Goal: Information Seeking & Learning: Learn about a topic

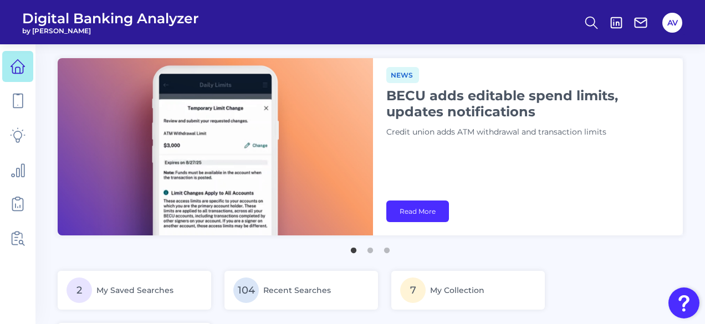
click at [536, 185] on div "News BECU adds editable spend limits, updates notifications Credit union adds A…" at bounding box center [528, 146] width 310 height 177
click at [18, 103] on icon at bounding box center [18, 101] width 16 height 16
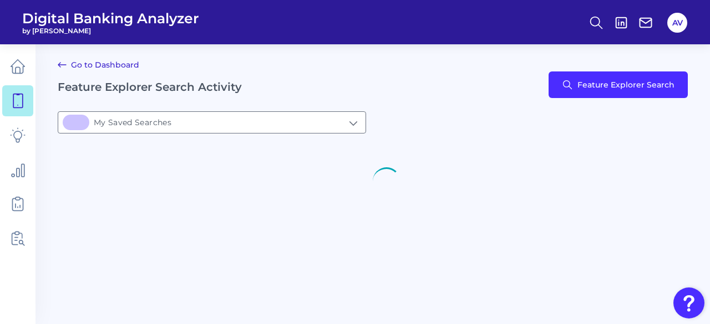
type input "2My Saved Searches"
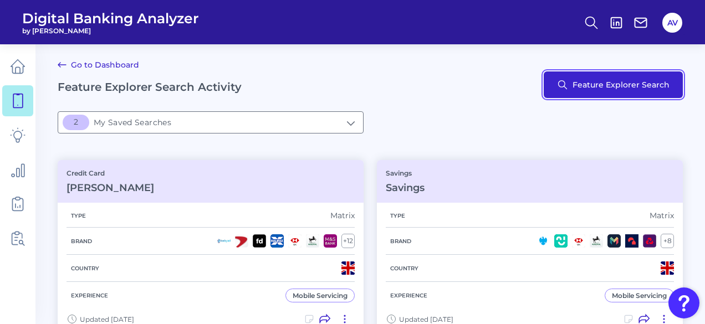
click at [643, 89] on button "Feature Explorer Search" at bounding box center [613, 85] width 139 height 27
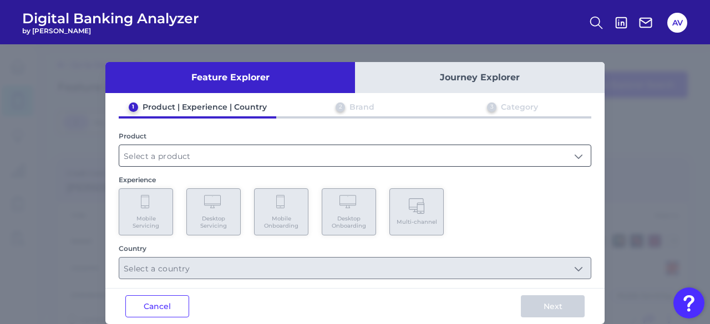
click at [184, 151] on input "text" at bounding box center [354, 155] width 471 height 21
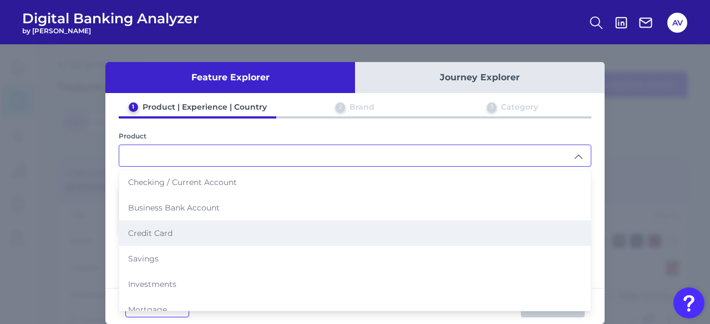
click at [195, 222] on li "Credit Card" at bounding box center [354, 234] width 471 height 26
type input "Credit Card"
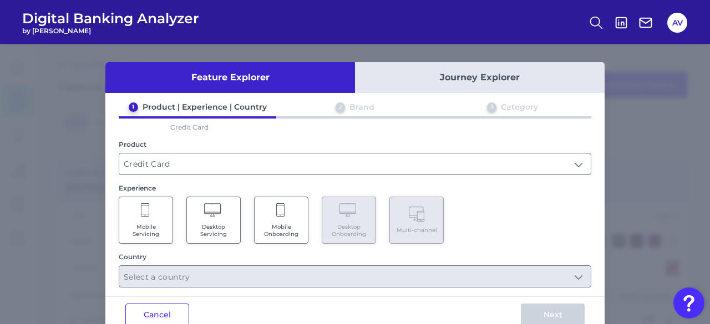
click at [160, 232] on span "Mobile Servicing" at bounding box center [146, 230] width 42 height 14
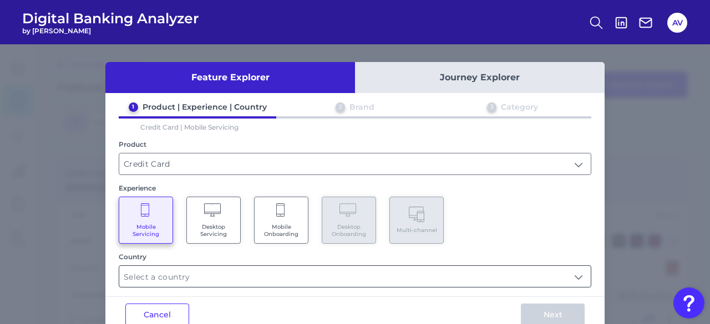
click at [191, 281] on input "text" at bounding box center [354, 276] width 471 height 21
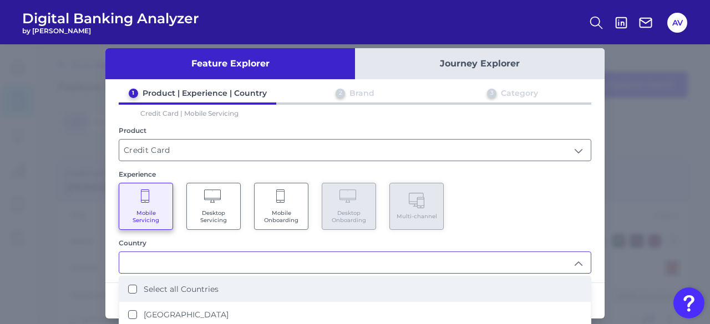
scroll to position [39, 0]
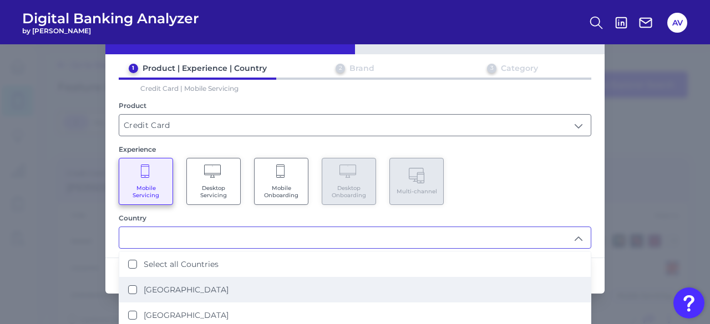
click at [221, 292] on li "[GEOGRAPHIC_DATA]" at bounding box center [354, 290] width 471 height 26
type input "[GEOGRAPHIC_DATA]"
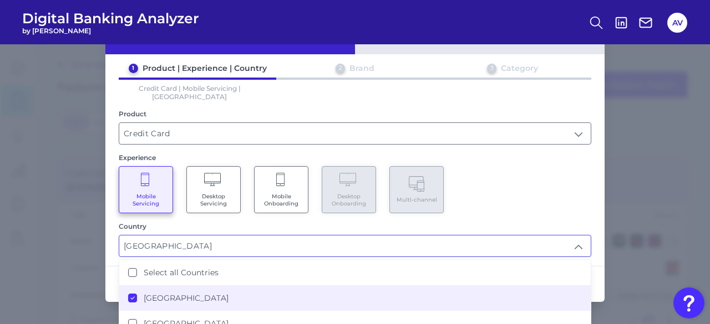
scroll to position [0, 0]
click at [502, 180] on div "Mobile Servicing Desktop Servicing Mobile Onboarding Desktop Onboarding Multi-c…" at bounding box center [355, 189] width 472 height 47
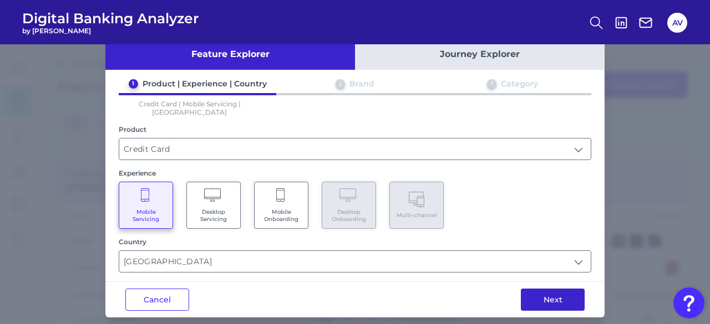
click at [546, 289] on button "Next" at bounding box center [553, 300] width 64 height 22
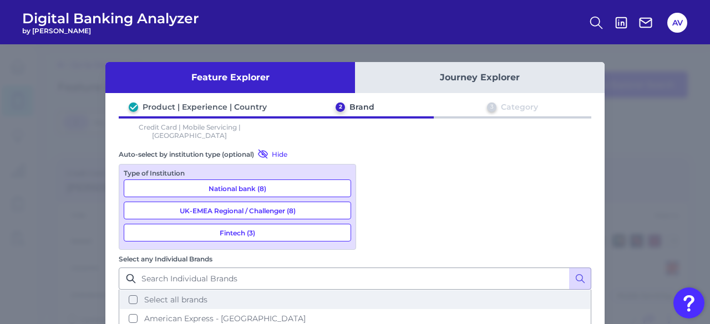
click at [413, 291] on button "Select all brands" at bounding box center [355, 300] width 470 height 19
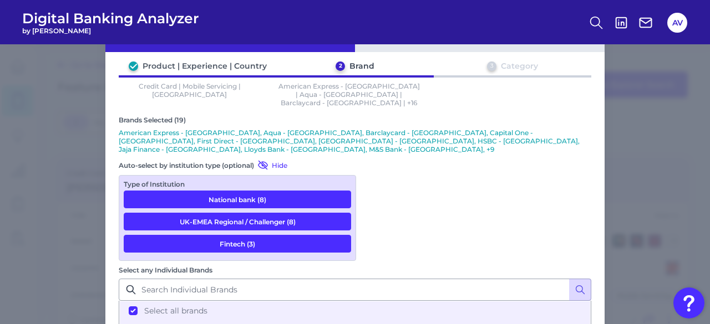
scroll to position [111, 0]
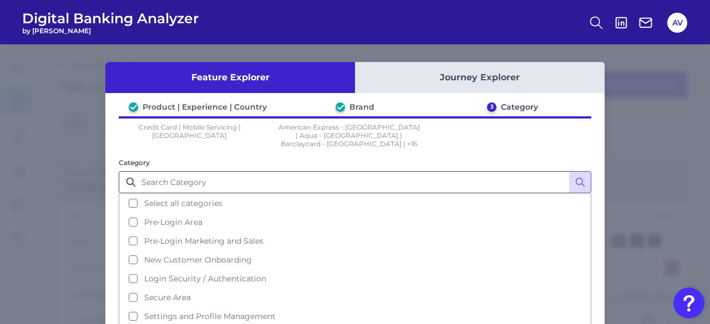
scroll to position [77, 0]
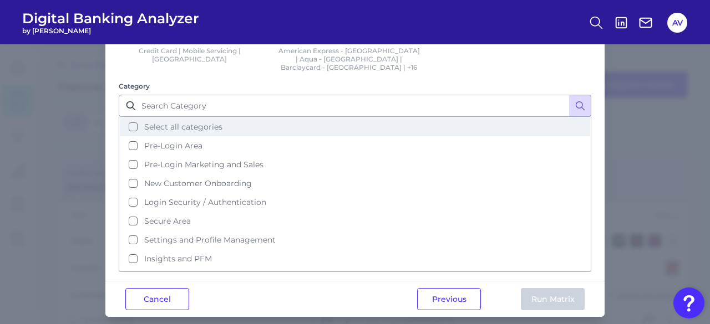
click at [187, 122] on span "Select all categories" at bounding box center [183, 127] width 78 height 10
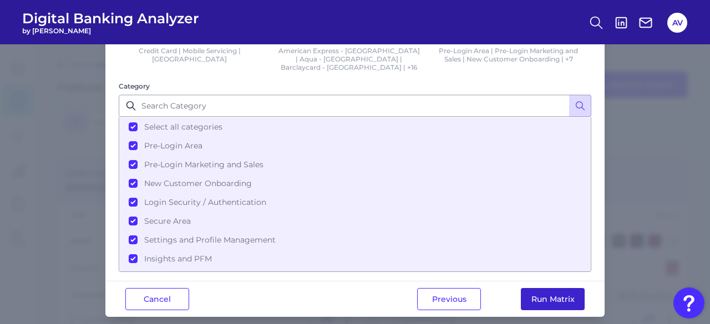
click at [538, 290] on button "Run Matrix" at bounding box center [553, 299] width 64 height 22
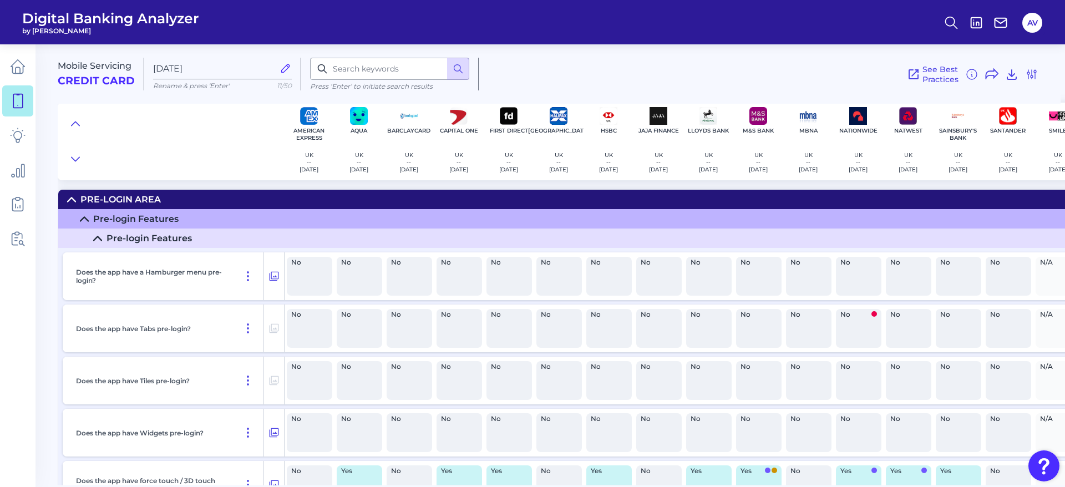
drag, startPoint x: 709, startPoint y: 0, endPoint x: 13, endPoint y: 109, distance: 704.9
click at [13, 109] on link at bounding box center [17, 100] width 31 height 31
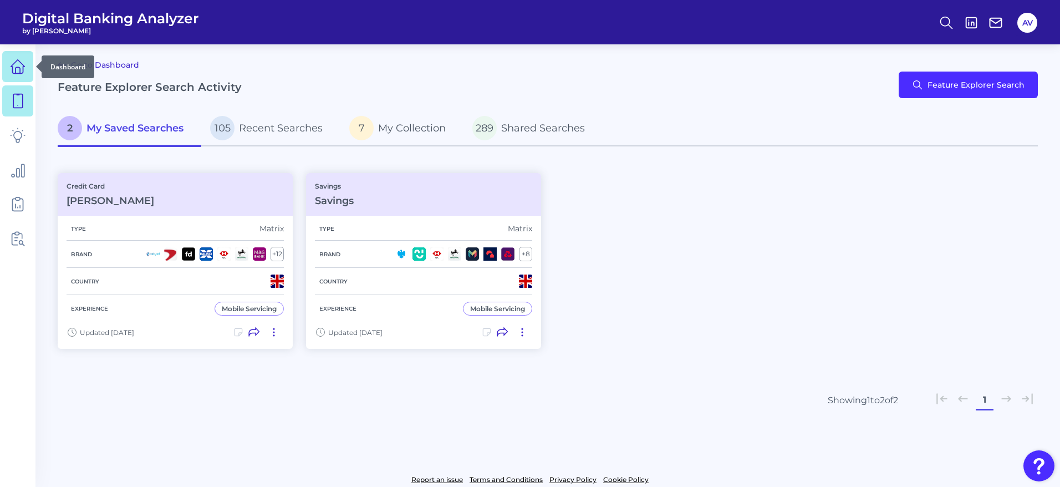
click at [14, 70] on icon at bounding box center [18, 67] width 16 height 16
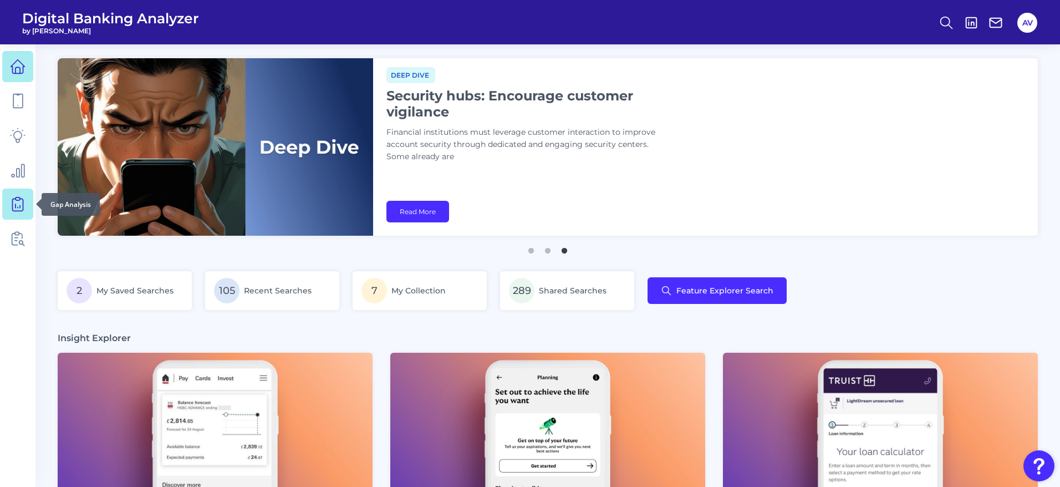
click at [18, 201] on icon at bounding box center [18, 204] width 16 height 16
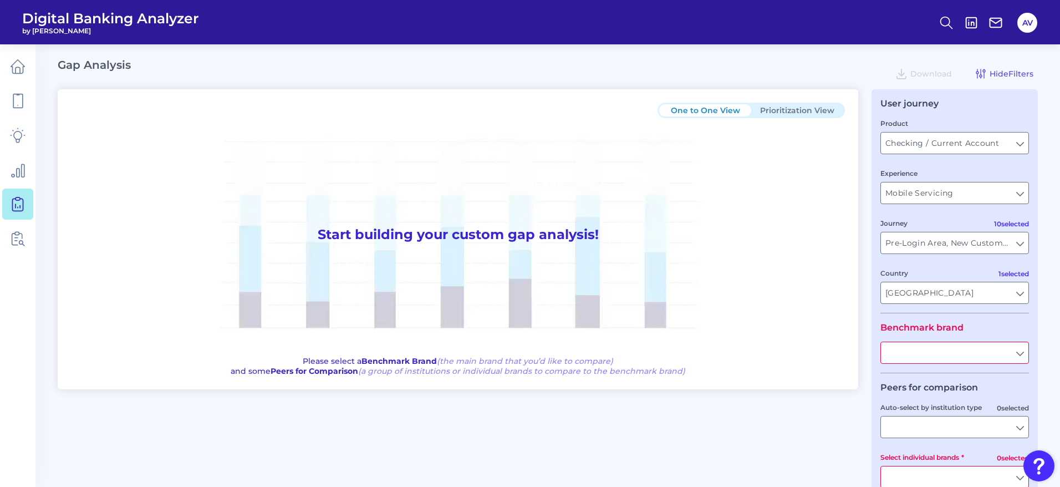
type input "All Select individual brands"
type input "All Journeys"
click at [709, 145] on input "Checking / Current Account" at bounding box center [955, 143] width 148 height 21
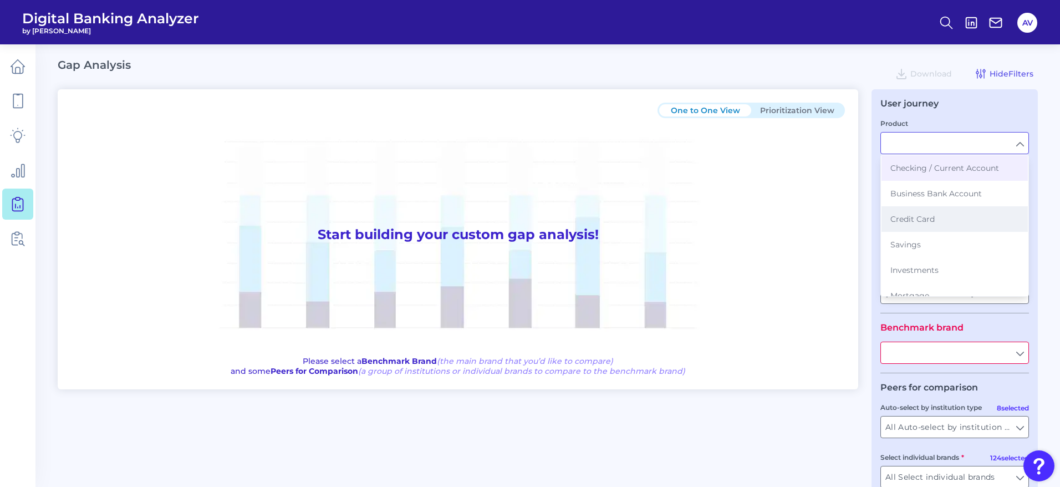
click at [709, 217] on button "Credit Card" at bounding box center [955, 219] width 146 height 26
type input "Credit Card"
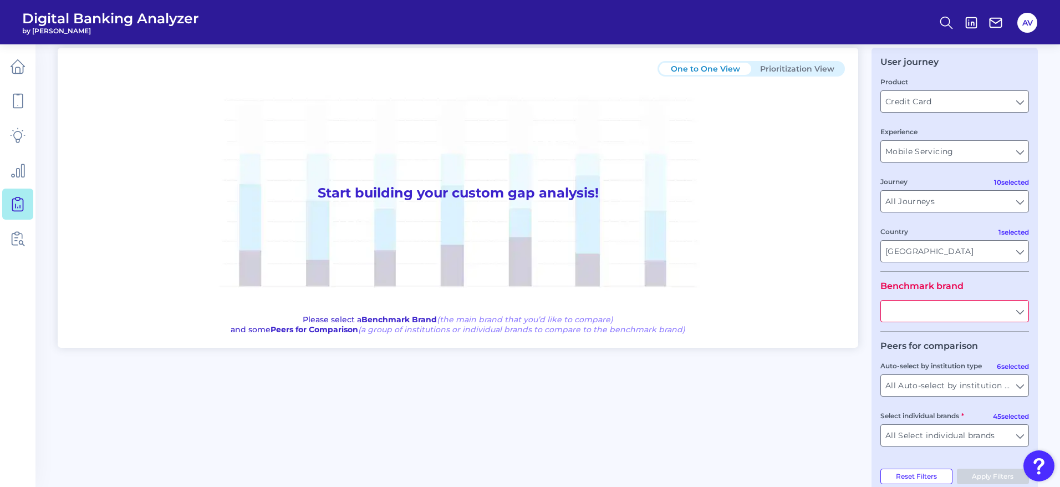
scroll to position [64, 0]
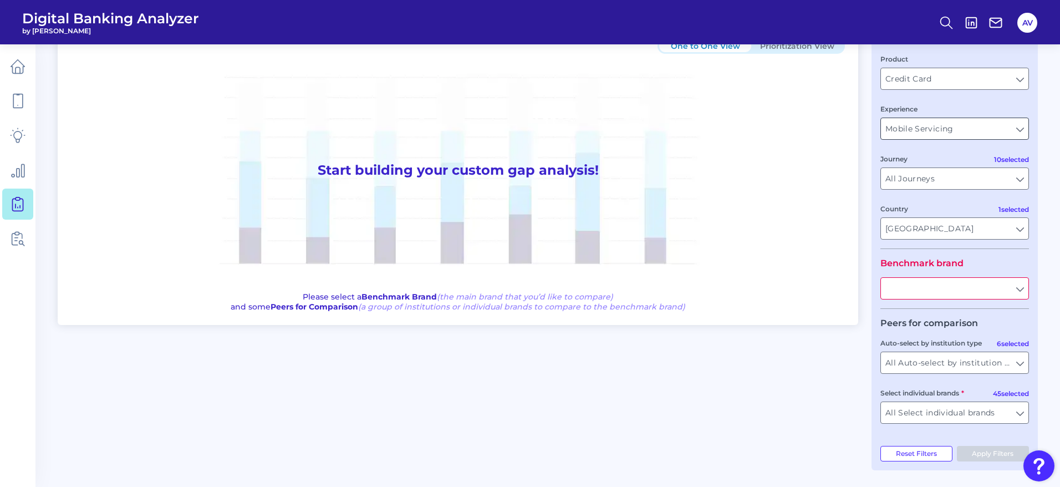
click at [709, 128] on input "Mobile Servicing" at bounding box center [955, 128] width 148 height 21
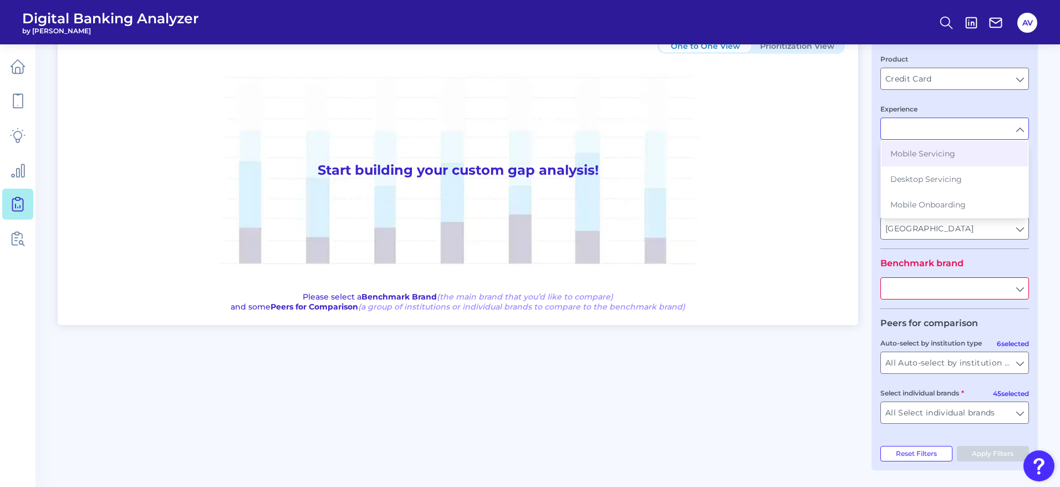
drag, startPoint x: 971, startPoint y: 197, endPoint x: 988, endPoint y: 186, distance: 20.5
click at [709, 197] on button "Mobile Onboarding" at bounding box center [955, 205] width 146 height 26
type input "Mobile Onboarding"
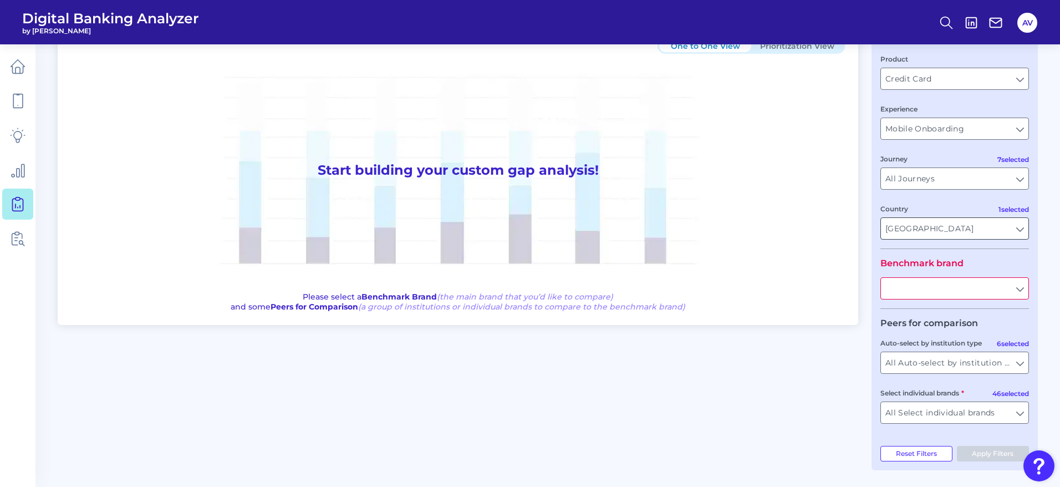
click at [709, 227] on input "[GEOGRAPHIC_DATA]" at bounding box center [955, 228] width 148 height 21
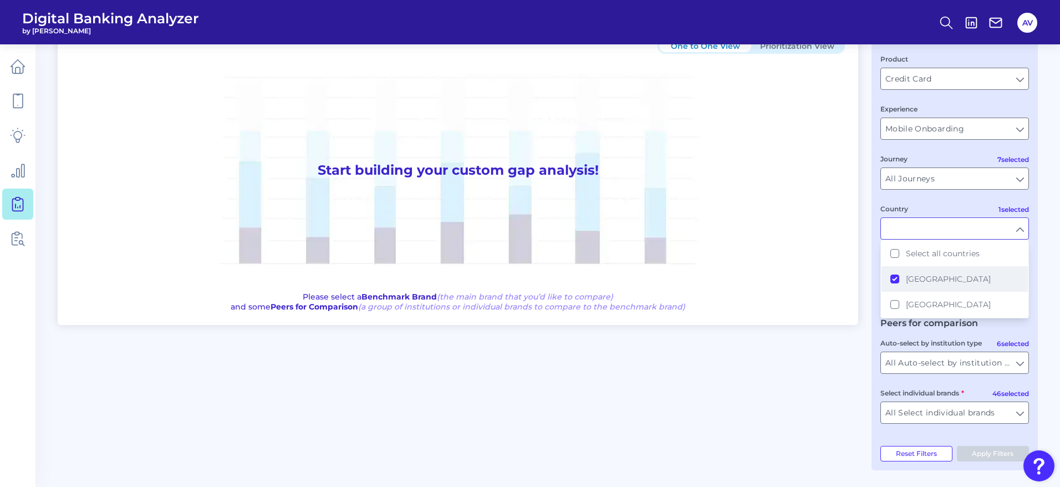
click at [709, 282] on button "[GEOGRAPHIC_DATA]" at bounding box center [955, 279] width 146 height 26
click at [709, 307] on button "[GEOGRAPHIC_DATA]" at bounding box center [955, 305] width 146 height 26
click at [709, 245] on div "User journey Product Credit Card Credit Card Experience Mobile Onboarding Mobil…" at bounding box center [955, 247] width 166 height 445
type input "[GEOGRAPHIC_DATA]"
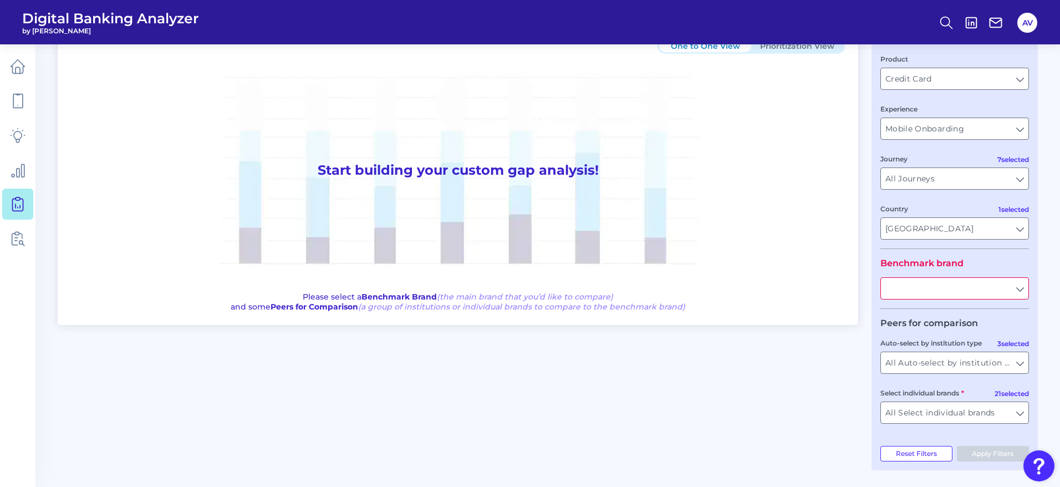
click at [709, 296] on input "text" at bounding box center [955, 288] width 148 height 21
click at [709, 309] on button "Bar claycard" at bounding box center [955, 314] width 146 height 26
type input "Barclaycard"
click at [709, 324] on input "All Auto-select by institution types" at bounding box center [955, 362] width 148 height 21
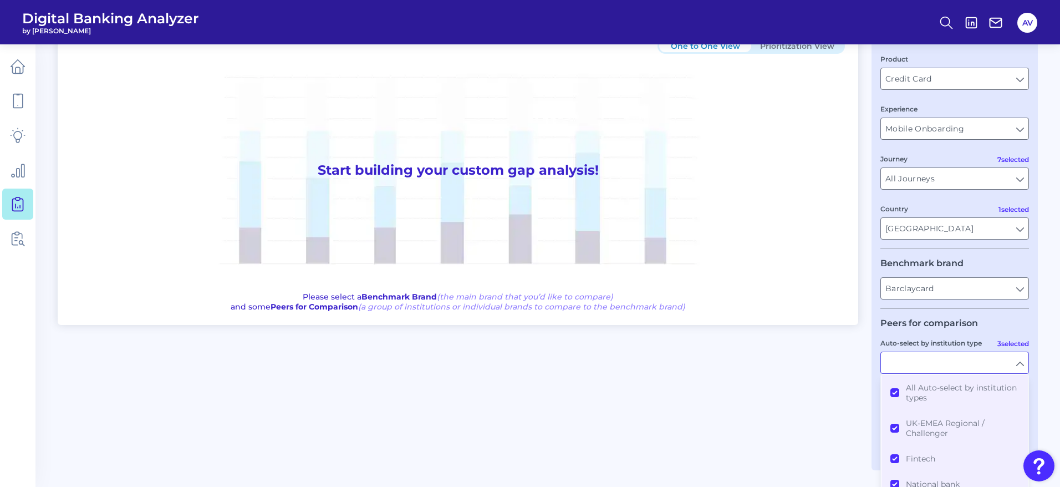
click at [709, 324] on div "User journey Product Credit Card Credit Card Experience Mobile Onboarding Mobil…" at bounding box center [955, 247] width 166 height 445
type input "All Auto-select by institution types"
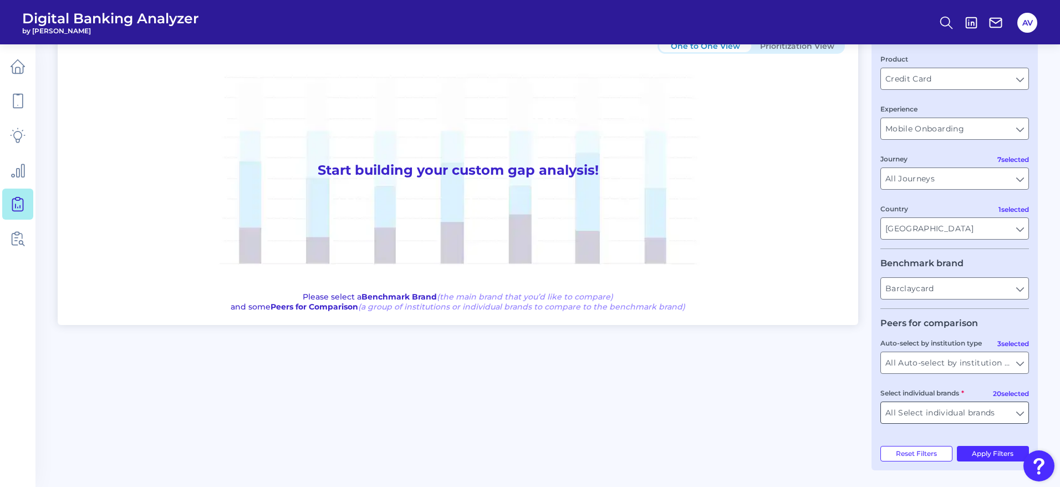
click at [709, 324] on input "All Select individual brands" at bounding box center [955, 412] width 148 height 21
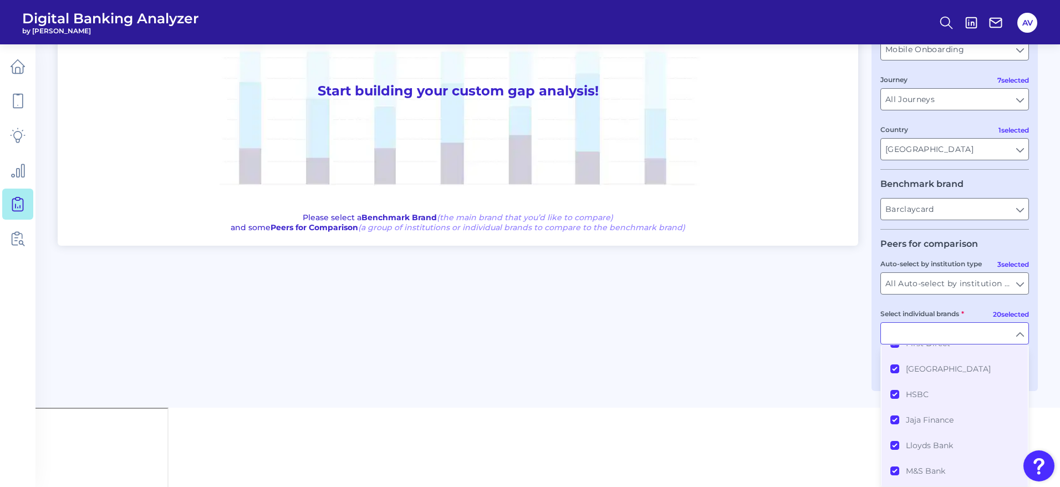
scroll to position [166, 0]
click at [709, 302] on div "User journey Product Credit Card Credit Card Experience Mobile Onboarding Mobil…" at bounding box center [955, 168] width 166 height 445
type input "All Select individual brands"
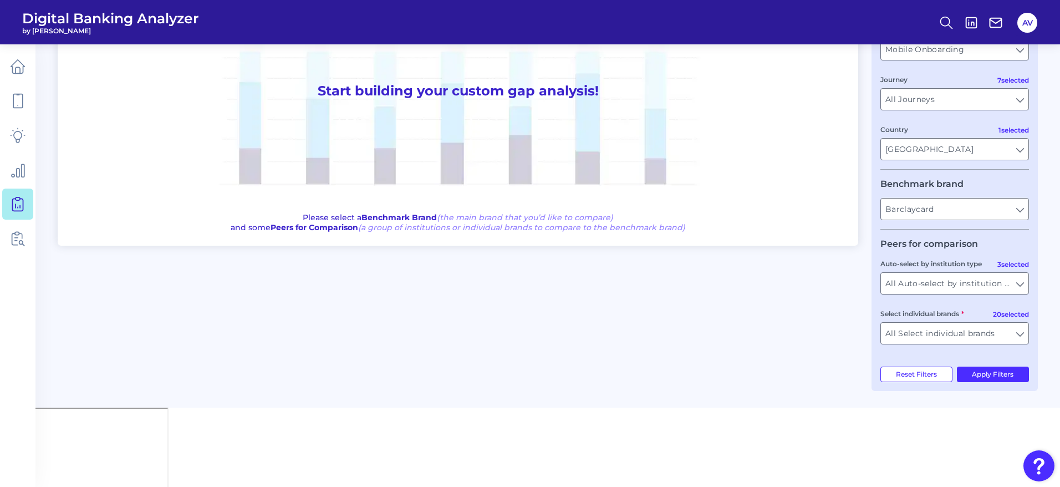
scroll to position [64, 0]
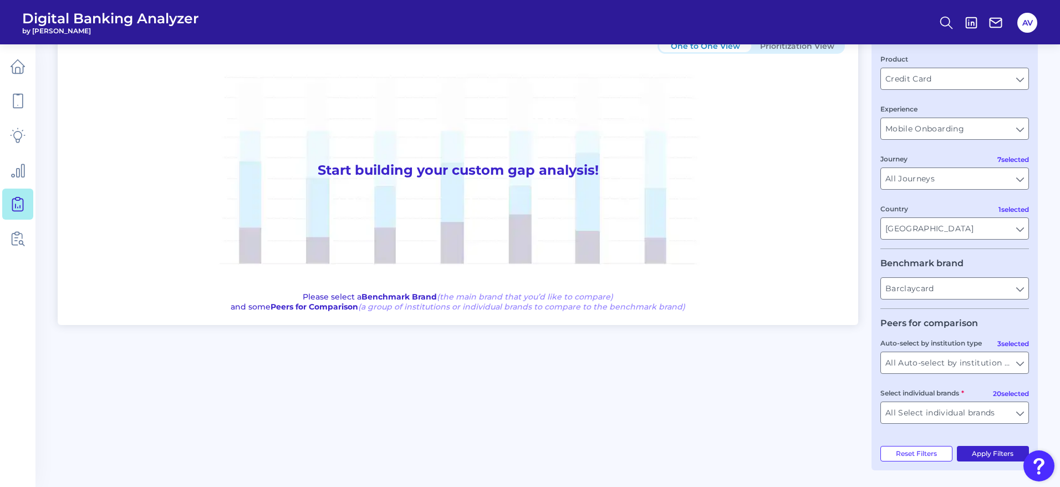
click at [709, 324] on button "Apply Filters" at bounding box center [993, 454] width 73 height 16
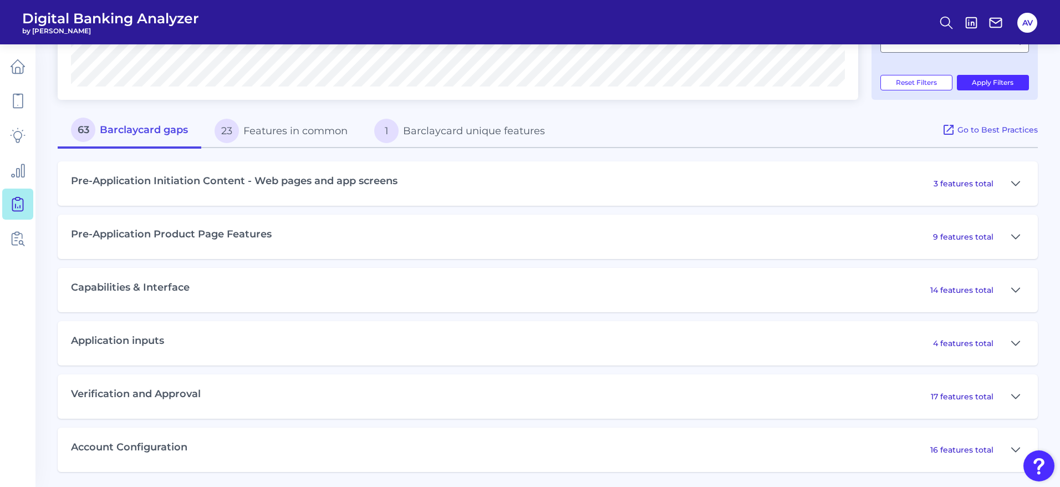
scroll to position [437, 0]
click at [709, 324] on icon at bounding box center [1016, 395] width 8 height 4
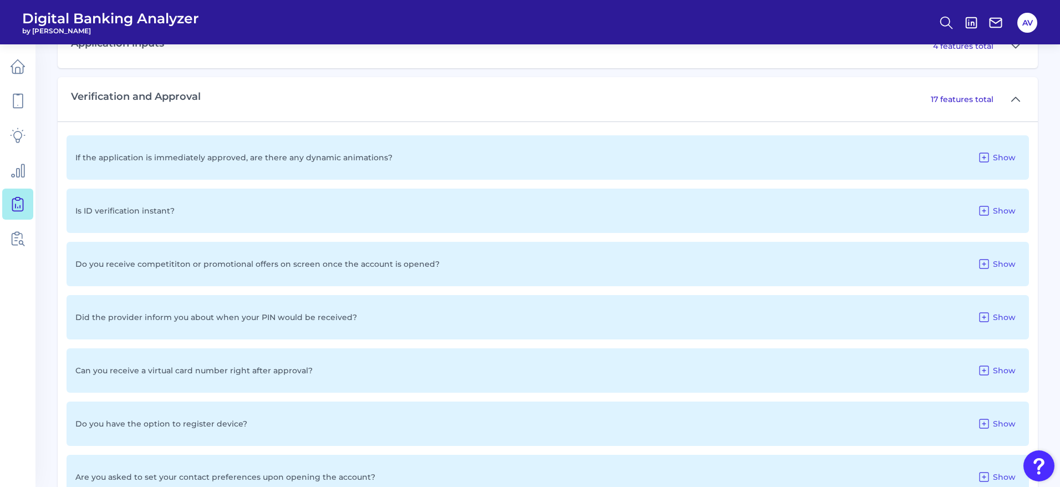
scroll to position [736, 0]
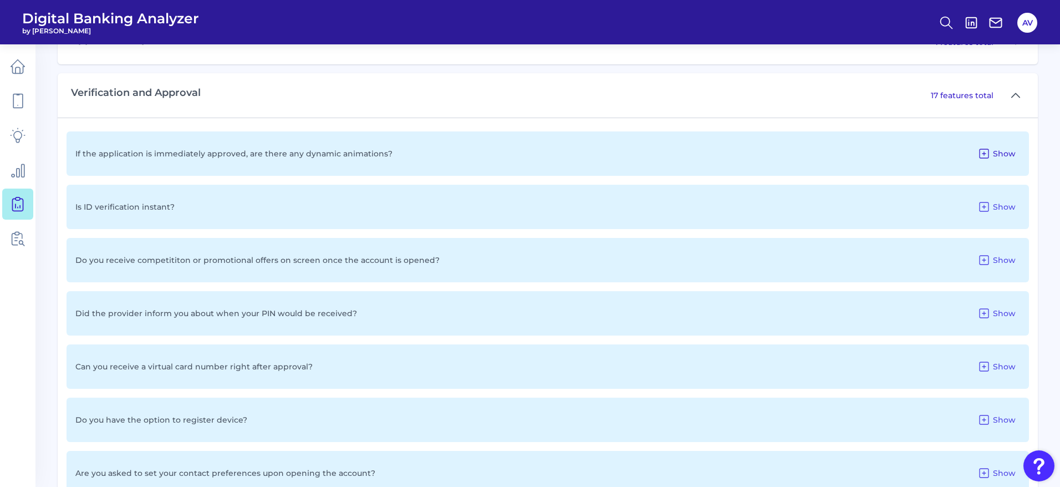
click at [709, 150] on span "Show" at bounding box center [1004, 154] width 23 height 10
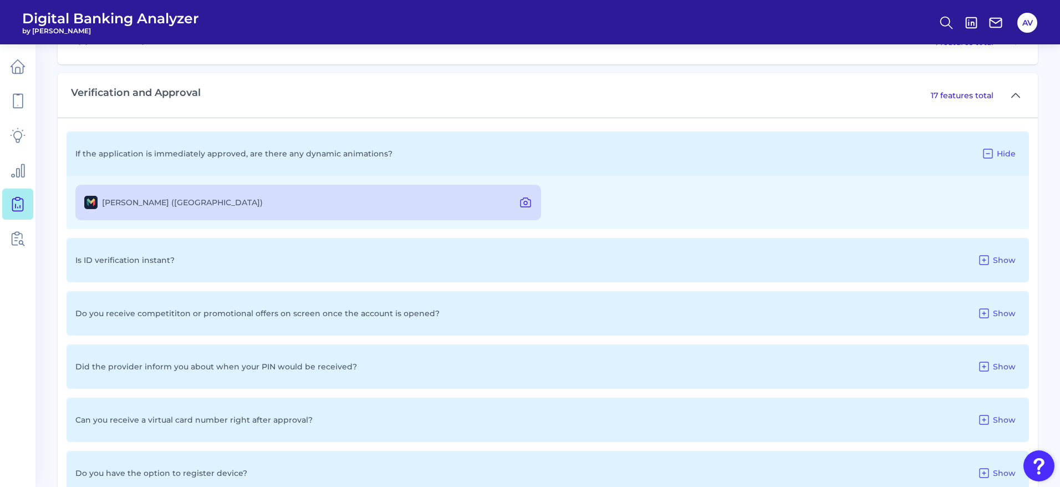
click at [531, 204] on icon at bounding box center [526, 202] width 10 height 9
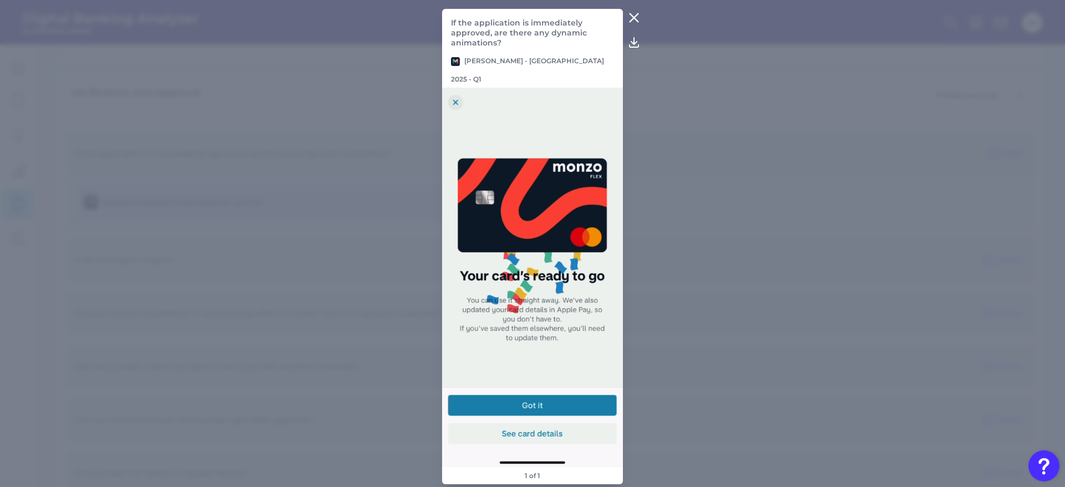
drag, startPoint x: 636, startPoint y: 16, endPoint x: 840, endPoint y: 83, distance: 214.8
click at [636, 16] on icon at bounding box center [633, 17] width 13 height 13
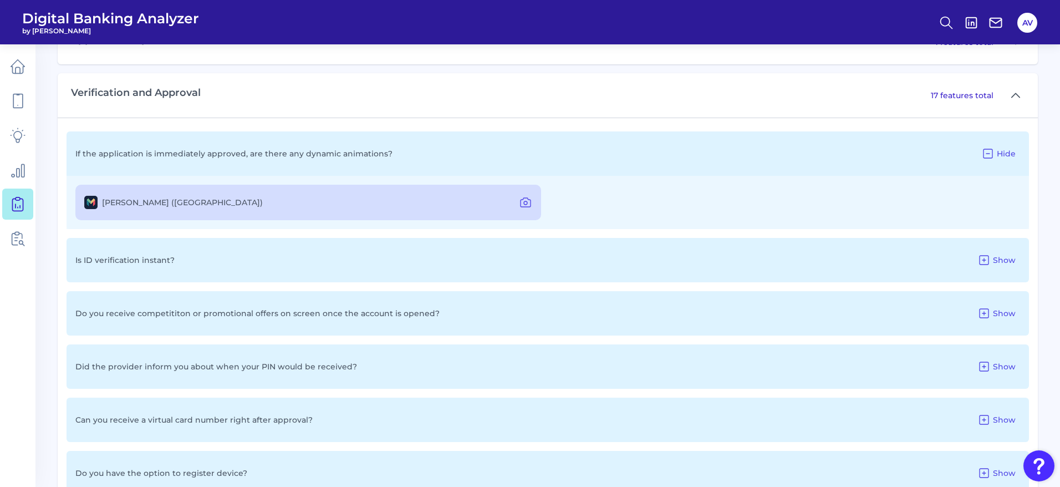
drag, startPoint x: 992, startPoint y: 262, endPoint x: 940, endPoint y: 263, distance: 52.1
click at [709, 262] on button "Show" at bounding box center [996, 260] width 47 height 18
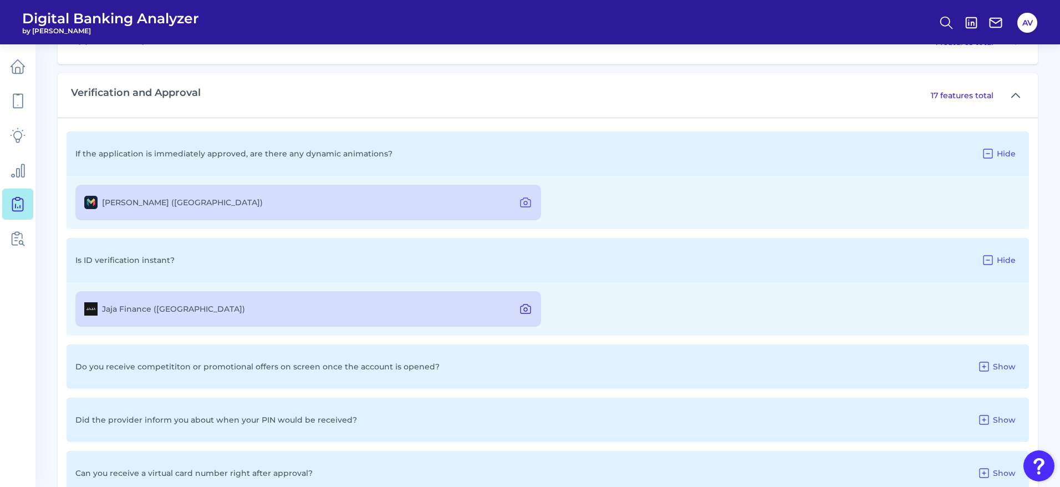
click at [527, 308] on icon at bounding box center [525, 309] width 3 height 3
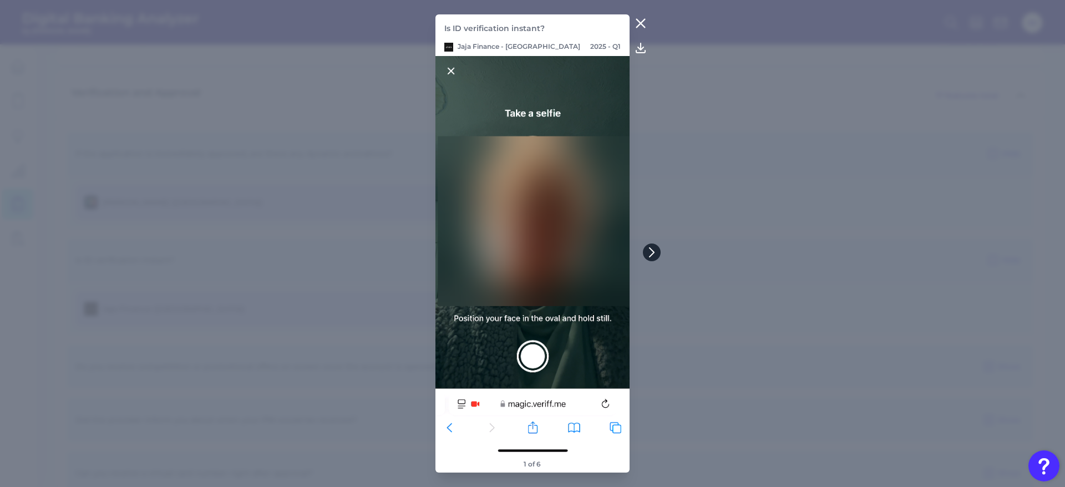
click at [660, 249] on button at bounding box center [652, 252] width 18 height 18
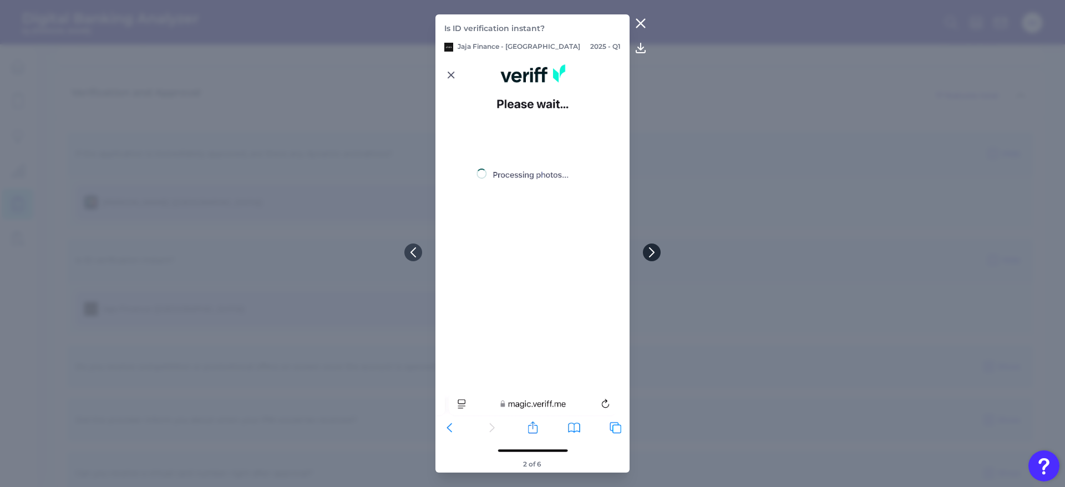
click at [660, 249] on button at bounding box center [652, 252] width 18 height 18
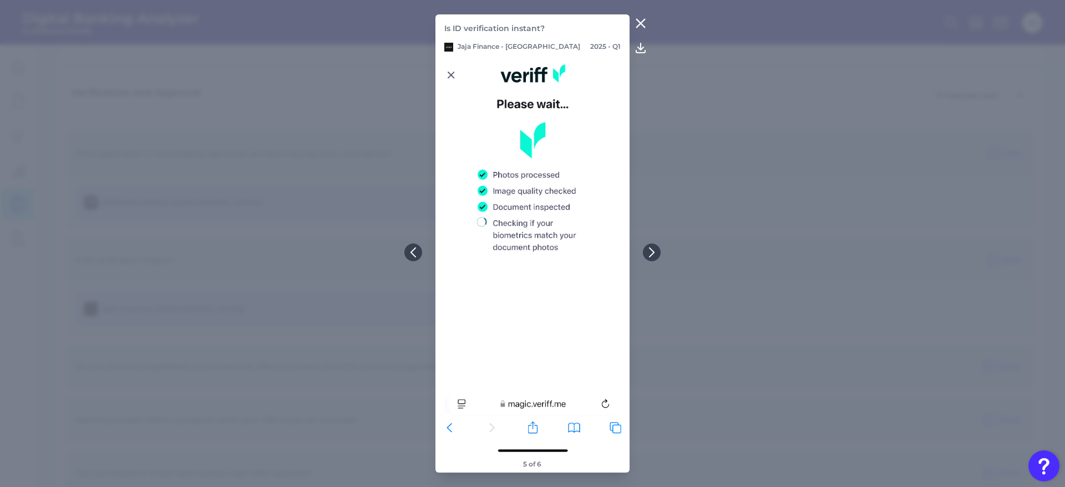
click at [639, 18] on icon at bounding box center [640, 23] width 13 height 13
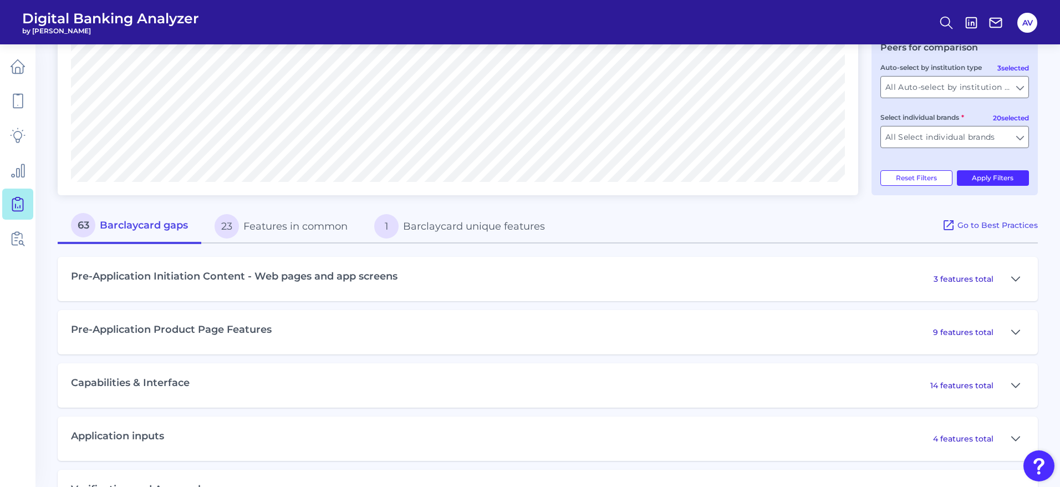
scroll to position [337, 0]
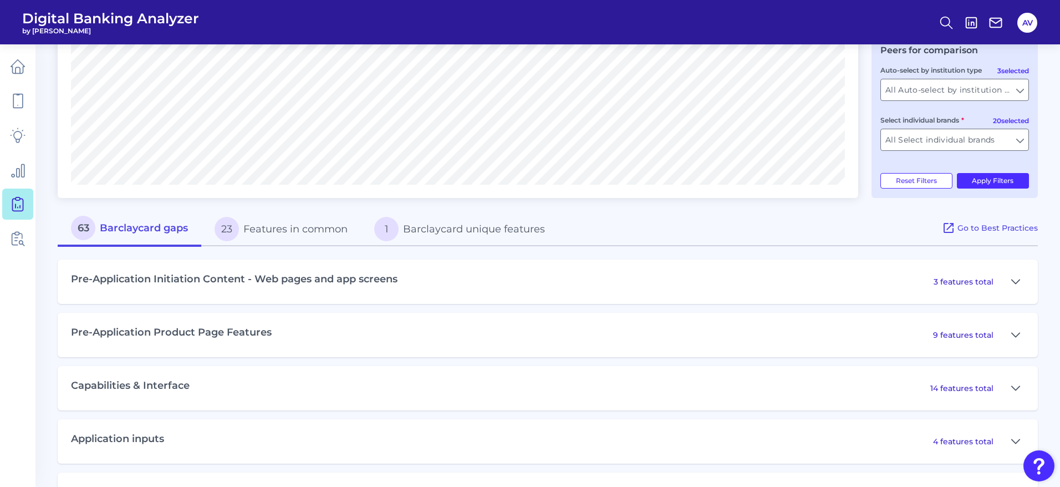
click at [429, 232] on button "1 Barclaycard unique features" at bounding box center [459, 228] width 197 height 35
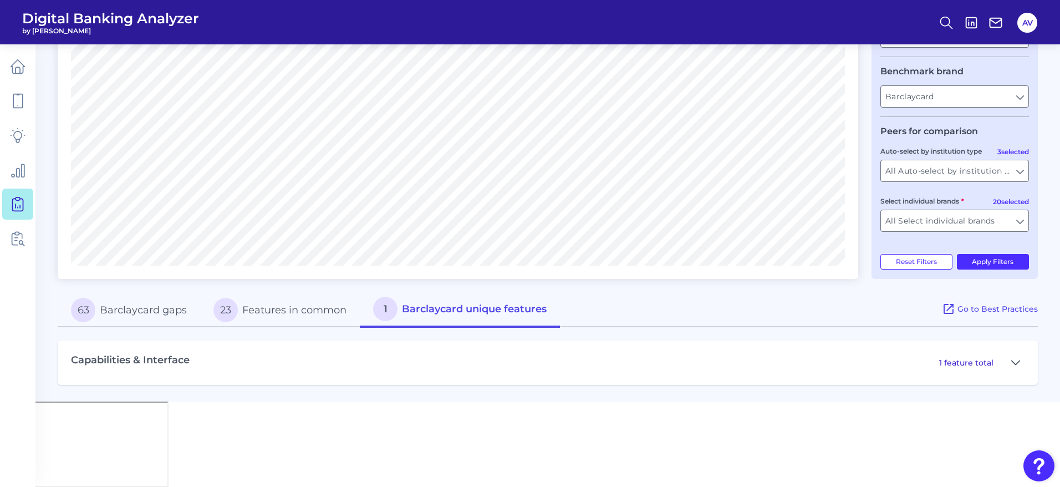
scroll to position [171, 0]
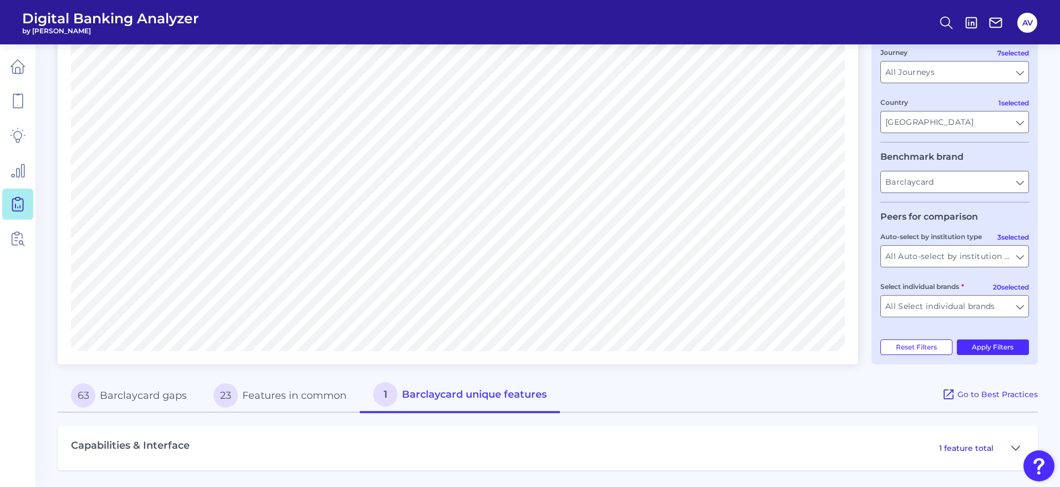
click at [709, 324] on p "1 feature total" at bounding box center [966, 448] width 54 height 10
click at [709, 324] on icon at bounding box center [1016, 448] width 8 height 4
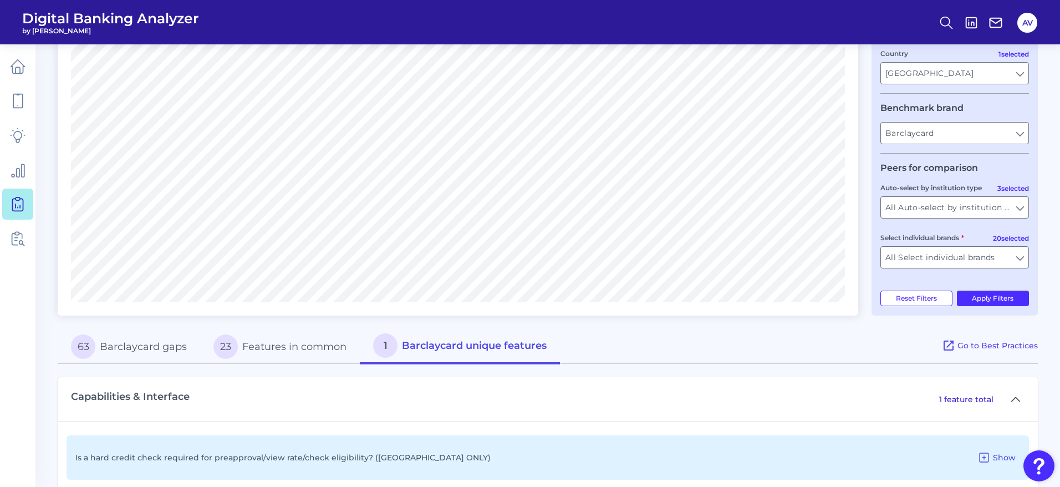
scroll to position [242, 0]
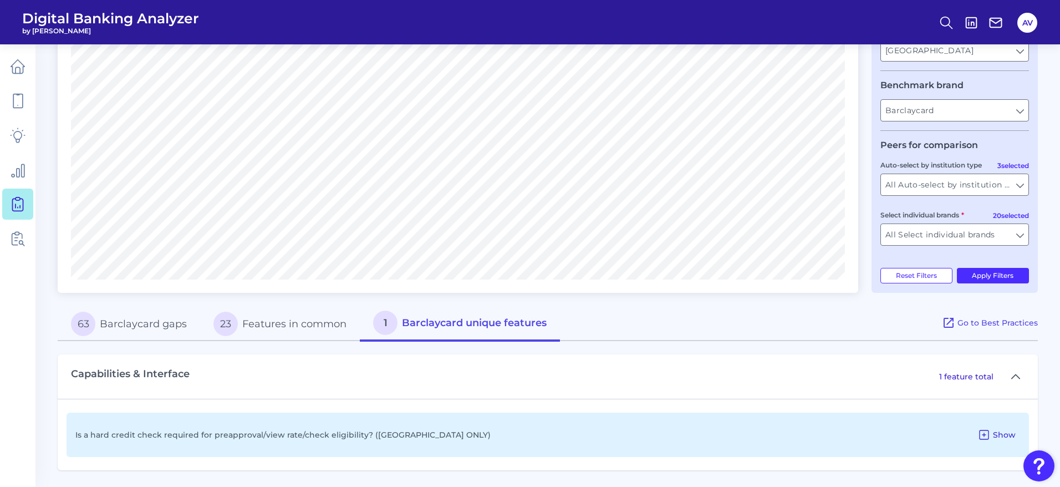
click at [709, 324] on button "Show" at bounding box center [996, 435] width 47 height 18
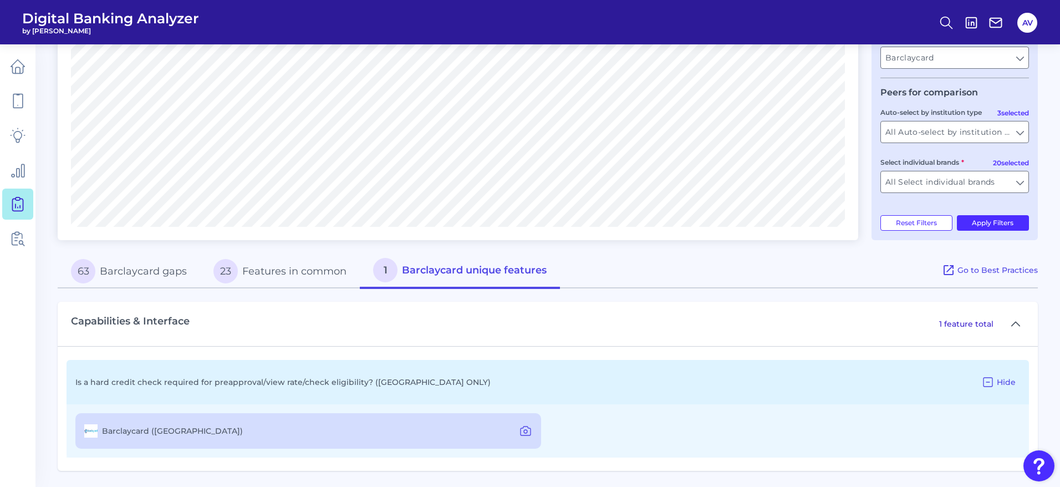
scroll to position [296, 0]
click at [521, 324] on icon at bounding box center [526, 430] width 10 height 9
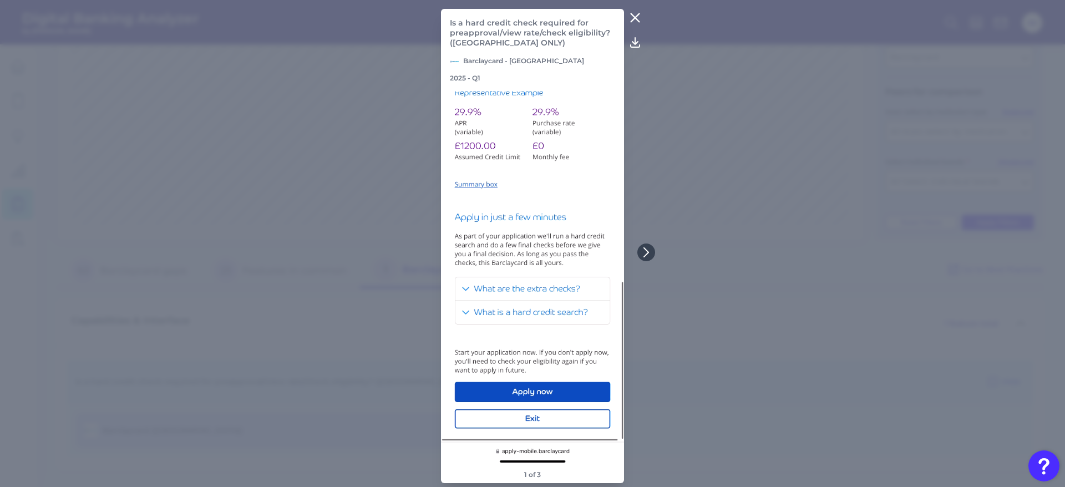
click at [635, 22] on icon at bounding box center [634, 17] width 13 height 13
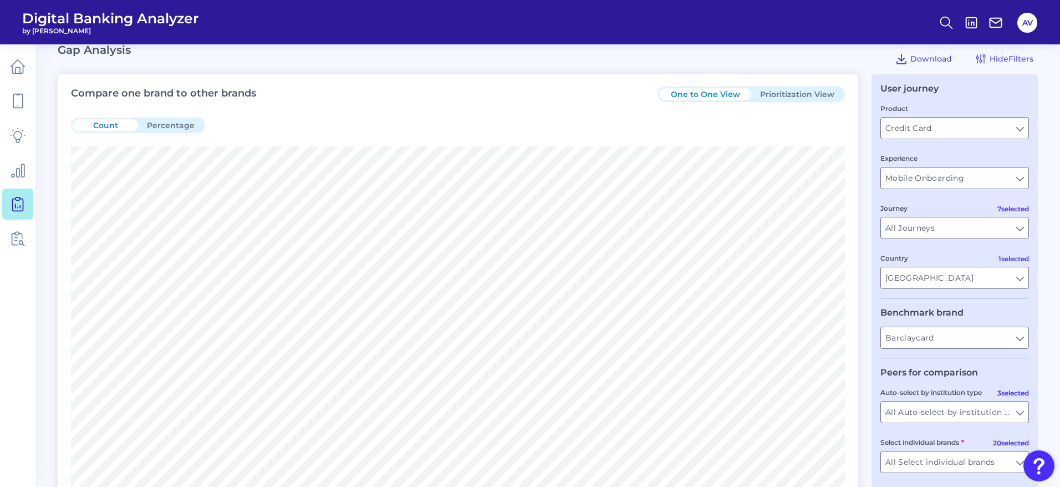
scroll to position [0, 0]
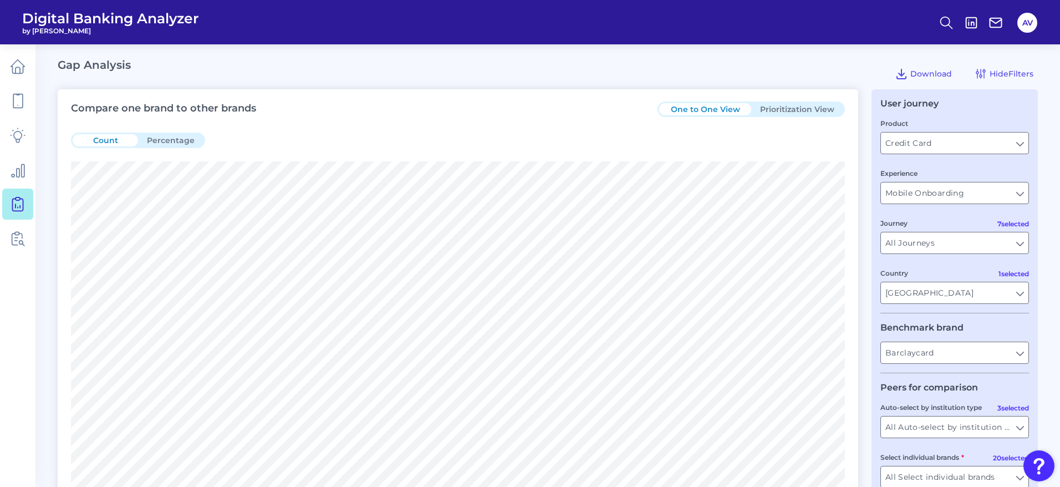
click at [709, 105] on button "Prioritization View" at bounding box center [797, 109] width 92 height 12
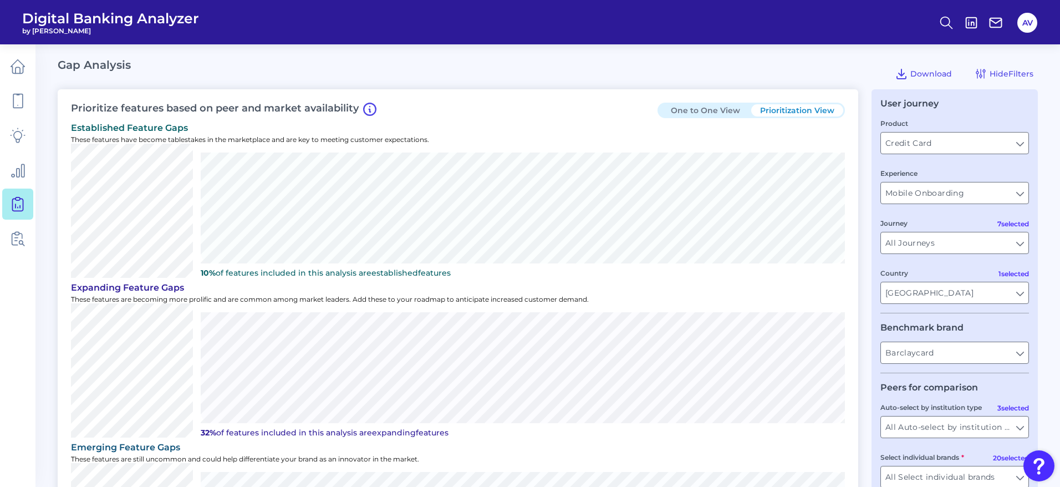
click at [709, 122] on div "Prioritize features based on peer and market availability One to One View Prior…" at bounding box center [548, 403] width 980 height 629
click at [709, 144] on div "Prioritize features based on peer and market availability One to One View Prior…" at bounding box center [548, 403] width 980 height 629
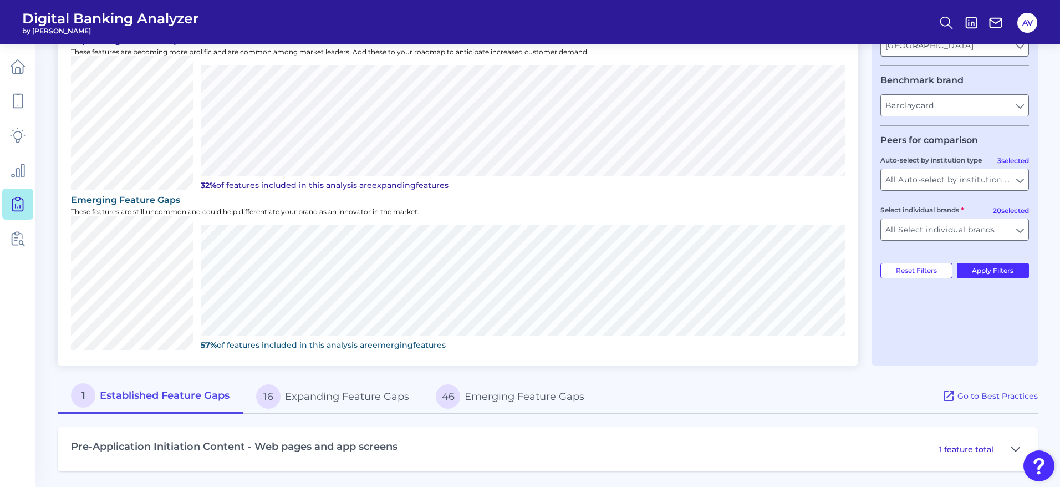
scroll to position [248, 0]
click at [709, 324] on p "1 feature total" at bounding box center [966, 448] width 54 height 10
click at [709, 324] on icon at bounding box center [1015, 447] width 9 height 13
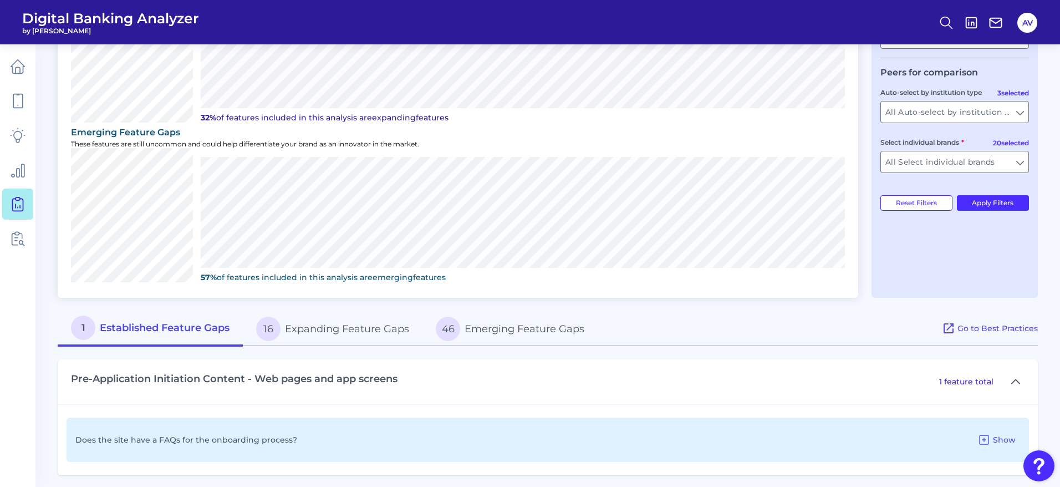
scroll to position [320, 0]
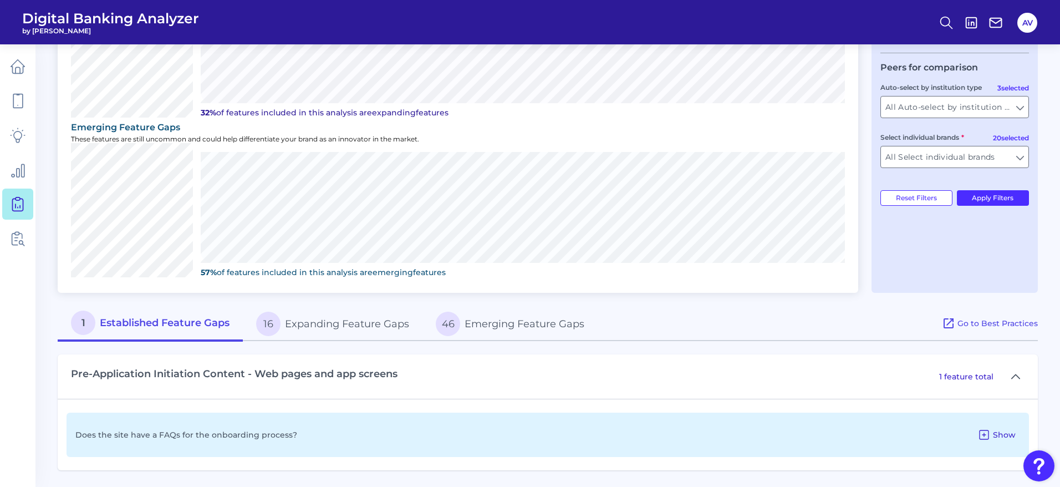
click at [709, 324] on button "Show" at bounding box center [996, 435] width 47 height 18
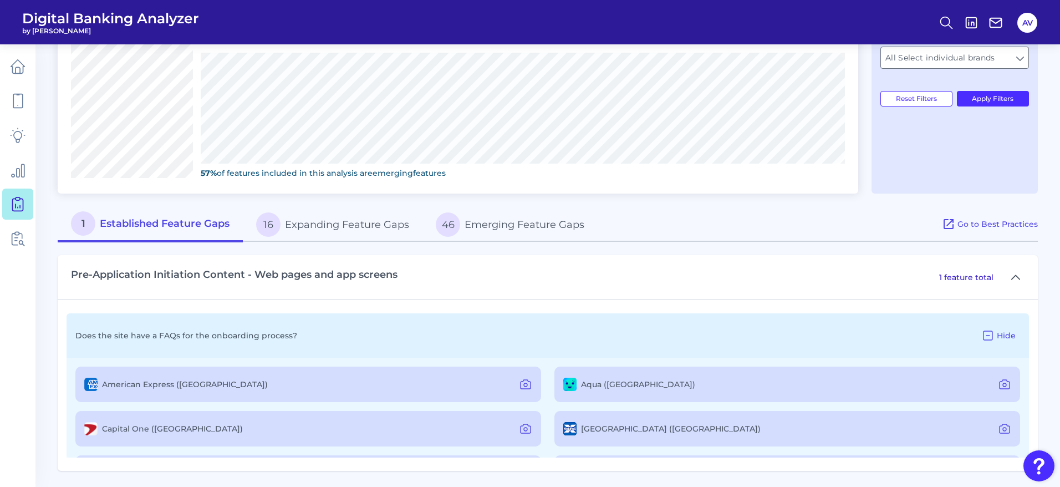
scroll to position [420, 0]
click at [529, 324] on icon at bounding box center [525, 383] width 13 height 13
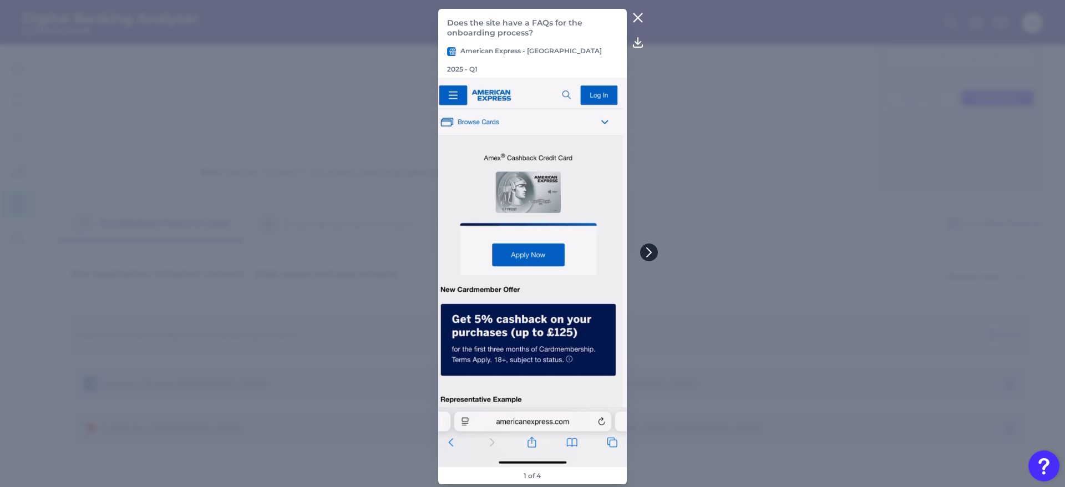
click at [650, 252] on icon at bounding box center [649, 252] width 4 height 9
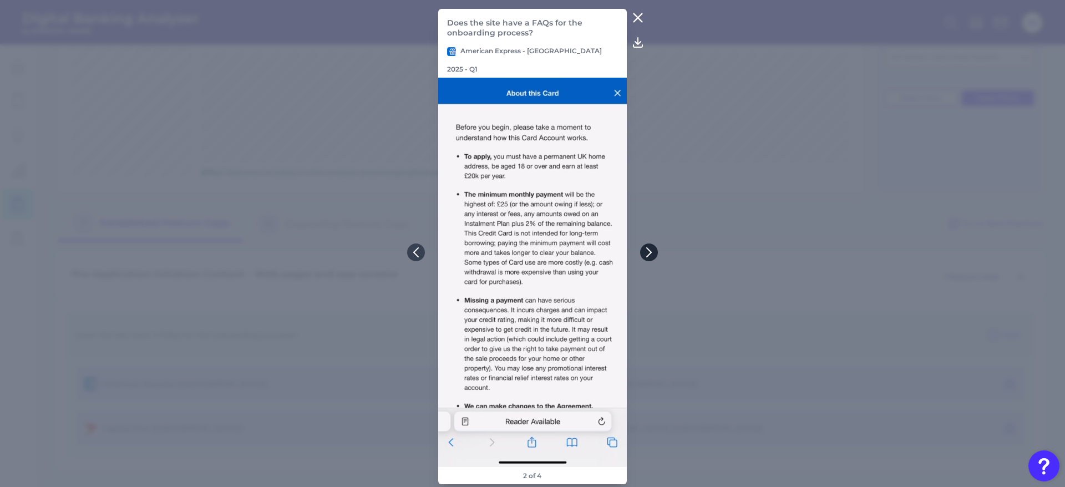
click at [650, 252] on icon at bounding box center [649, 252] width 4 height 9
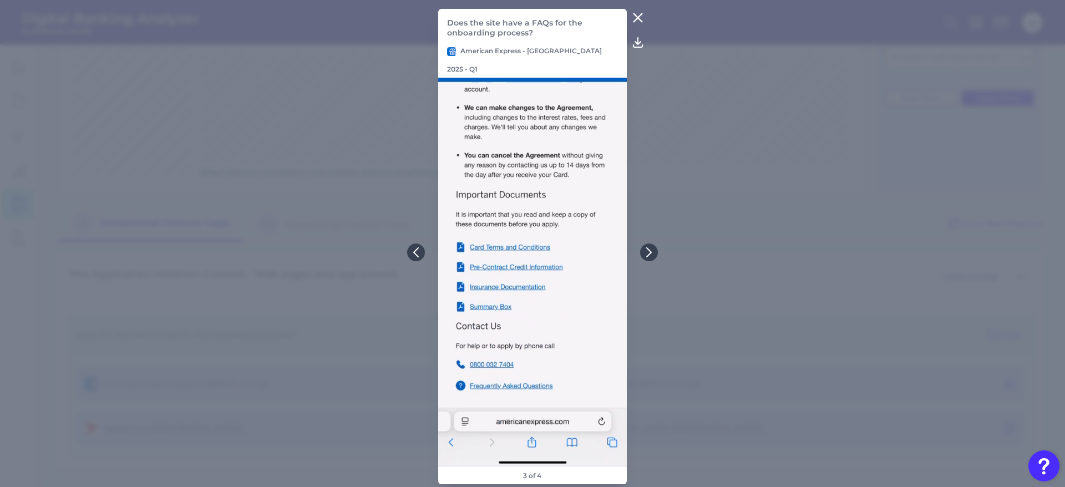
click at [636, 23] on icon at bounding box center [637, 17] width 13 height 13
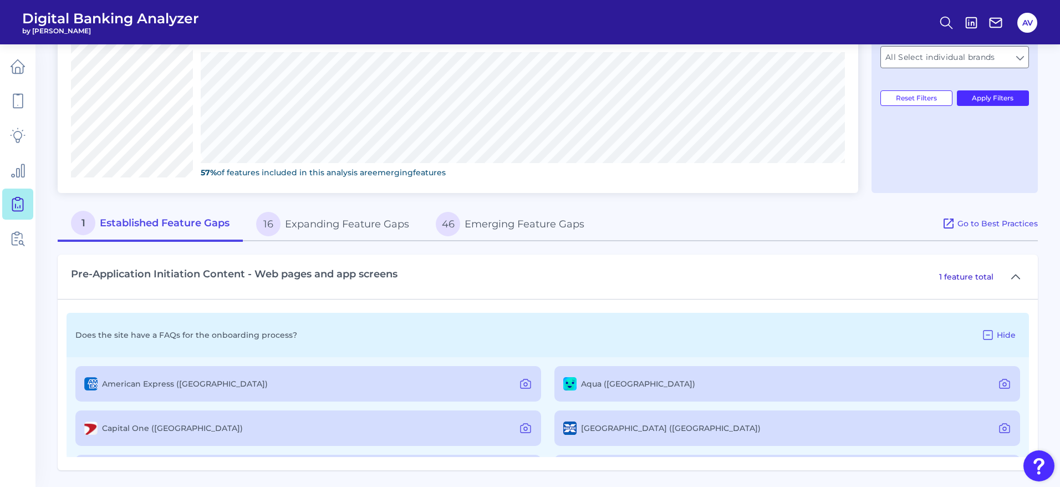
click at [709, 181] on div "Prioritize features based on peer and market availability One to One View Prior…" at bounding box center [548, 70] width 980 height 801
click at [548, 212] on button "46 Emerging Feature Gaps" at bounding box center [510, 223] width 175 height 35
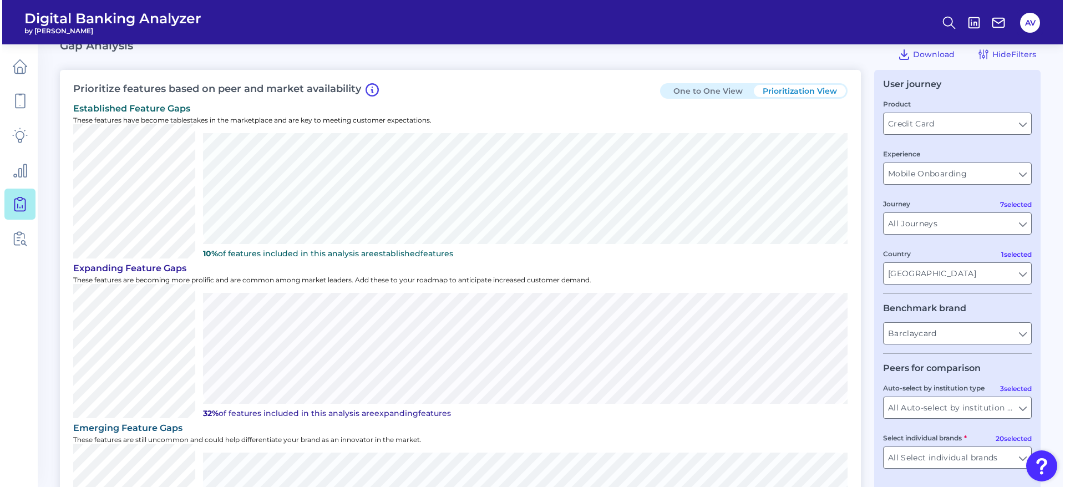
scroll to position [0, 0]
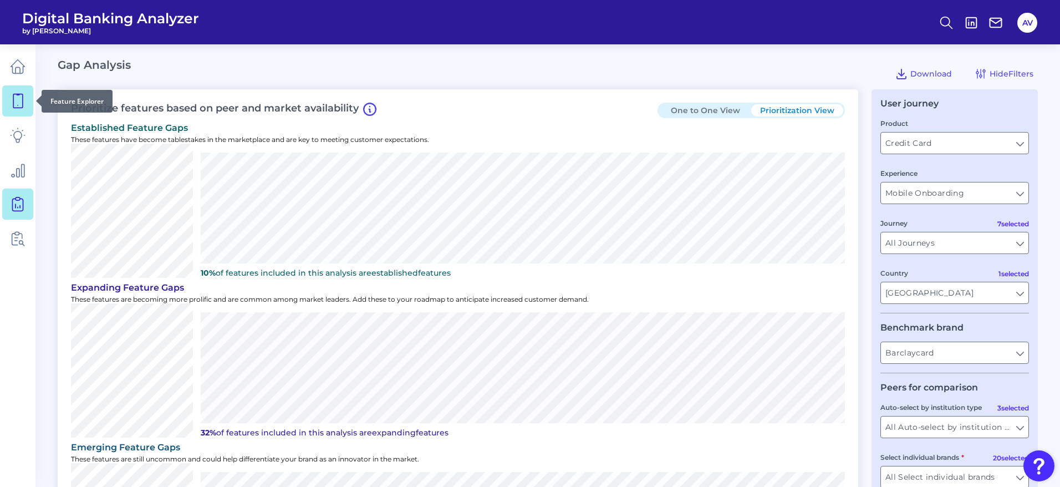
click at [14, 105] on icon at bounding box center [17, 101] width 9 height 14
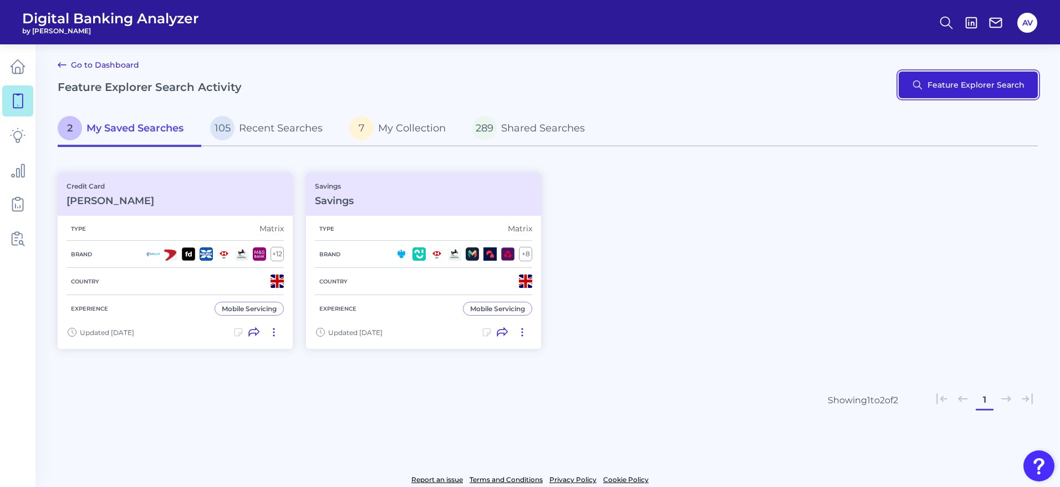
click at [709, 87] on button "Feature Explorer Search" at bounding box center [968, 85] width 139 height 27
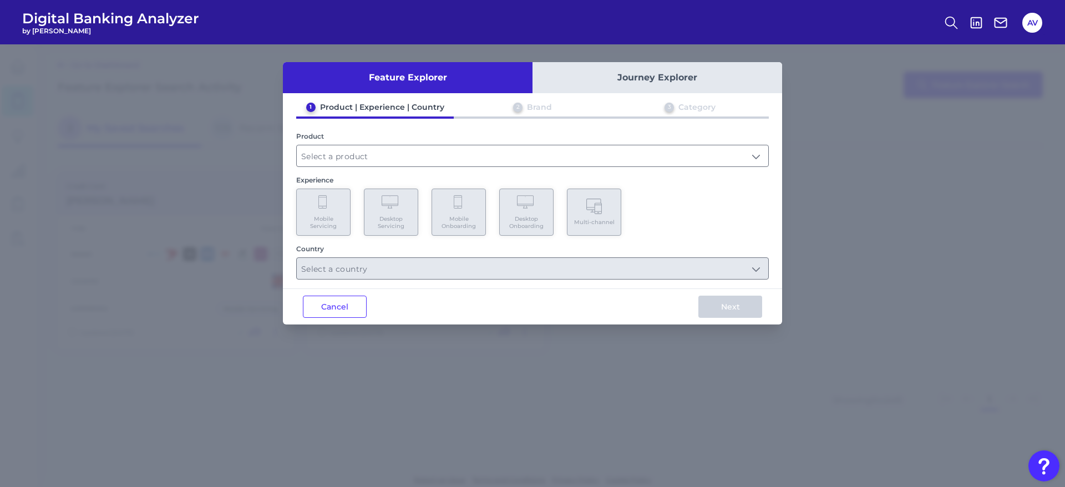
click at [709, 87] on div "Feature Explorer Journey Explorer 1 Product | Experience | Country 2 Brand 3 Ca…" at bounding box center [532, 265] width 1065 height 443
click at [436, 150] on input "text" at bounding box center [532, 155] width 471 height 21
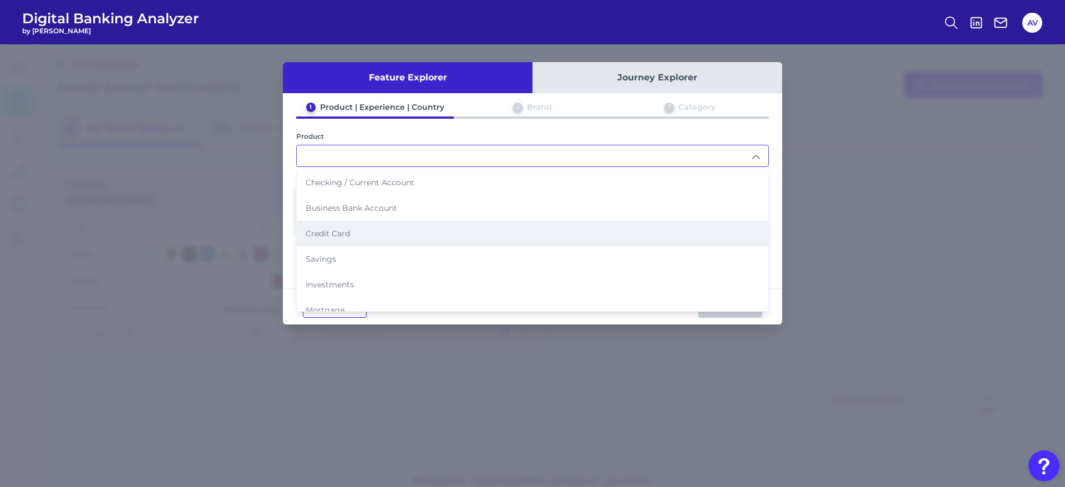
click at [427, 225] on li "Credit Card" at bounding box center [532, 234] width 471 height 26
type input "Credit Card"
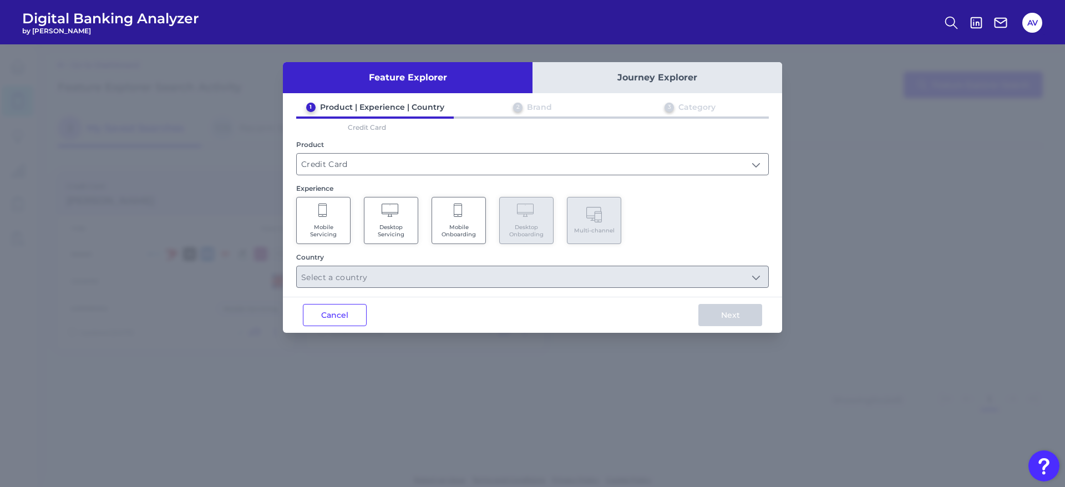
click at [499, 182] on div "1 Product | Experience | Country 2 Brand 3 Category Credit Card Product Credit …" at bounding box center [532, 195] width 499 height 186
drag, startPoint x: 472, startPoint y: 221, endPoint x: 601, endPoint y: 232, distance: 129.6
click at [472, 221] on Onboarding "Mobile Onboarding" at bounding box center [458, 220] width 54 height 47
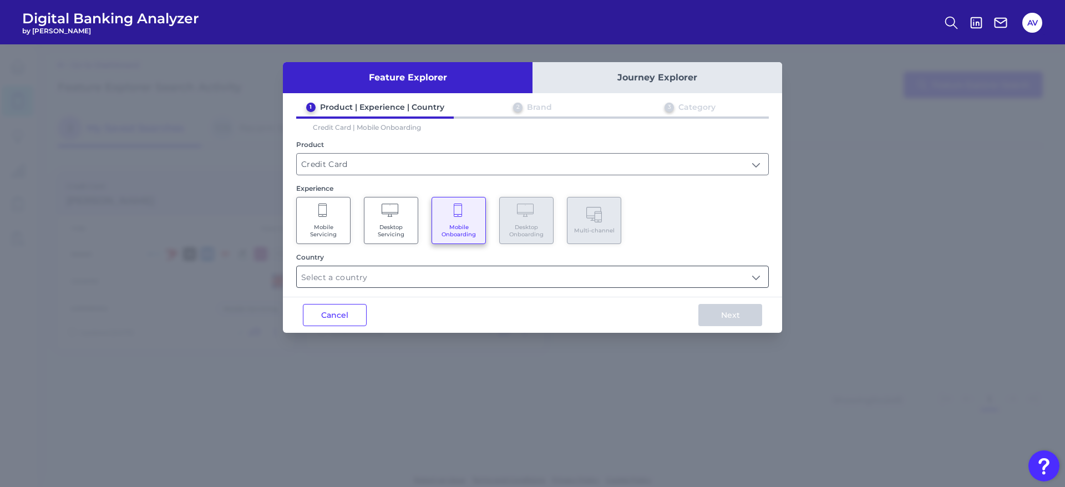
click at [504, 284] on input "text" at bounding box center [532, 276] width 471 height 21
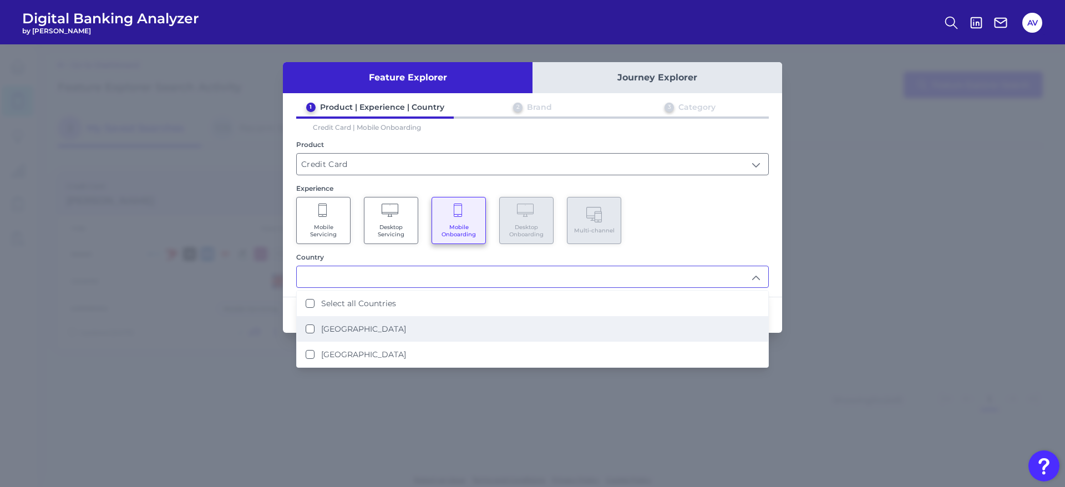
click at [483, 324] on li "[GEOGRAPHIC_DATA]" at bounding box center [532, 329] width 471 height 26
type input "[GEOGRAPHIC_DATA]"
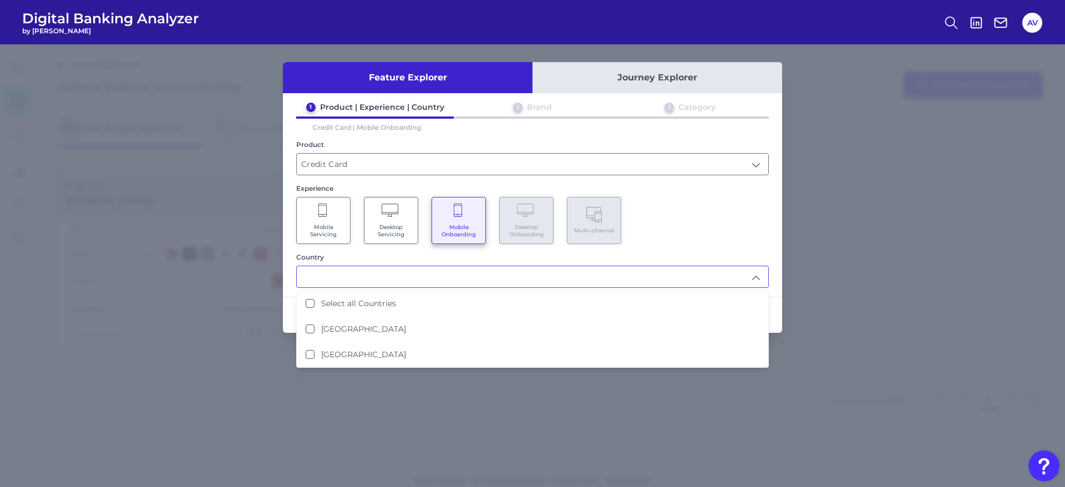
scroll to position [1, 0]
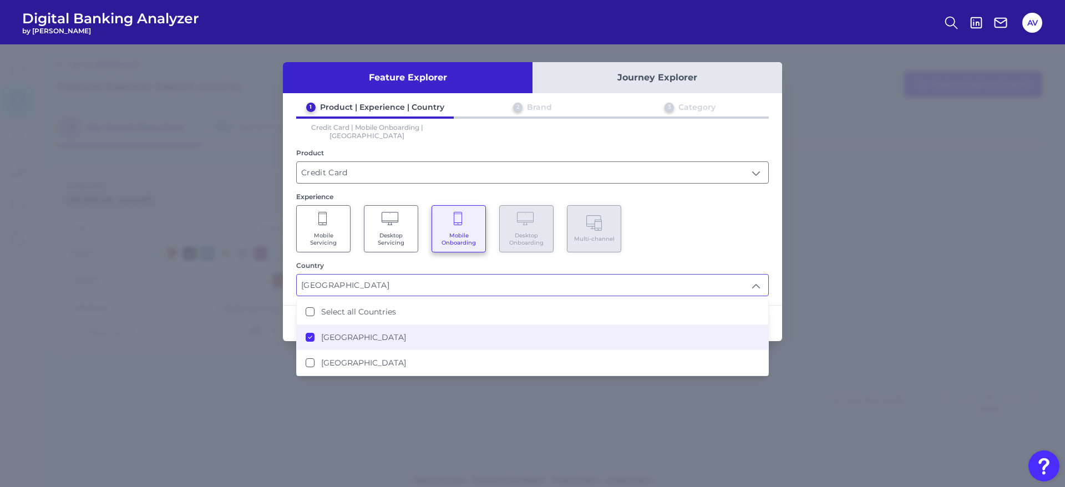
click at [673, 243] on div "Mobile Servicing Desktop Servicing Mobile Onboarding Desktop Onboarding Multi-c…" at bounding box center [532, 228] width 472 height 47
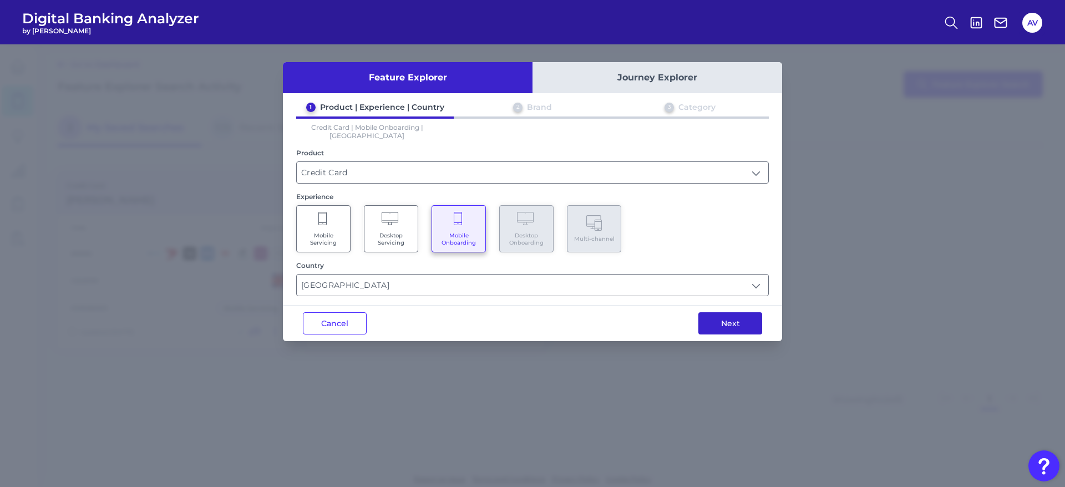
click at [709, 312] on button "Next" at bounding box center [730, 323] width 64 height 22
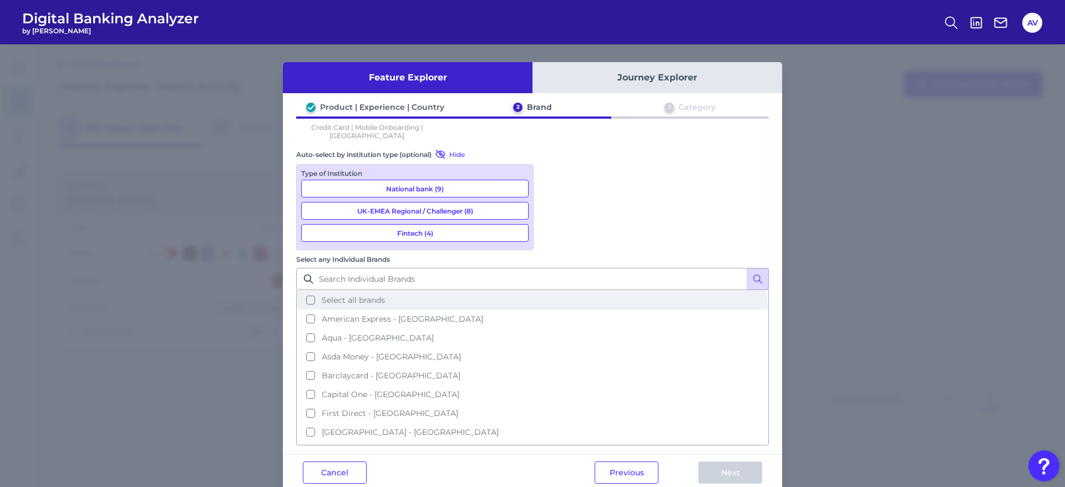
click at [385, 295] on span "Select all brands" at bounding box center [353, 300] width 63 height 10
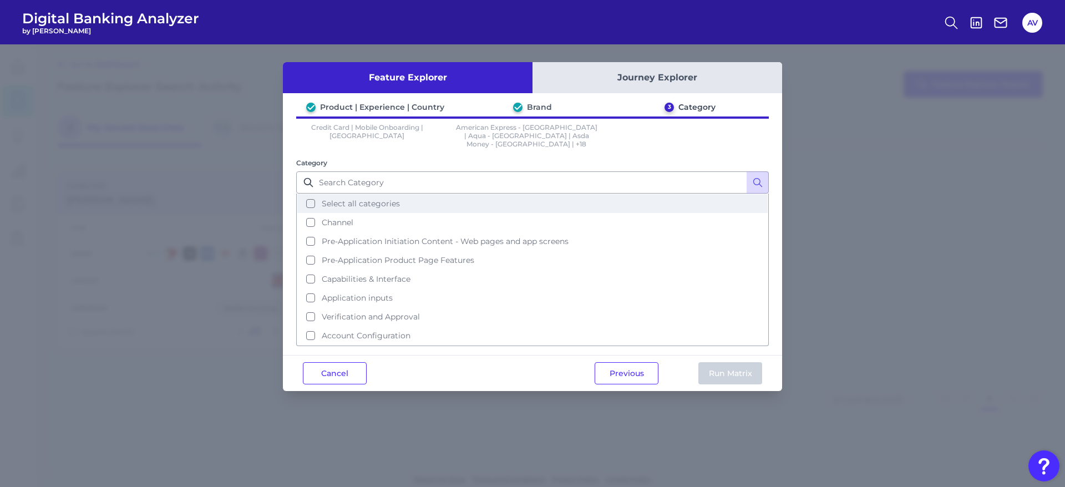
click at [516, 194] on button "Select all categories" at bounding box center [532, 203] width 470 height 19
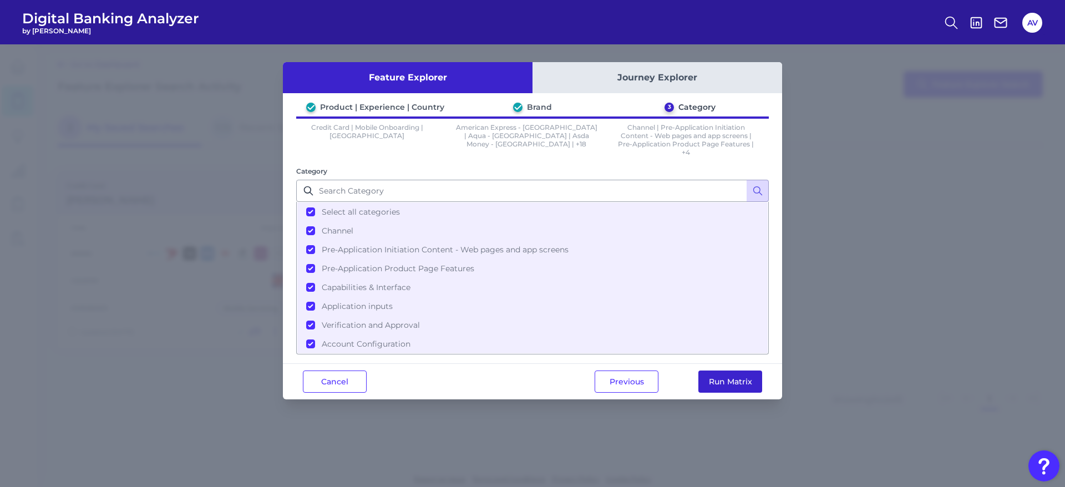
click at [709, 324] on button "Run Matrix" at bounding box center [730, 381] width 64 height 22
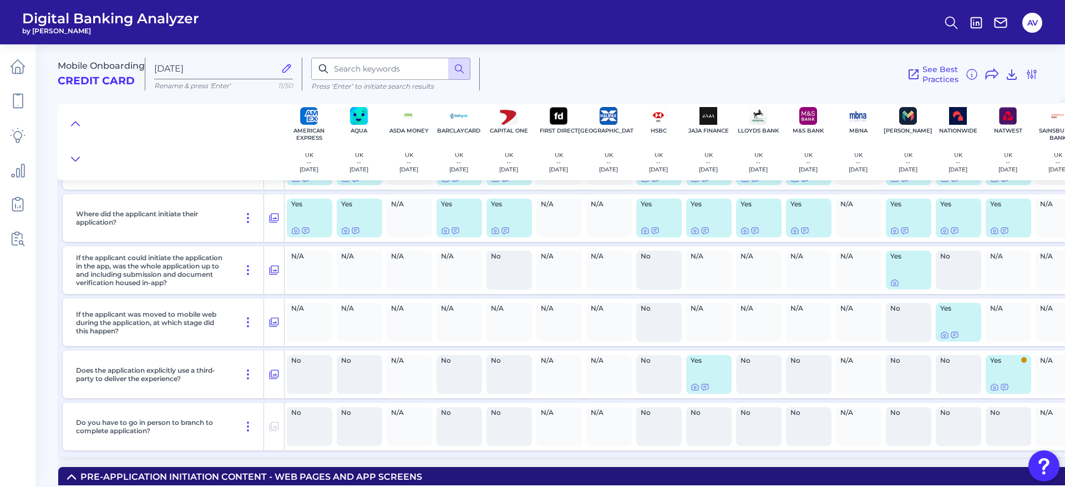
scroll to position [200, 0]
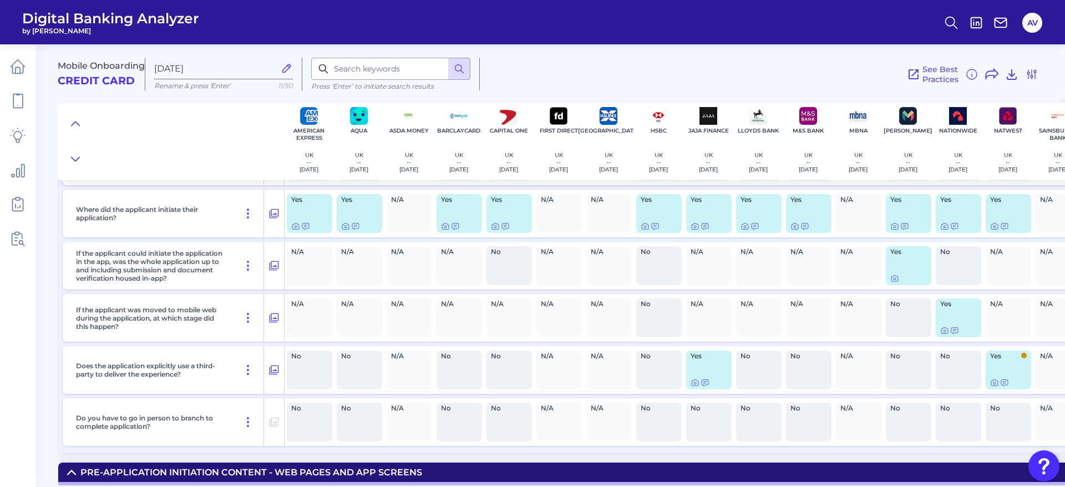
click at [289, 63] on icon at bounding box center [287, 68] width 12 height 12
click at [275, 63] on input "[DATE]" at bounding box center [214, 68] width 121 height 11
click at [251, 74] on label "Aug 28 2025Cr" at bounding box center [223, 69] width 139 height 22
click at [251, 74] on input "Aug 28 2025Cr" at bounding box center [214, 68] width 121 height 11
click at [259, 60] on label "Aug 28 2025Cr" at bounding box center [223, 69] width 139 height 22
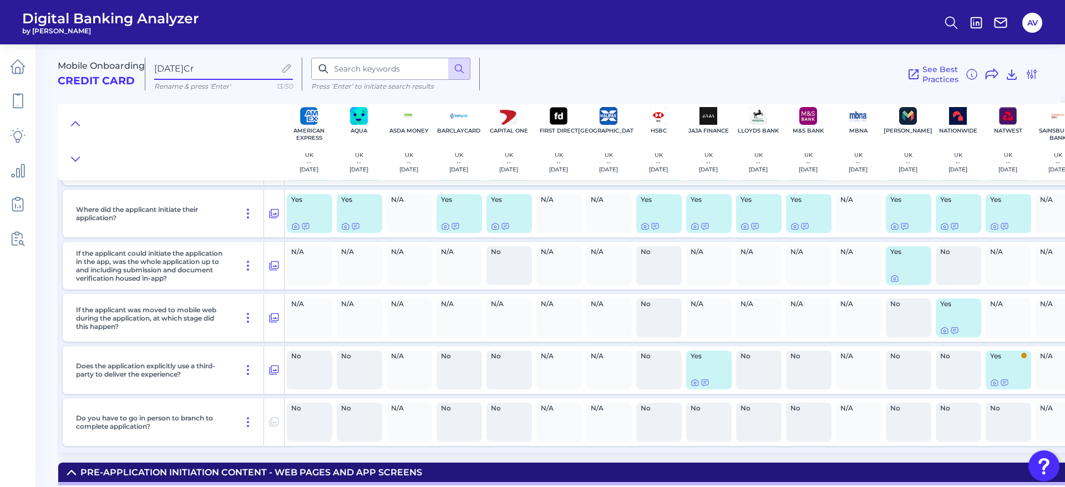
click at [259, 63] on input "Aug 28 2025Cr" at bounding box center [214, 68] width 121 height 11
type input "A"
type input "Credit Cards"
click at [709, 60] on div "See Best Practices Filters Clear all filters Experience Reset Mobile Servicing …" at bounding box center [759, 74] width 558 height 33
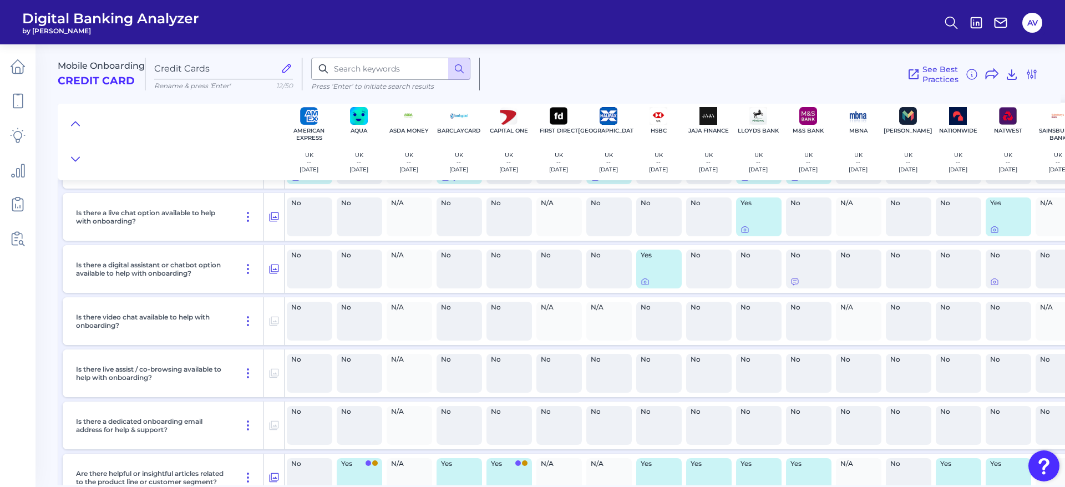
scroll to position [948, 0]
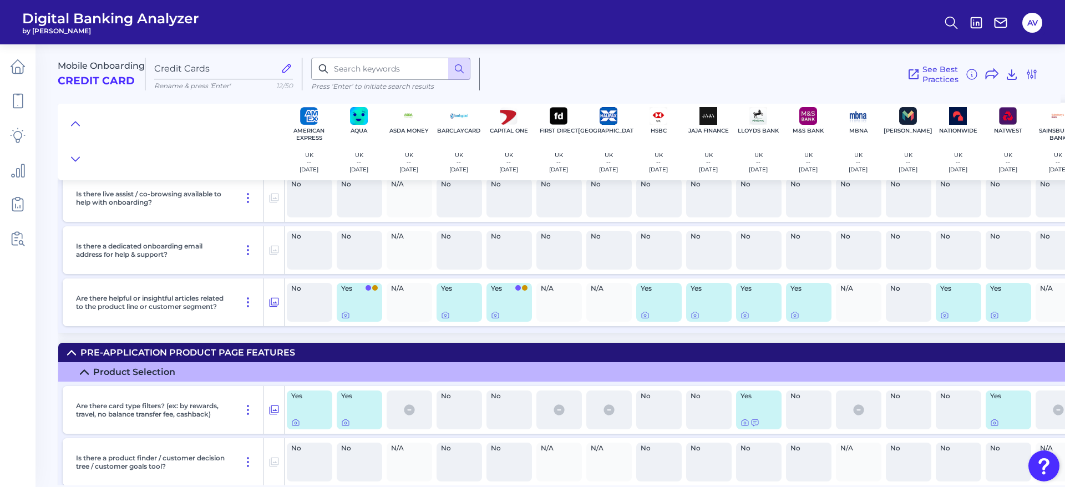
drag, startPoint x: 77, startPoint y: 119, endPoint x: 235, endPoint y: 146, distance: 160.3
click at [77, 119] on icon at bounding box center [75, 123] width 9 height 11
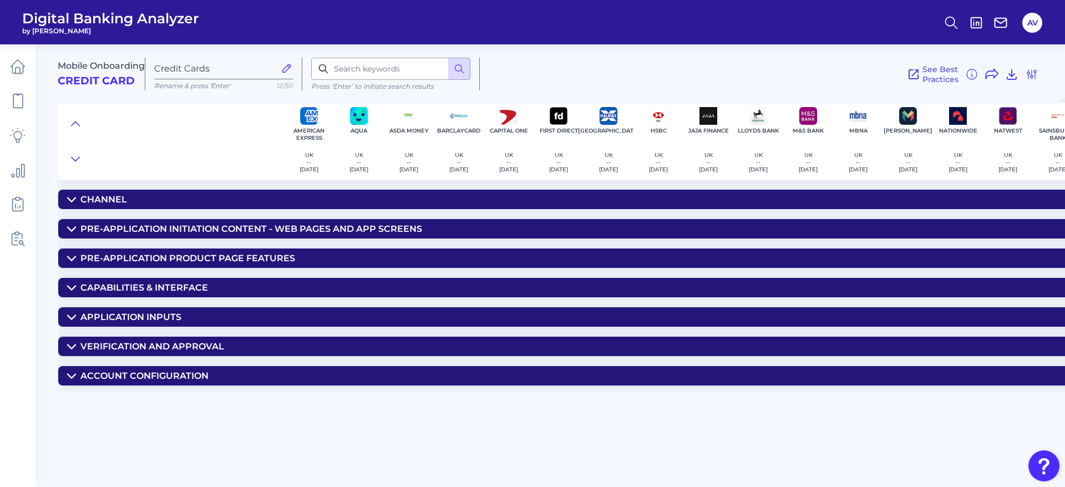
scroll to position [0, 0]
click at [149, 324] on div "Verification and Approval" at bounding box center [152, 346] width 144 height 11
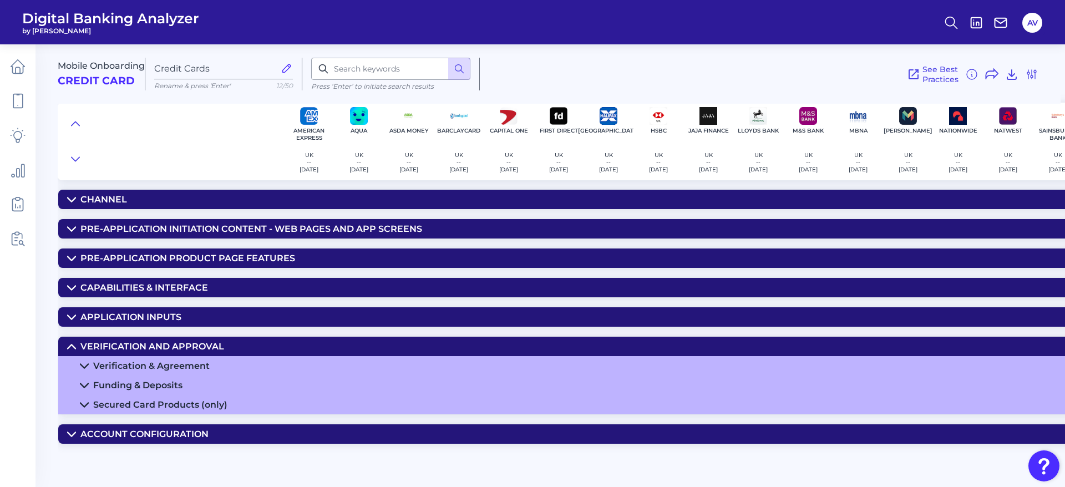
click at [187, 324] on div "Verification & Agreement" at bounding box center [151, 365] width 116 height 11
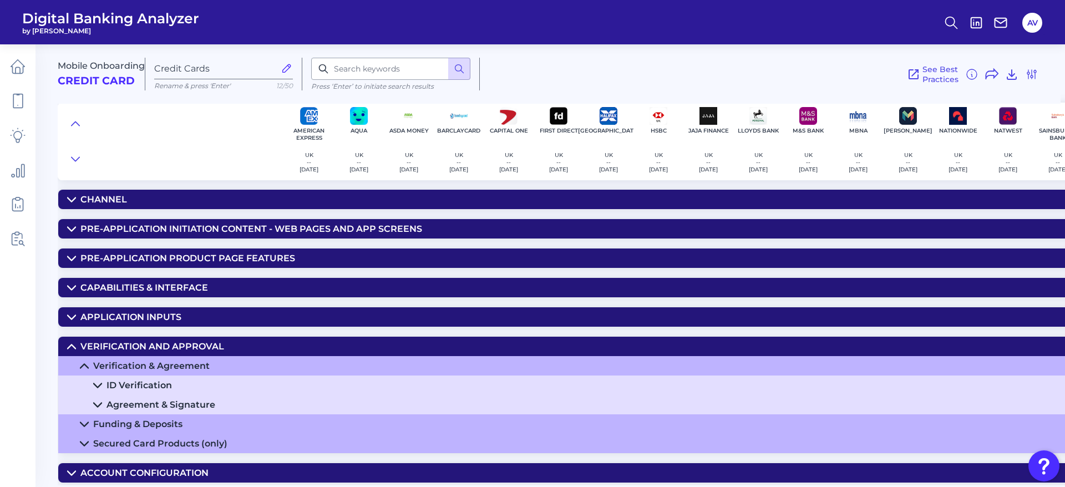
scroll to position [2, 0]
click at [146, 324] on div "ID Verification" at bounding box center [138, 385] width 65 height 11
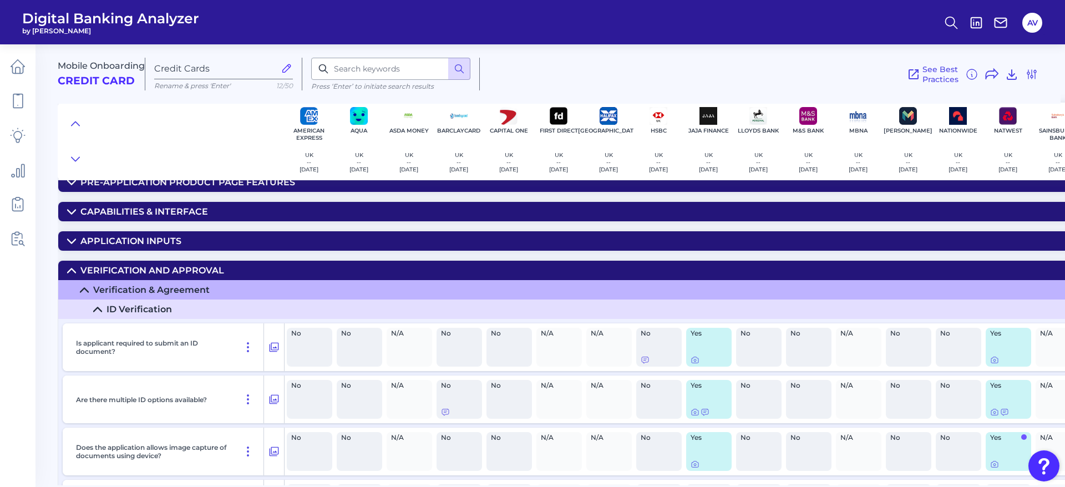
scroll to position [0, 0]
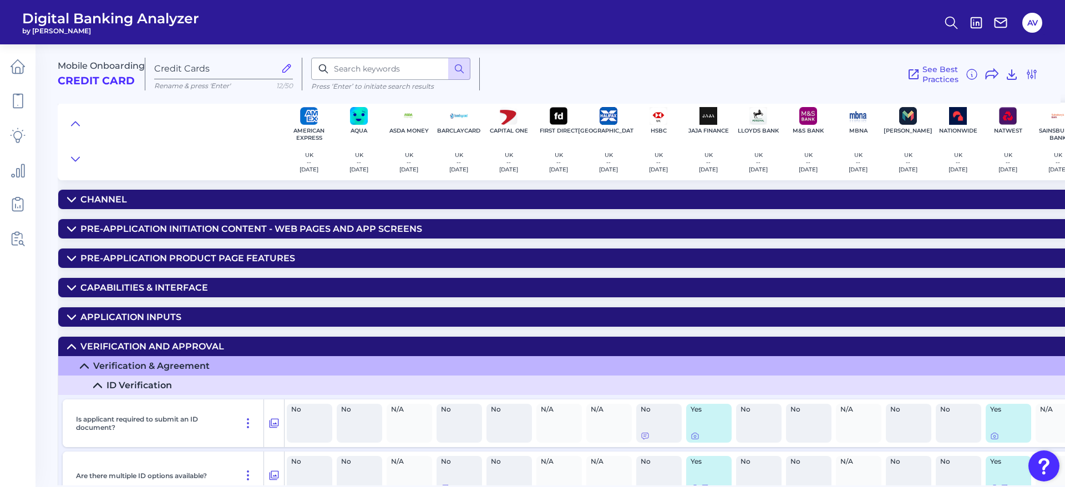
drag, startPoint x: 186, startPoint y: 288, endPoint x: 220, endPoint y: 288, distance: 33.8
click at [186, 288] on div "Capabilities & Interface" at bounding box center [144, 287] width 128 height 11
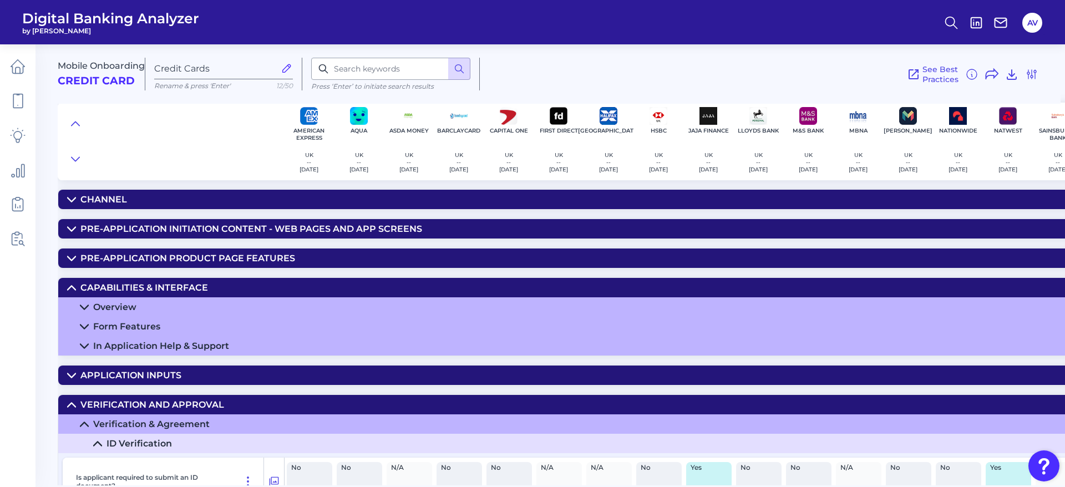
click at [227, 311] on summary "Overview" at bounding box center [695, 306] width 1274 height 19
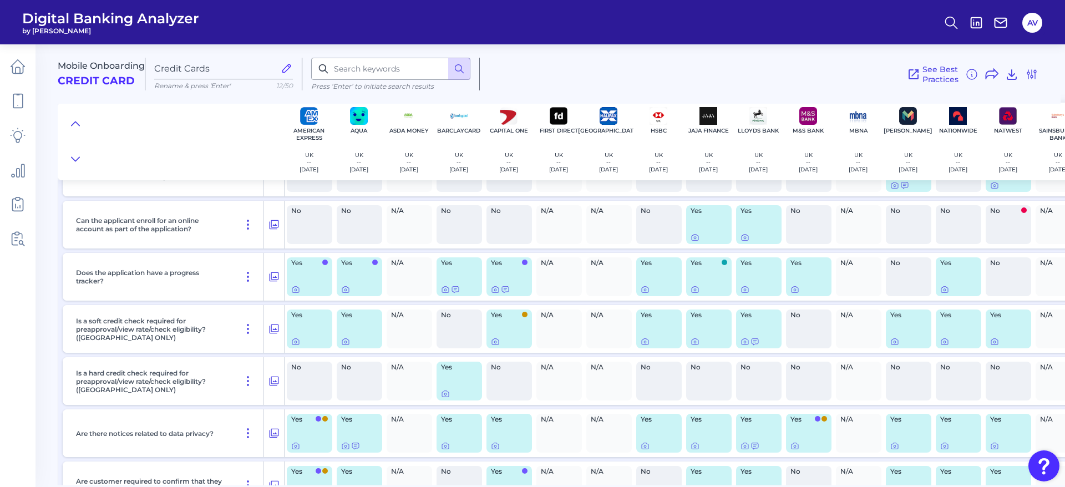
scroll to position [250, 0]
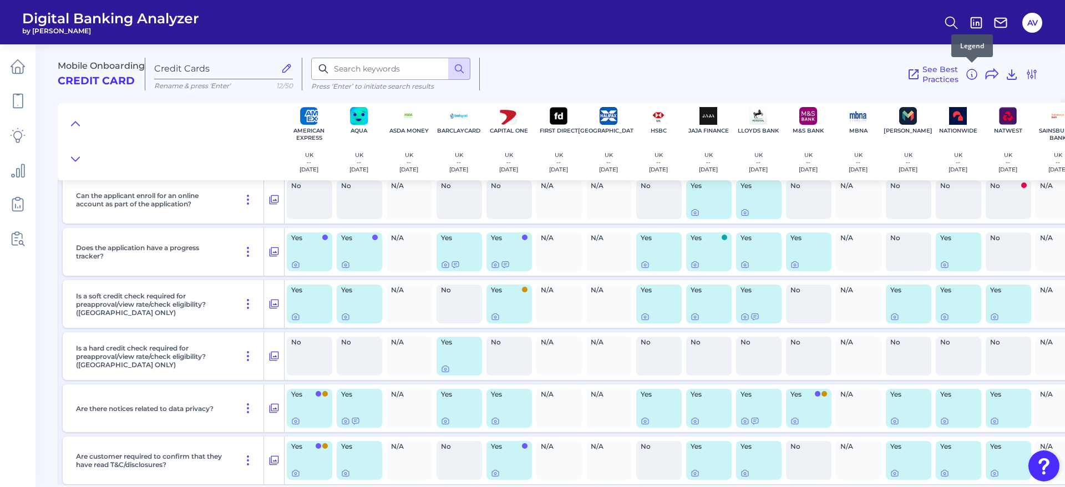
click at [709, 72] on icon at bounding box center [971, 74] width 13 height 13
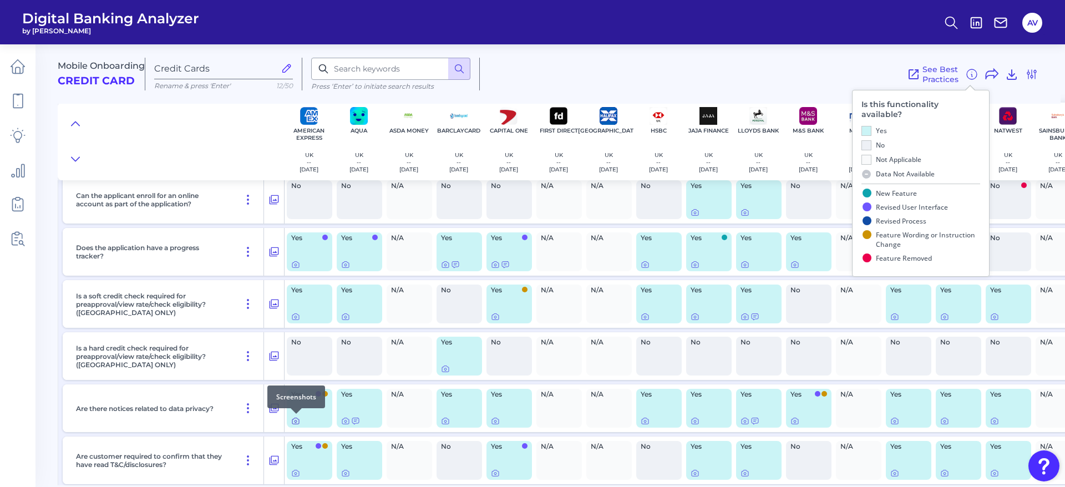
click at [298, 324] on icon at bounding box center [295, 420] width 9 height 9
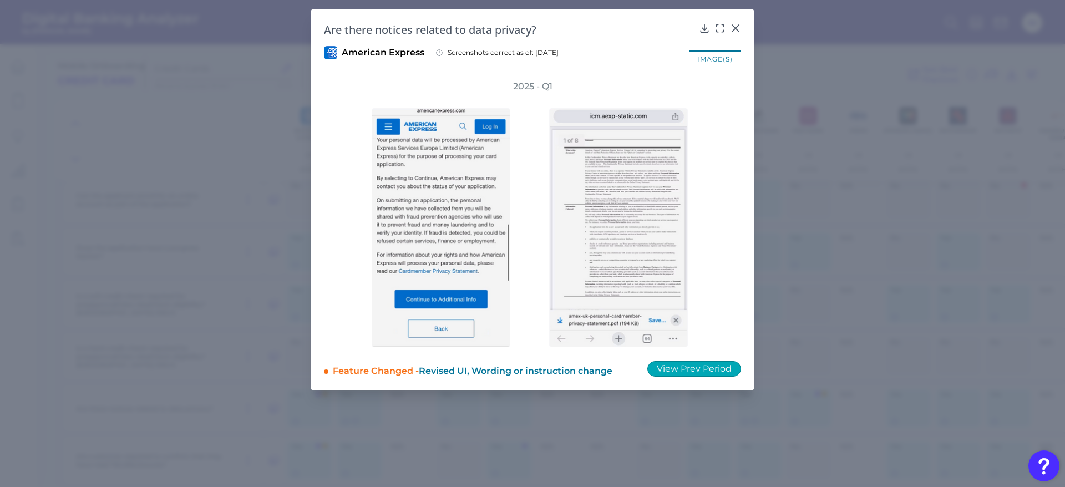
click at [694, 324] on button "View Prev Period" at bounding box center [694, 369] width 94 height 16
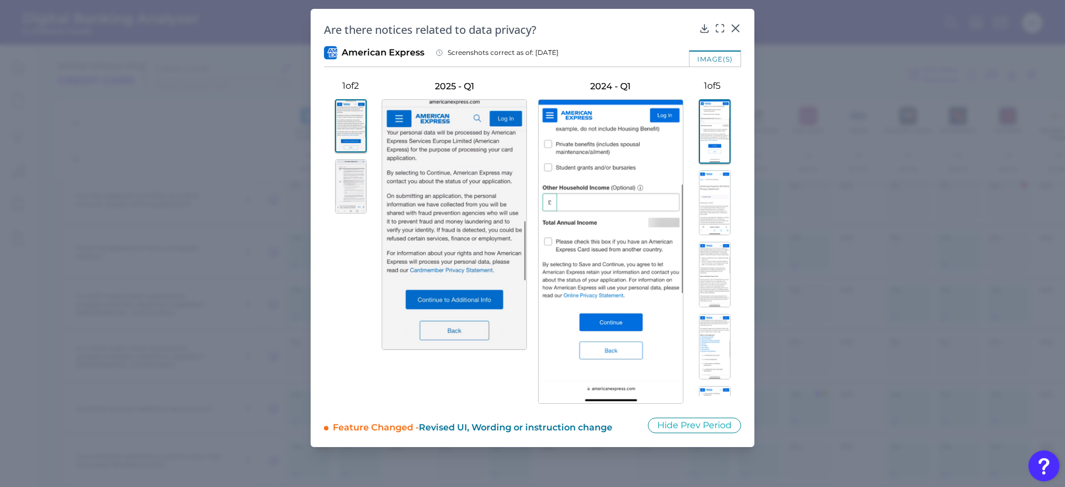
click at [709, 118] on img at bounding box center [715, 131] width 32 height 64
click at [709, 205] on img at bounding box center [715, 202] width 32 height 65
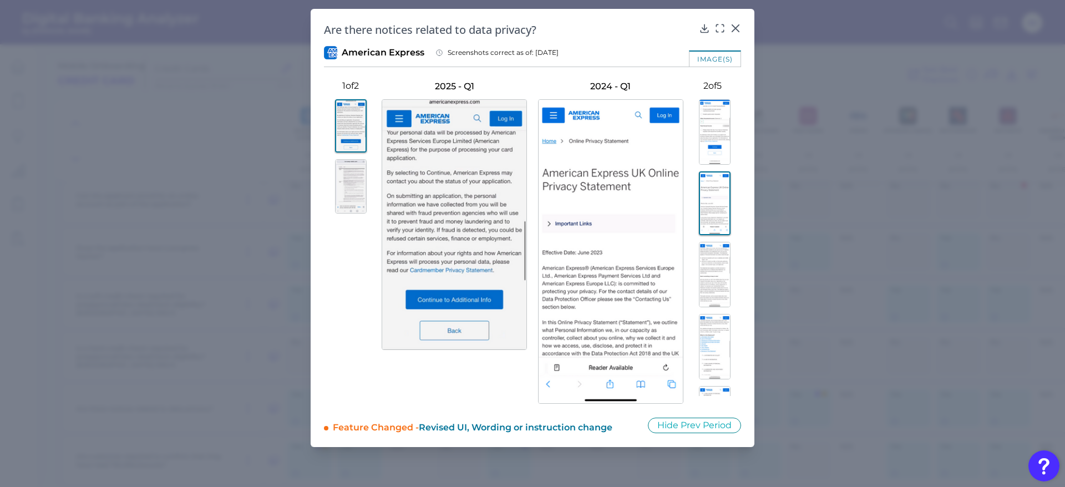
click at [352, 197] on img at bounding box center [351, 186] width 32 height 54
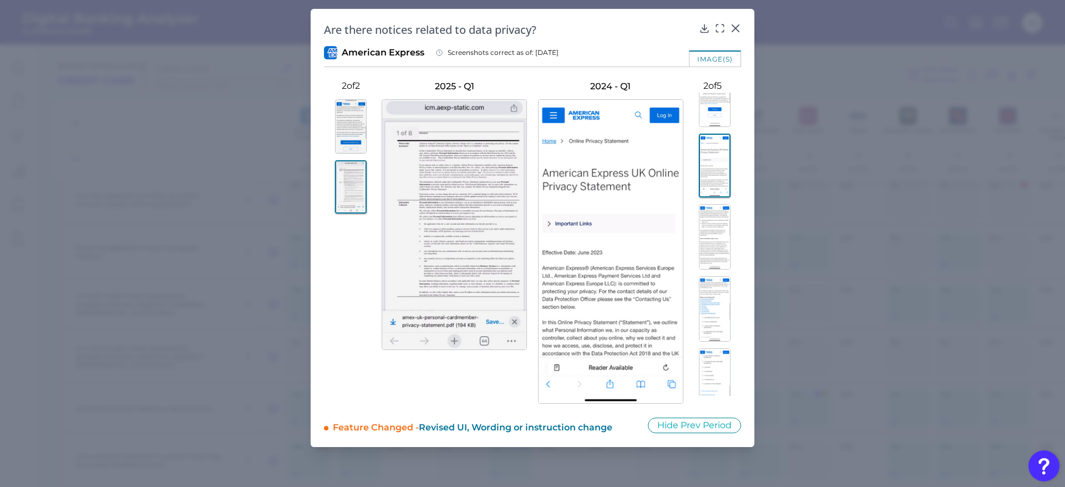
scroll to position [55, 0]
click at [709, 28] on icon at bounding box center [735, 28] width 11 height 11
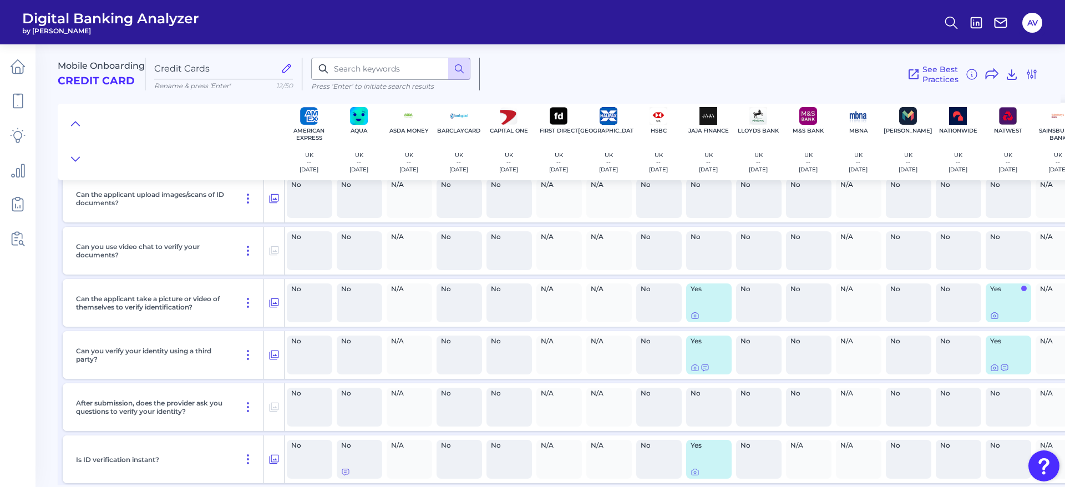
scroll to position [1064, 0]
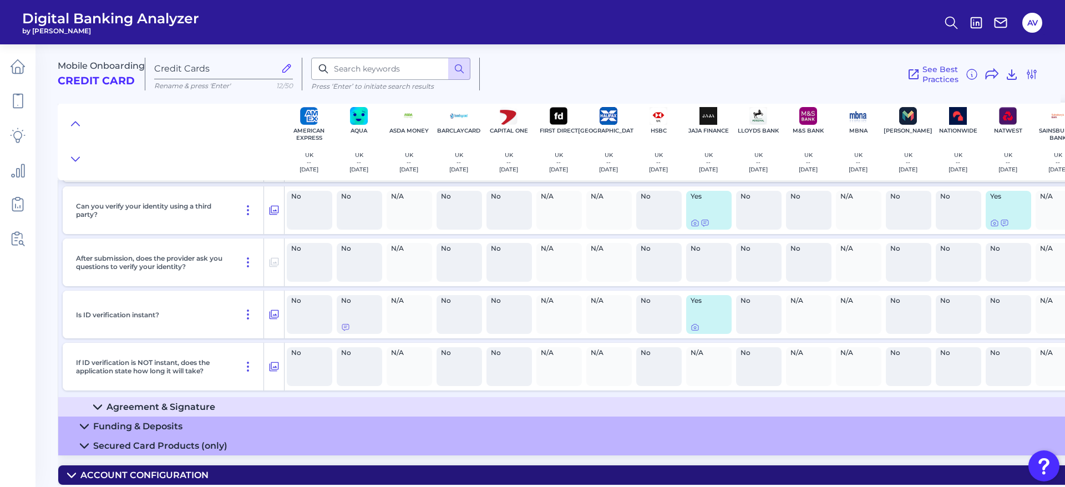
click at [202, 324] on div "Account Configuration" at bounding box center [144, 475] width 128 height 11
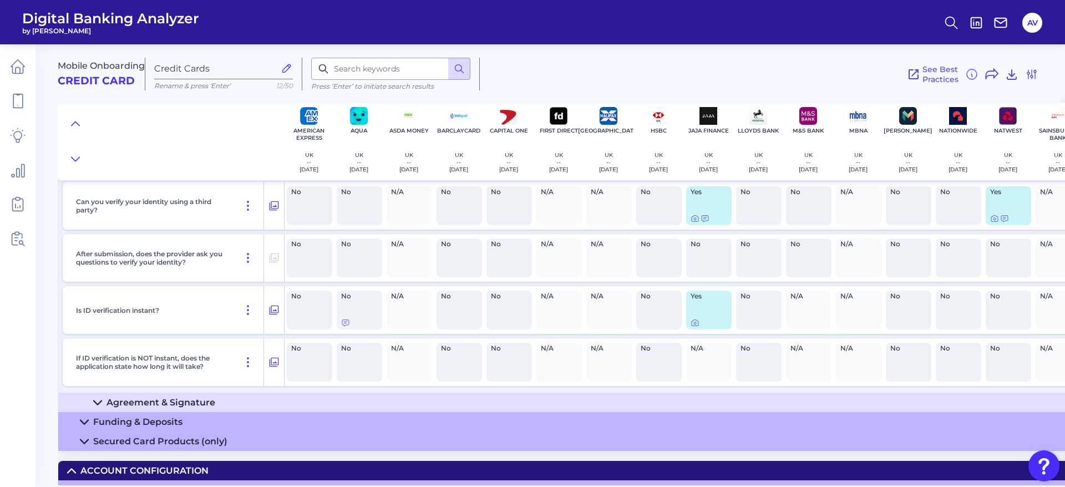
scroll to position [1103, 0]
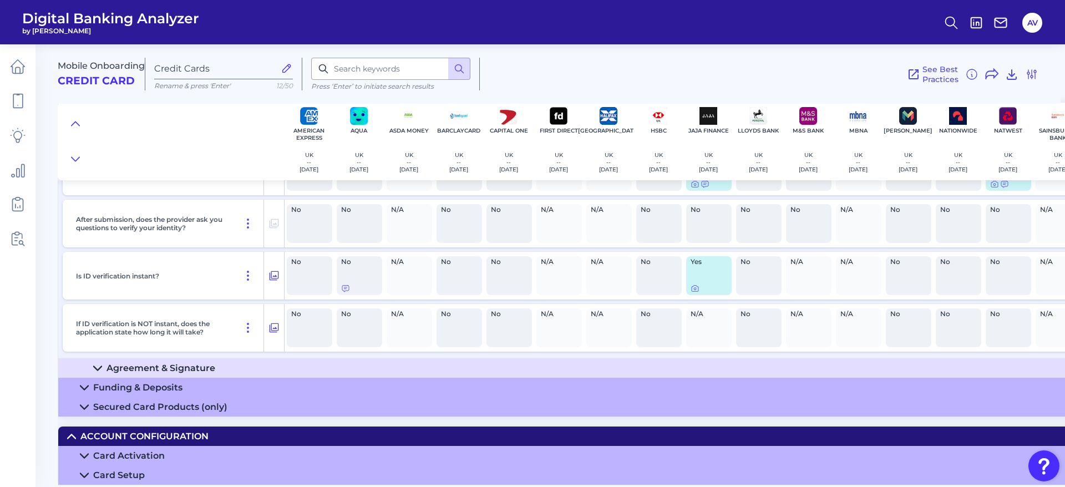
click at [140, 324] on div "Card Activation" at bounding box center [129, 455] width 72 height 11
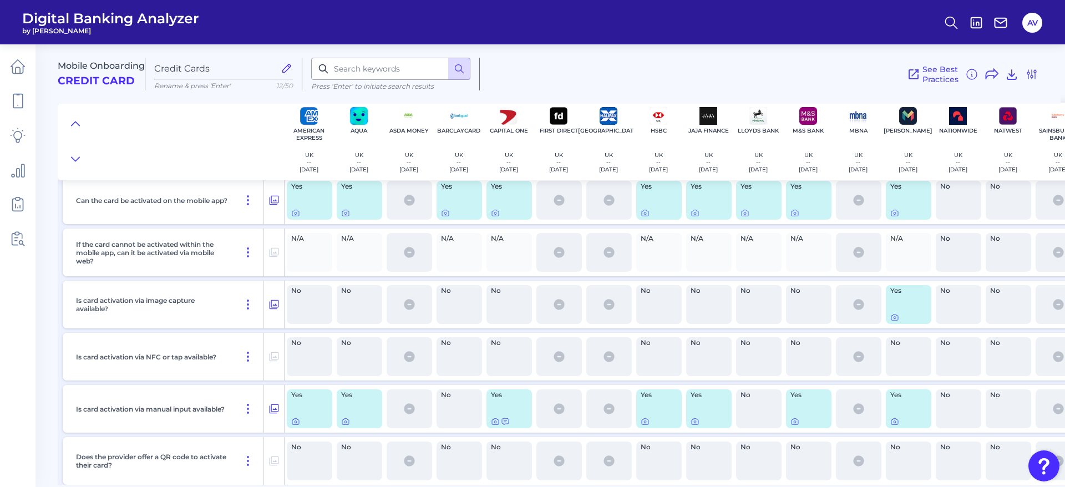
scroll to position [1422, 0]
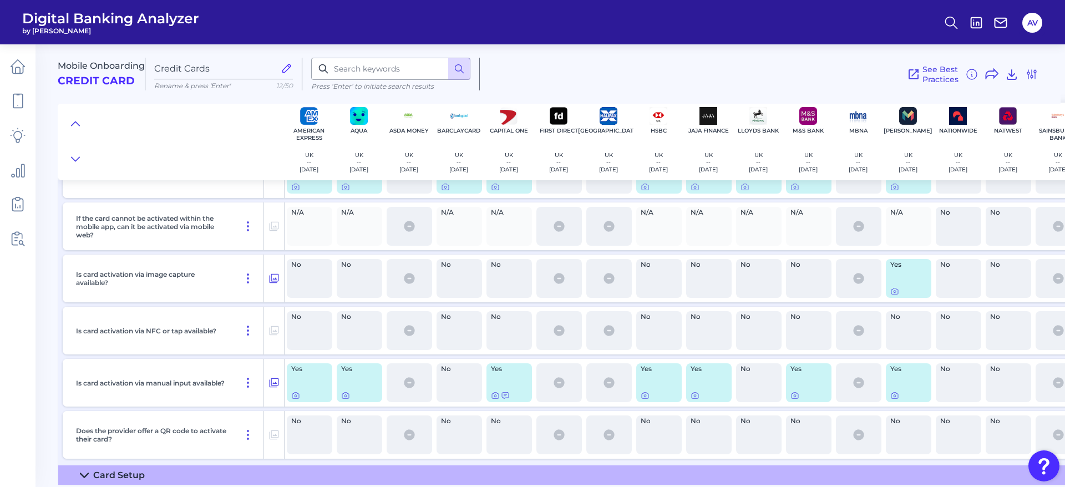
click at [132, 324] on div "Card Setup" at bounding box center [119, 475] width 52 height 11
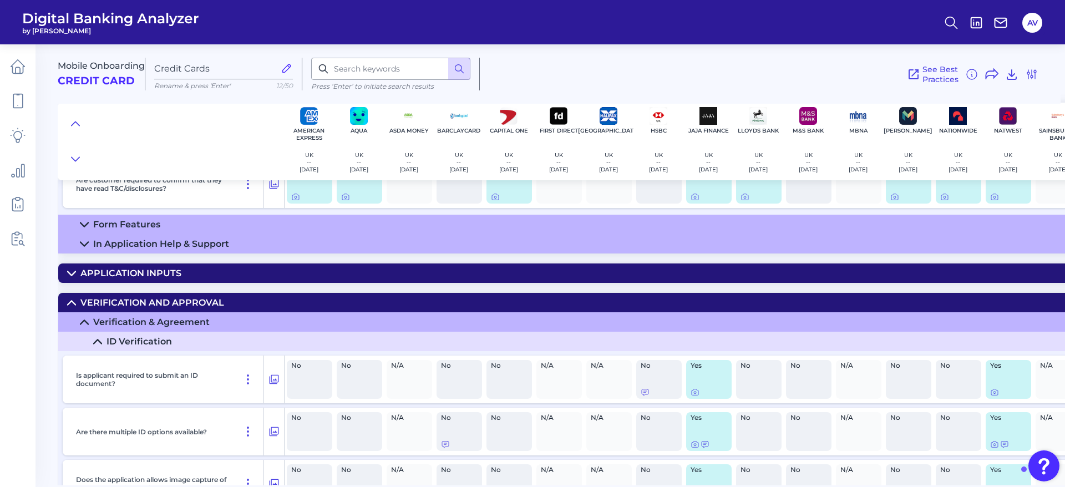
scroll to position [341, 0]
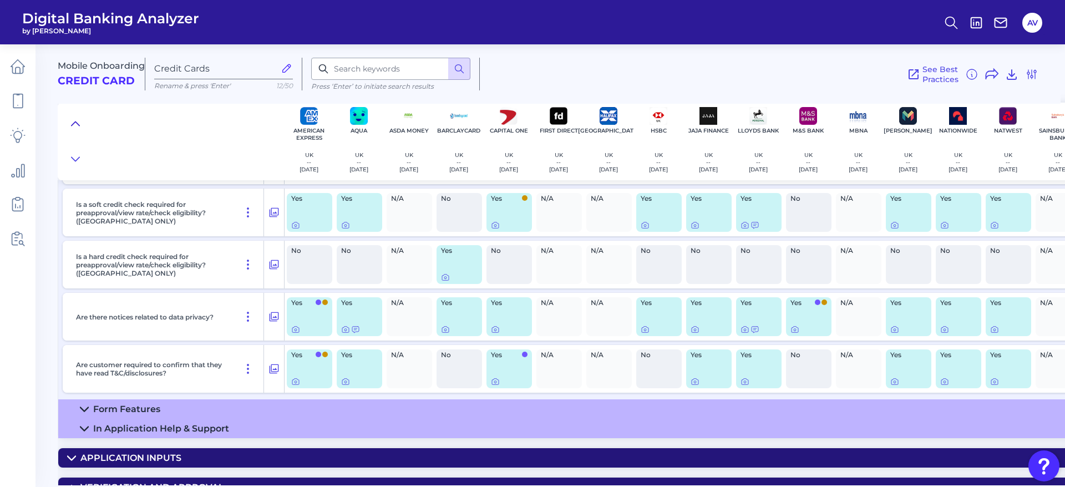
click at [74, 120] on icon at bounding box center [75, 123] width 9 height 11
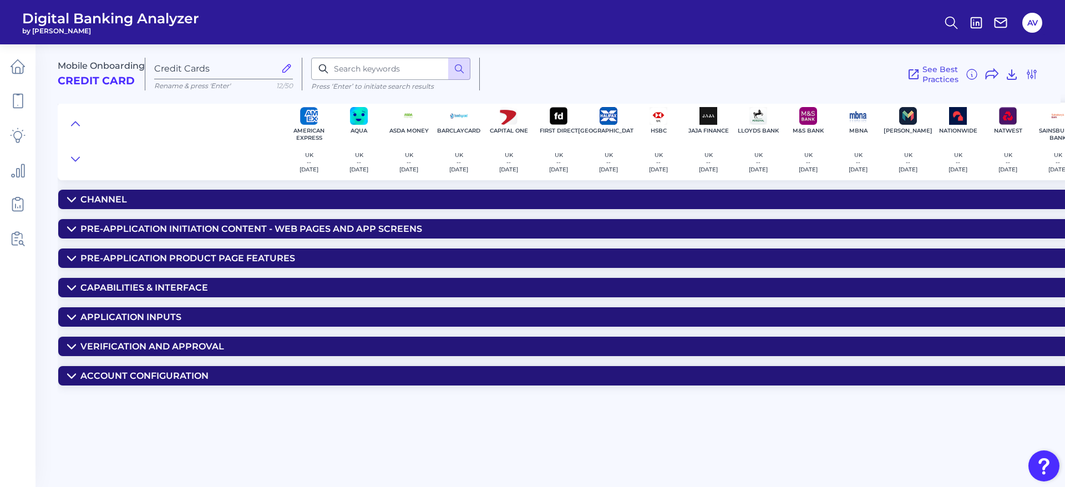
drag, startPoint x: 138, startPoint y: 197, endPoint x: 164, endPoint y: 201, distance: 26.3
click at [138, 197] on summary "Channel" at bounding box center [695, 199] width 1274 height 19
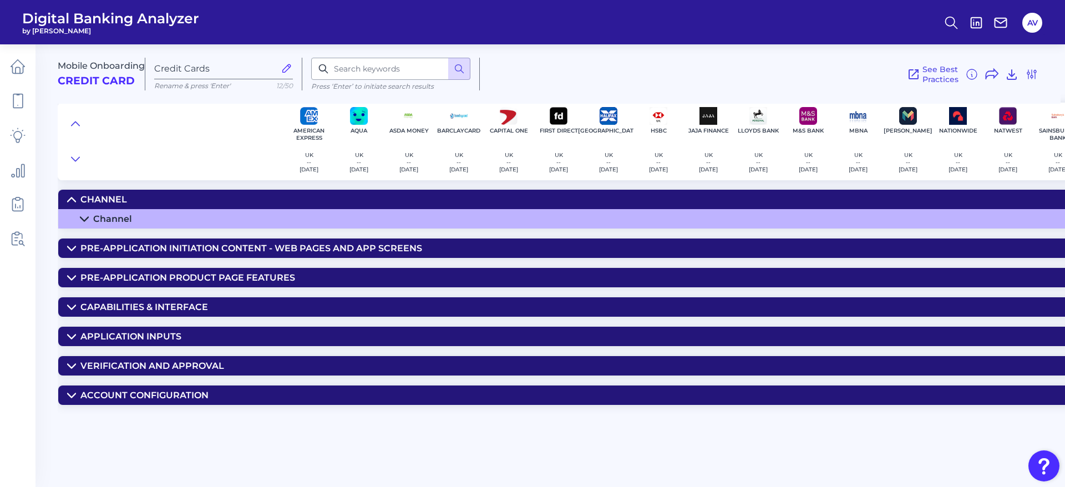
drag, startPoint x: 77, startPoint y: 123, endPoint x: 91, endPoint y: 123, distance: 15.0
click at [77, 123] on icon at bounding box center [76, 123] width 8 height 4
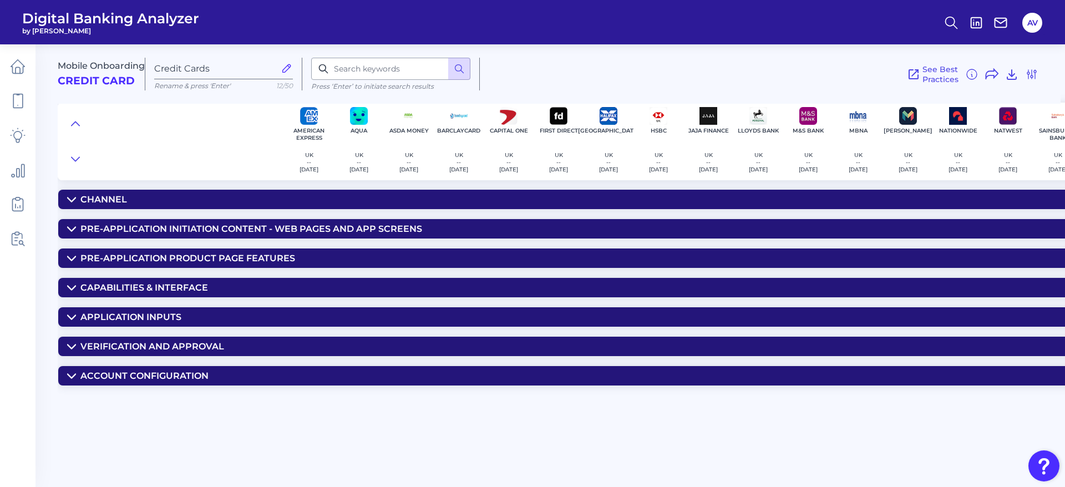
click at [124, 203] on div "Channel" at bounding box center [103, 199] width 47 height 11
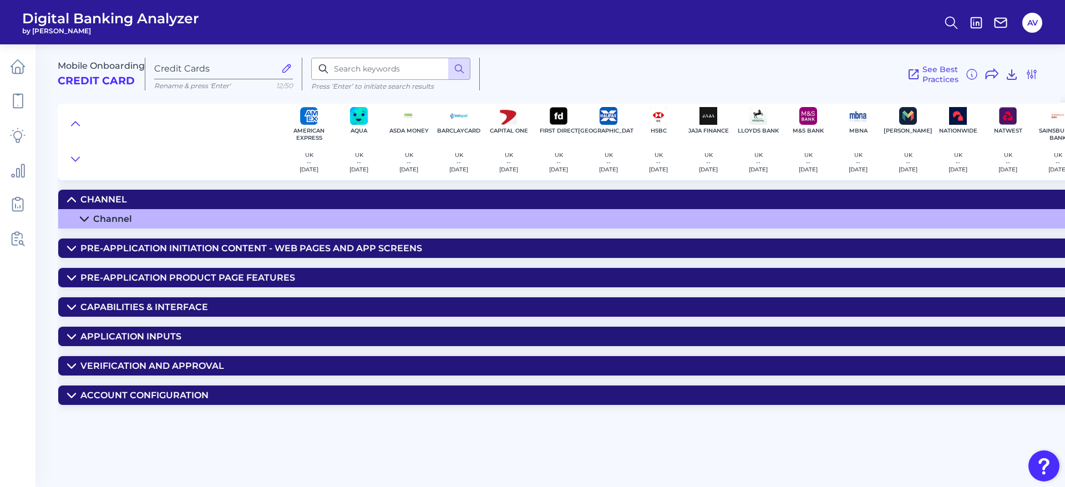
click at [128, 206] on summary "Channel" at bounding box center [695, 199] width 1274 height 19
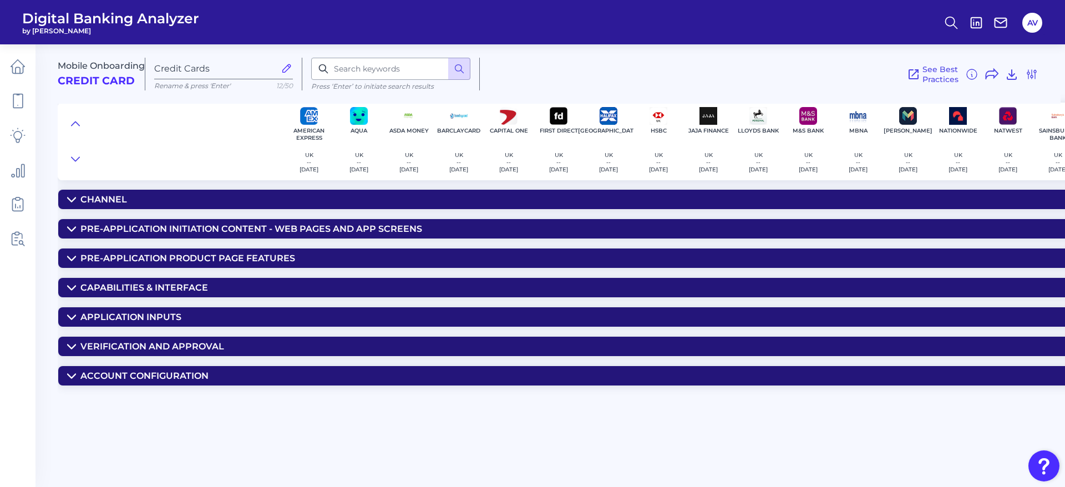
click at [110, 199] on div "Channel" at bounding box center [103, 199] width 47 height 11
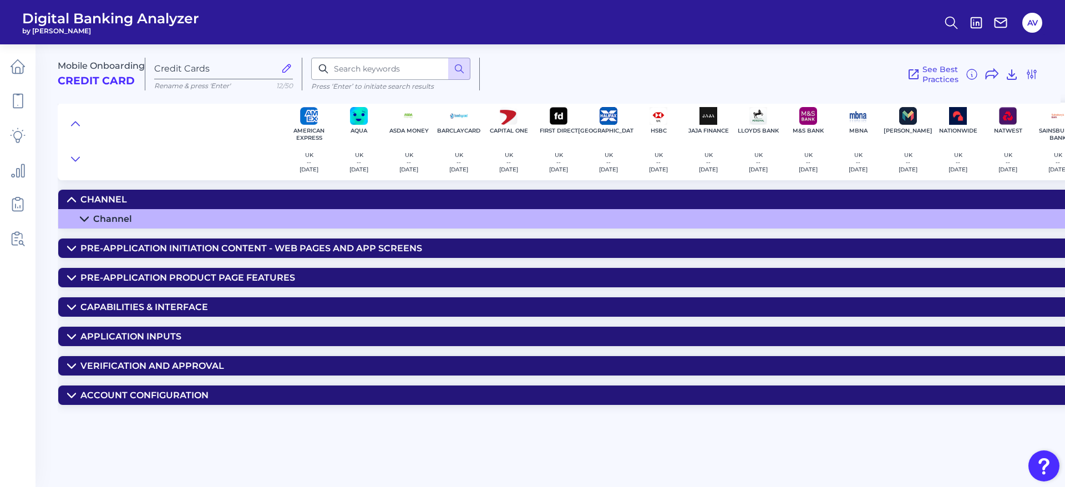
click at [129, 224] on summary "Channel" at bounding box center [695, 218] width 1274 height 19
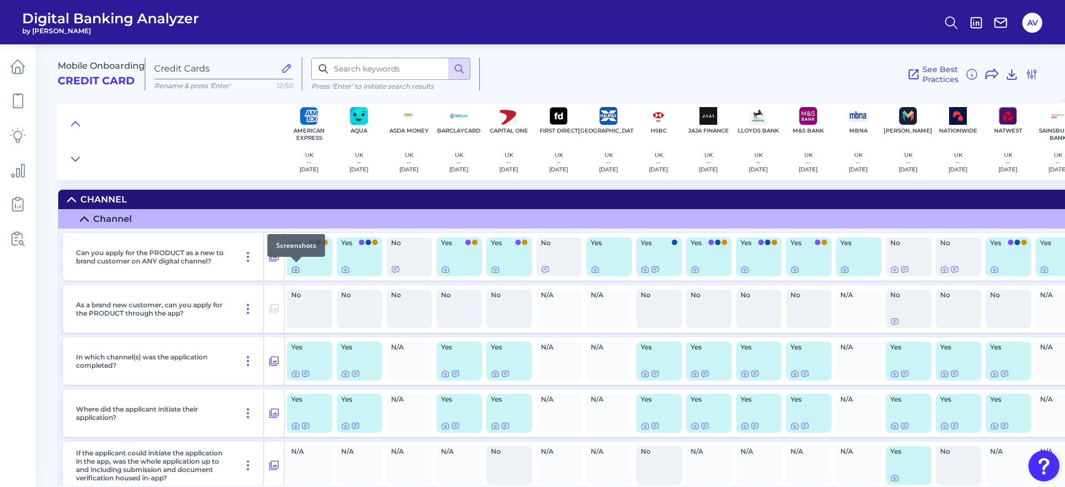
click at [296, 269] on icon at bounding box center [295, 269] width 9 height 9
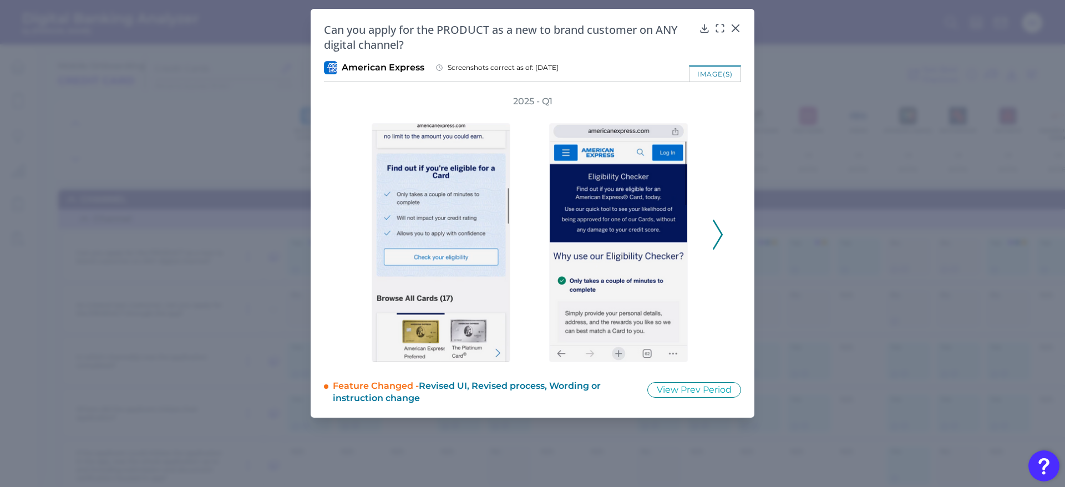
click at [709, 223] on icon at bounding box center [718, 235] width 10 height 30
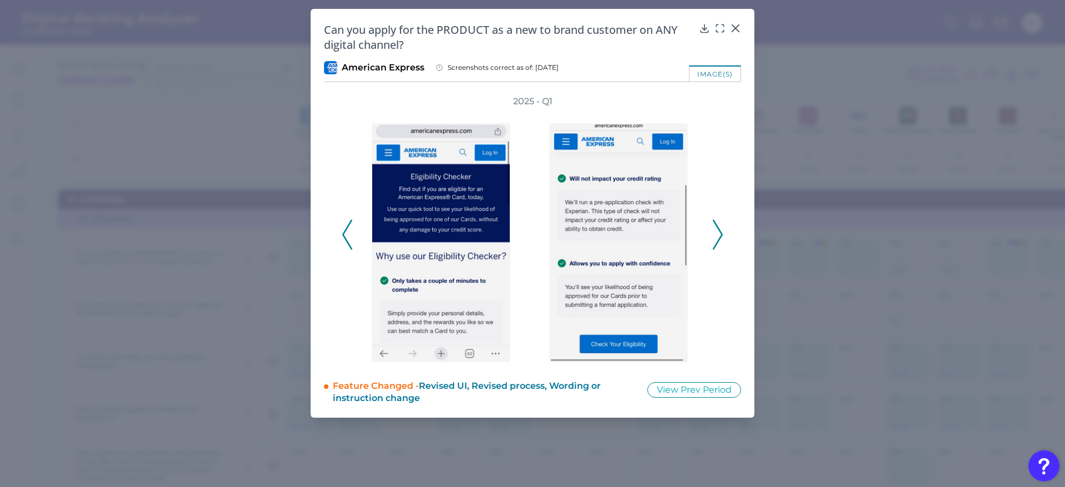
click at [709, 223] on icon at bounding box center [718, 235] width 10 height 30
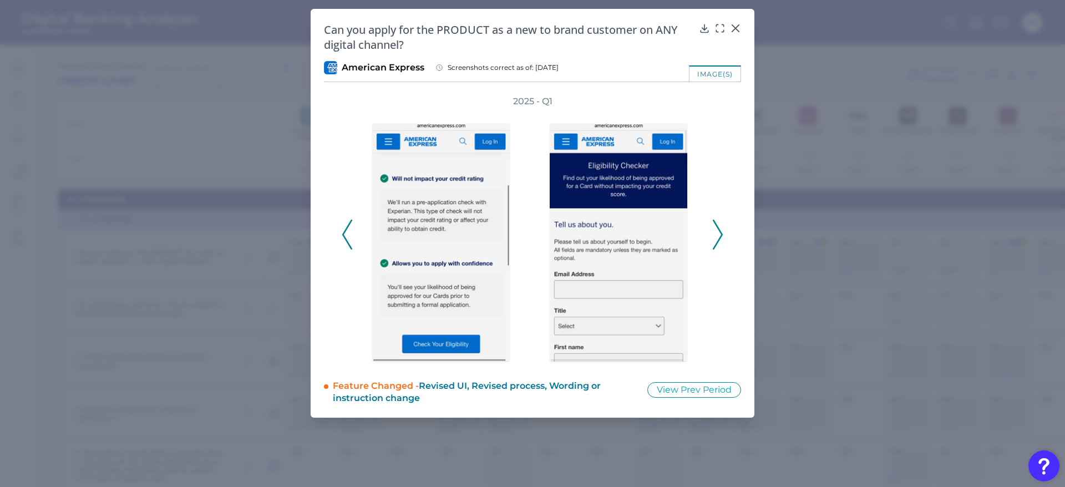
click at [709, 223] on icon at bounding box center [718, 235] width 10 height 30
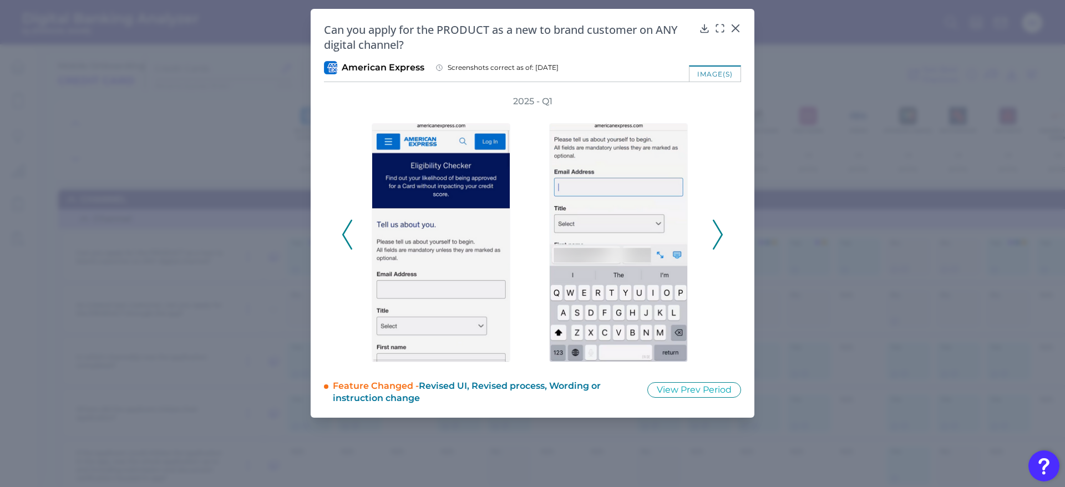
click at [709, 223] on icon at bounding box center [718, 235] width 10 height 30
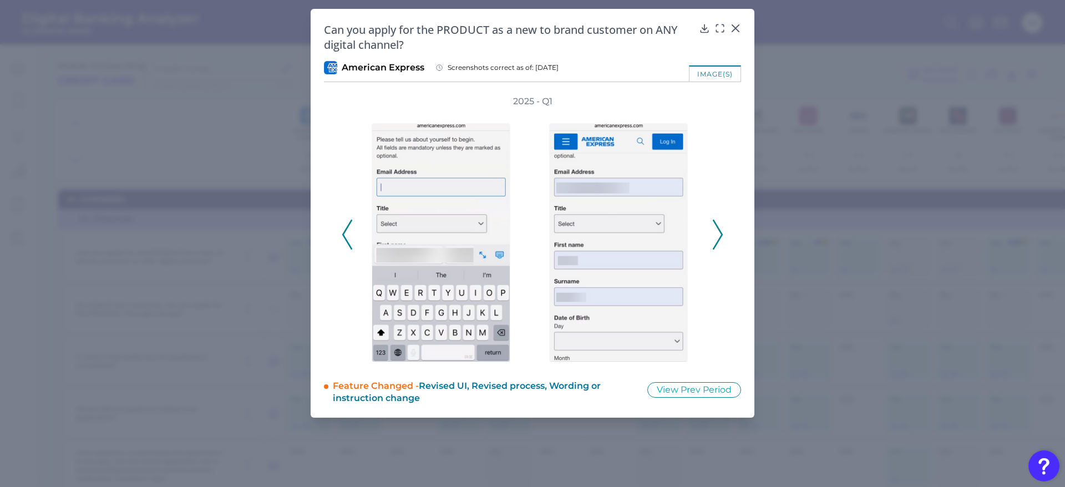
click at [709, 223] on icon at bounding box center [718, 235] width 10 height 30
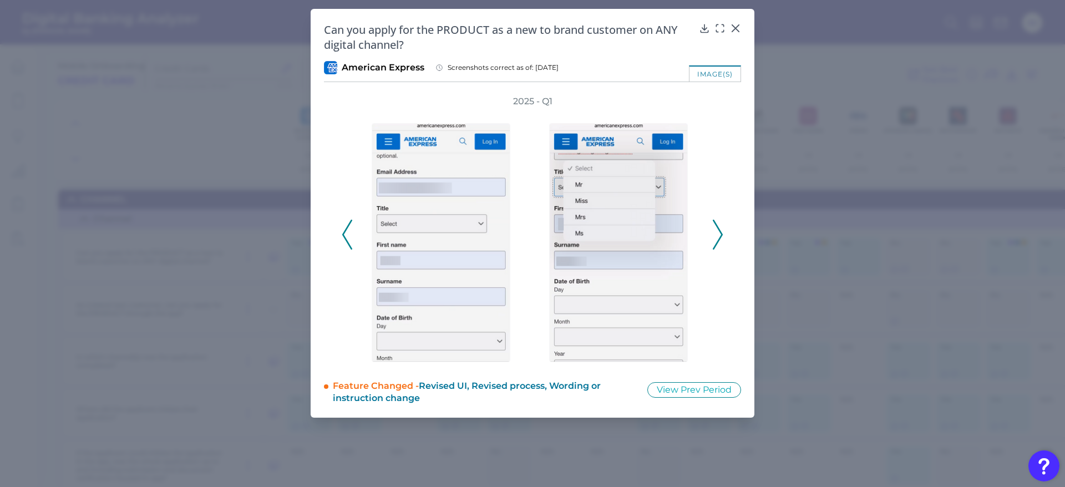
click at [709, 223] on icon at bounding box center [718, 235] width 10 height 30
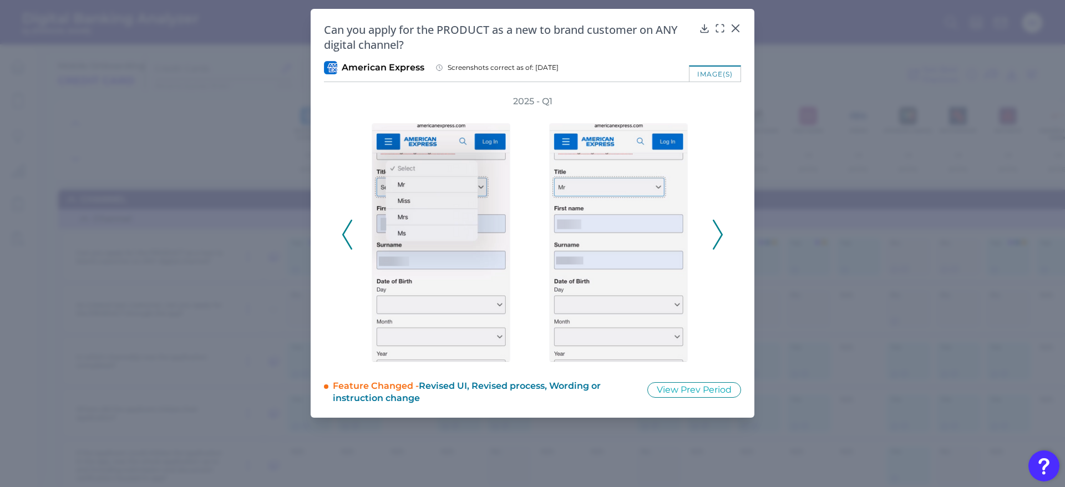
click at [709, 223] on icon at bounding box center [718, 235] width 10 height 30
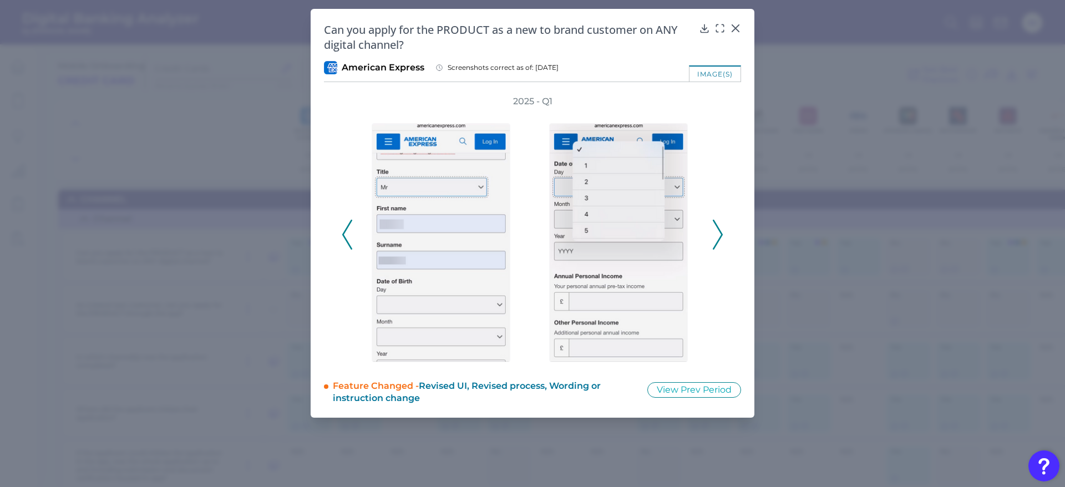
click at [709, 223] on icon at bounding box center [718, 235] width 10 height 30
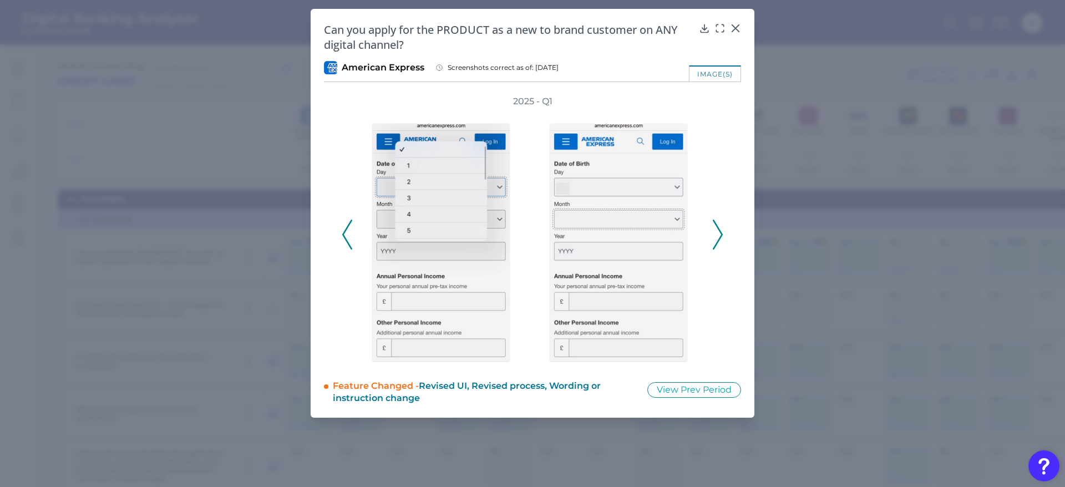
click at [709, 223] on icon at bounding box center [718, 235] width 10 height 30
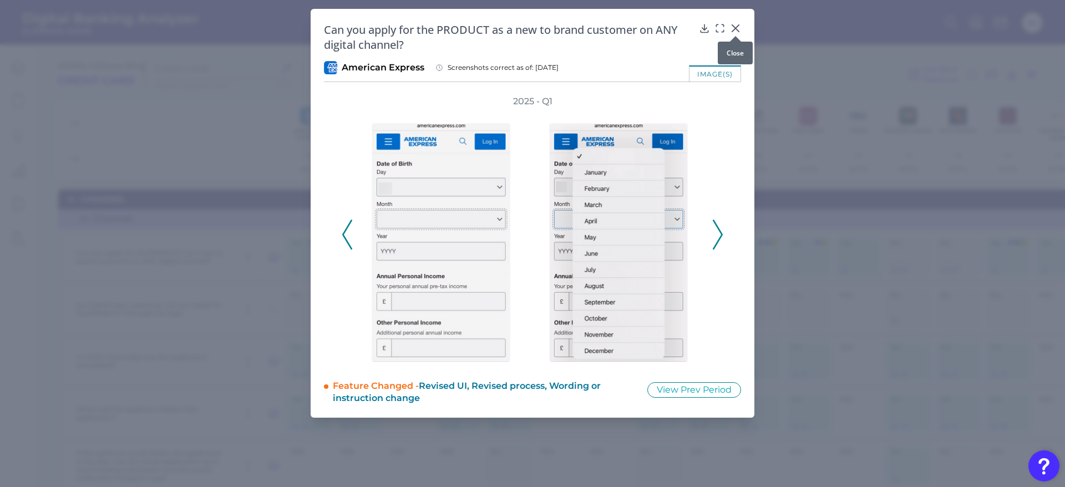
click at [709, 24] on icon at bounding box center [735, 28] width 11 height 11
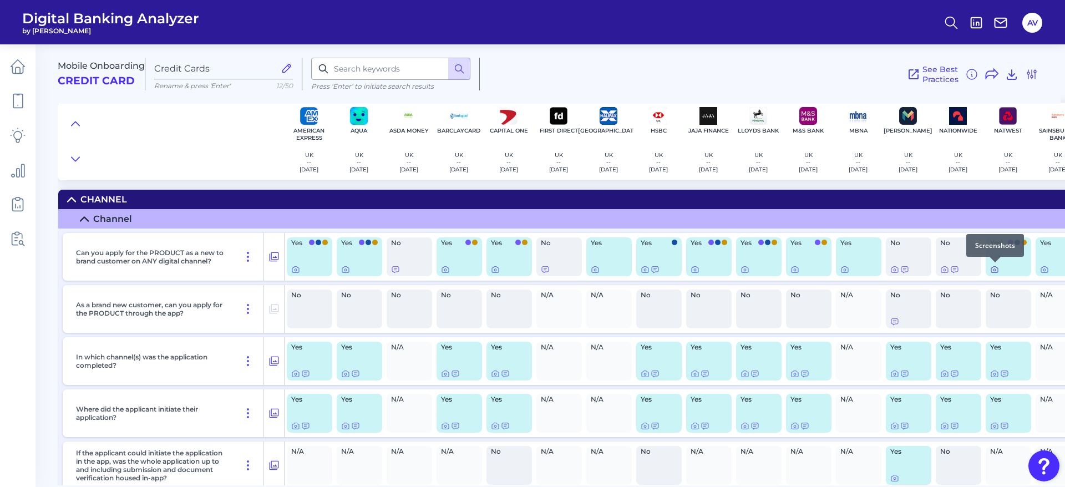
click at [709, 269] on icon at bounding box center [994, 270] width 2 height 2
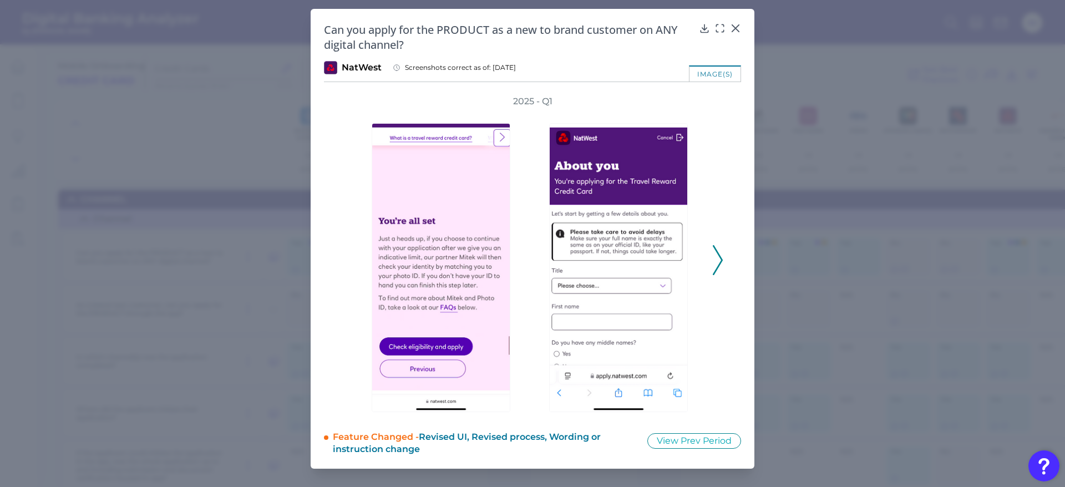
click at [709, 255] on icon at bounding box center [718, 260] width 10 height 30
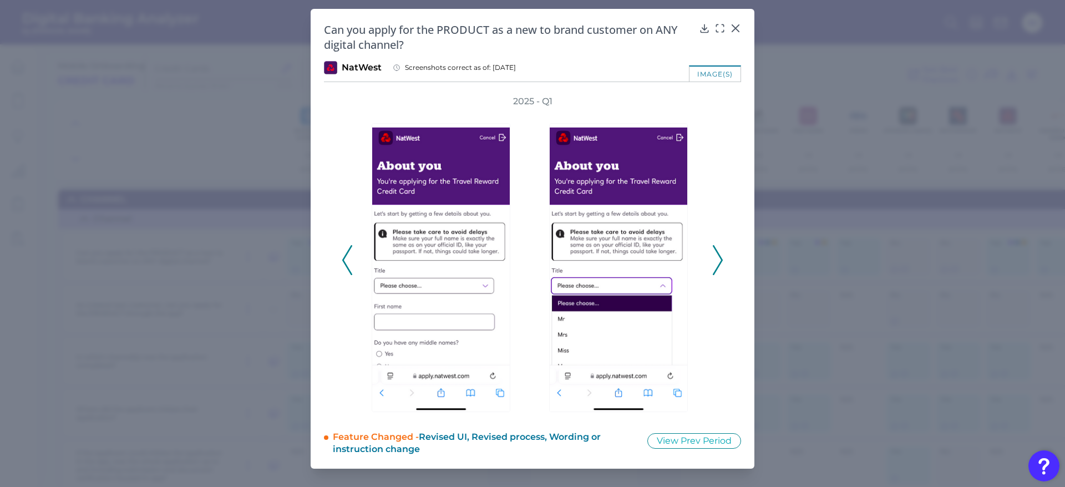
click at [709, 255] on icon at bounding box center [718, 260] width 10 height 30
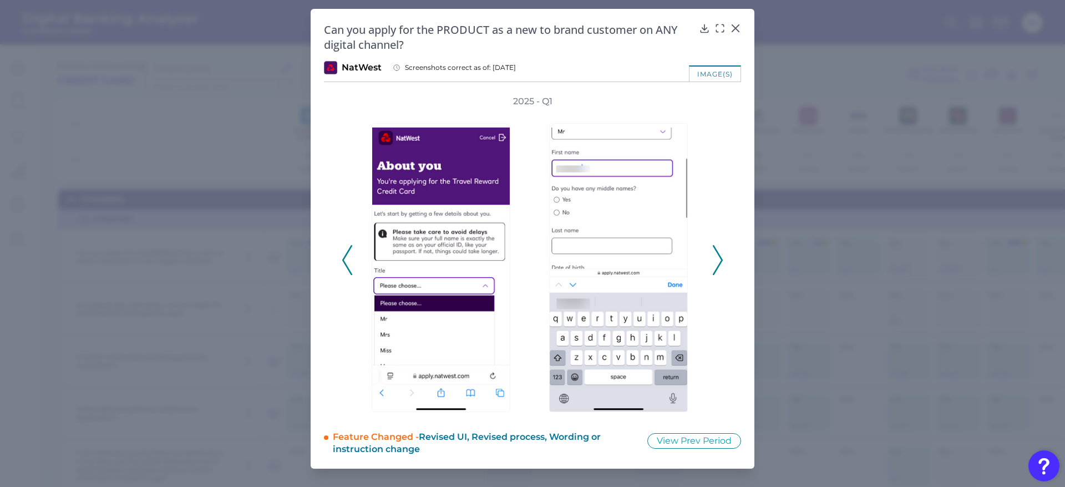
click at [709, 255] on icon at bounding box center [718, 260] width 10 height 30
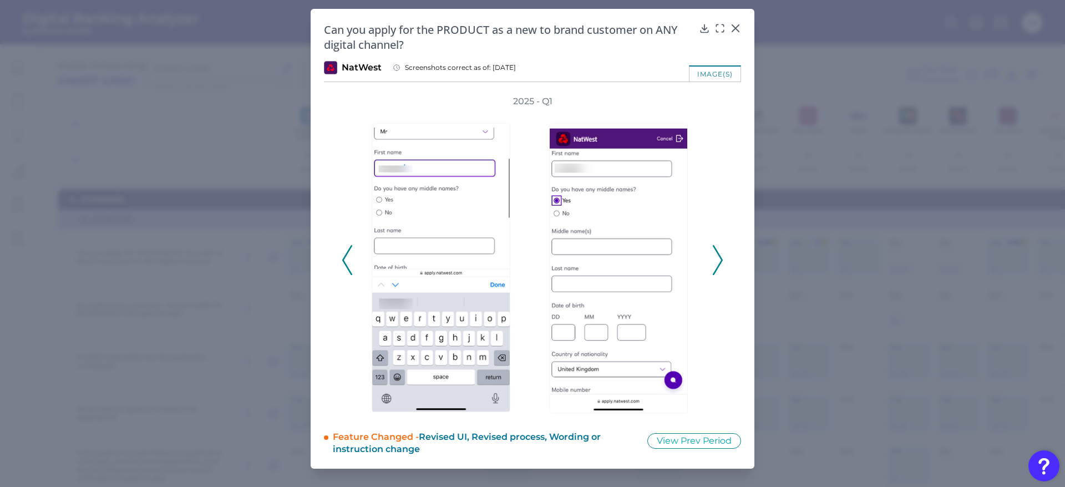
click at [709, 255] on icon at bounding box center [718, 260] width 10 height 30
click at [709, 30] on div at bounding box center [735, 35] width 11 height 11
click at [709, 26] on icon at bounding box center [735, 28] width 11 height 11
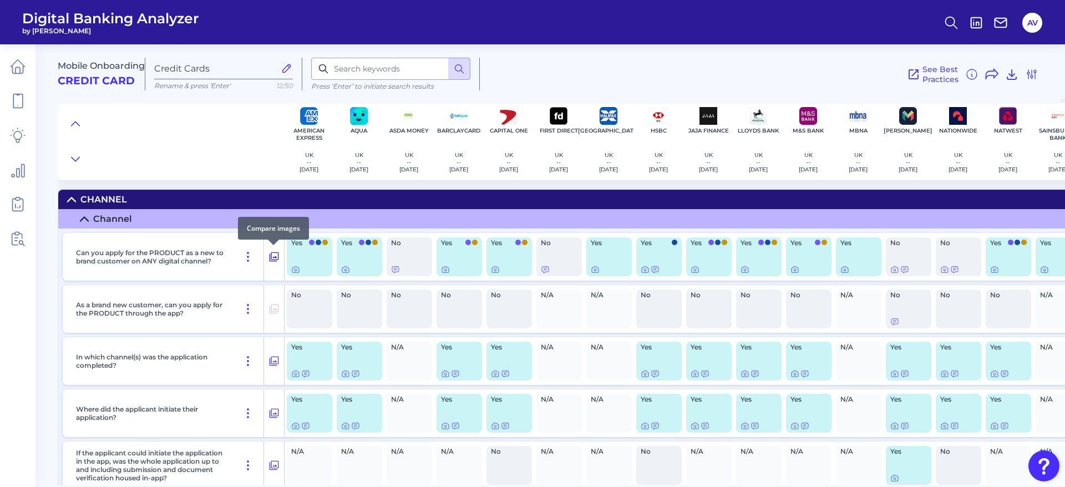
click at [272, 252] on icon at bounding box center [273, 256] width 9 height 9
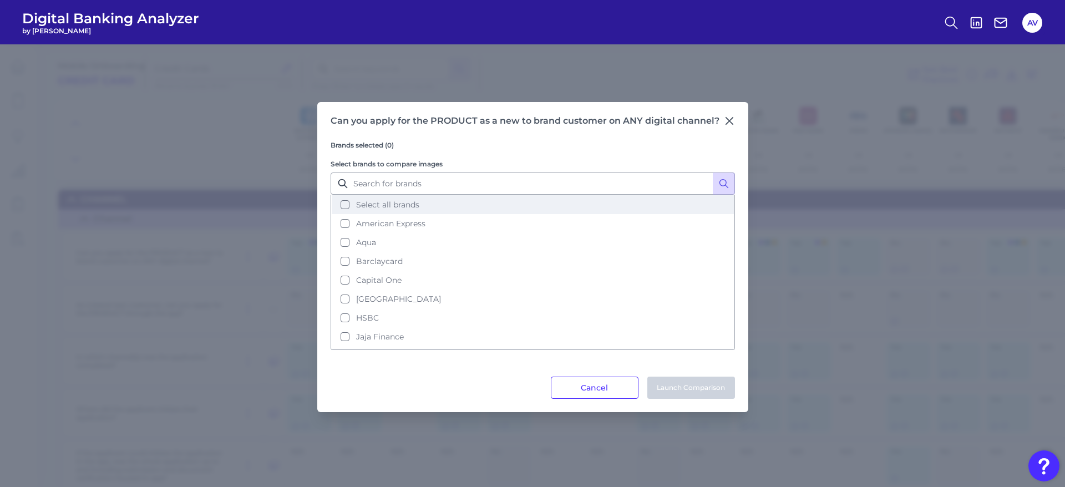
drag, startPoint x: 348, startPoint y: 204, endPoint x: 389, endPoint y: 210, distance: 42.0
click at [348, 204] on button "Select all brands" at bounding box center [533, 204] width 402 height 19
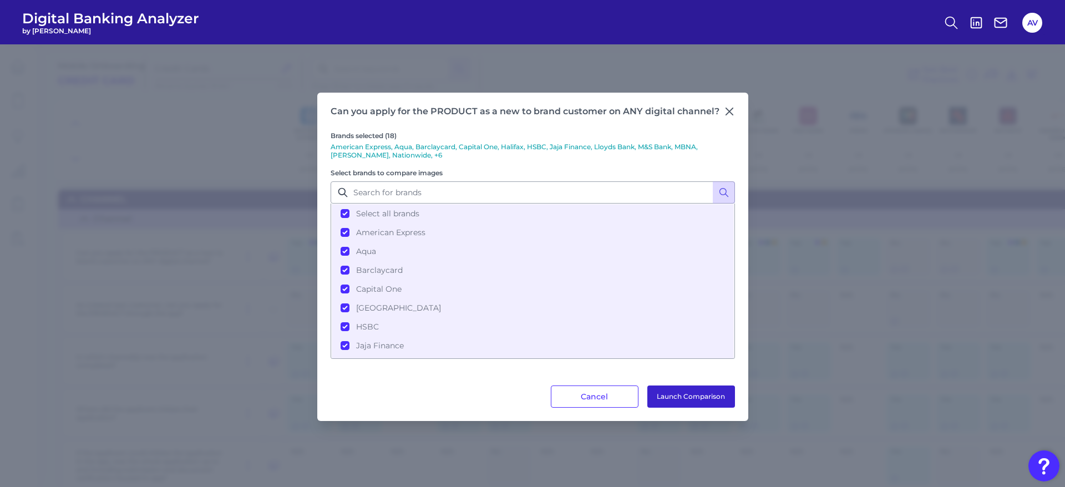
click at [700, 324] on button "Launch Comparison" at bounding box center [691, 396] width 88 height 22
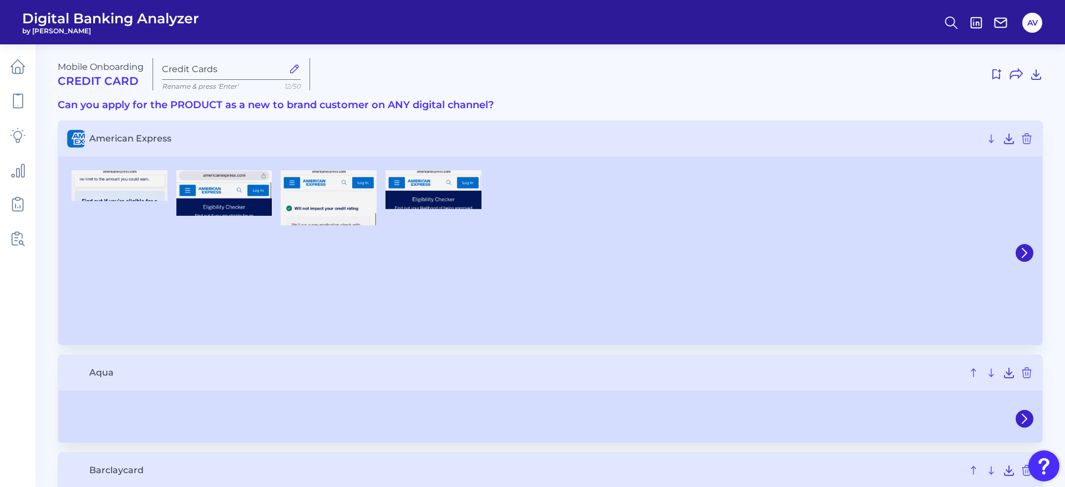
type input "Credit Cards"
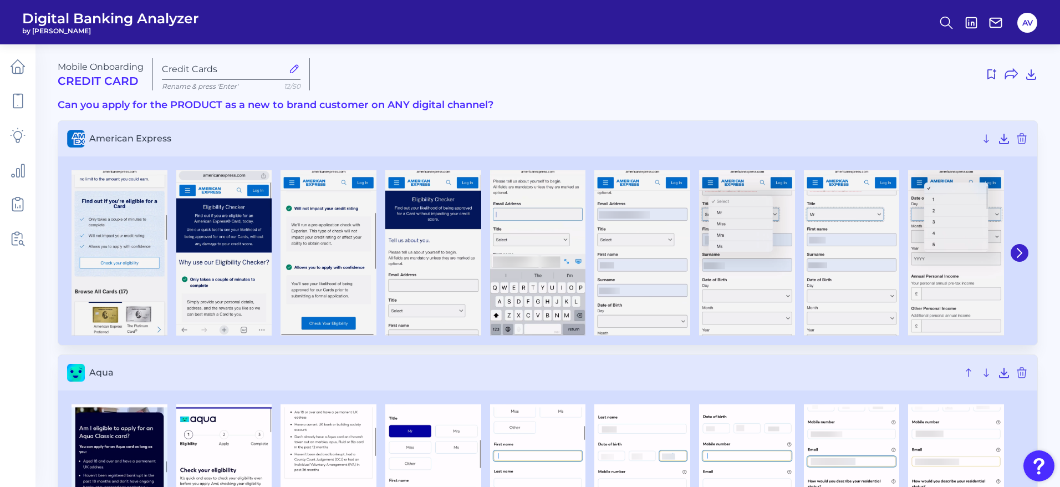
drag, startPoint x: 991, startPoint y: 75, endPoint x: 844, endPoint y: 104, distance: 149.9
click at [991, 75] on icon at bounding box center [991, 74] width 13 height 13
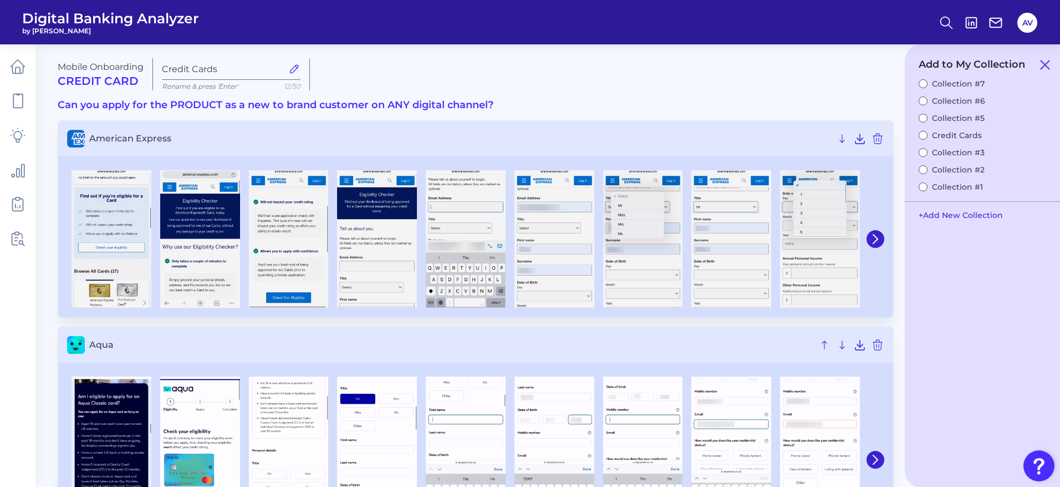
click at [943, 212] on button "+ Add New Collection" at bounding box center [960, 215] width 95 height 21
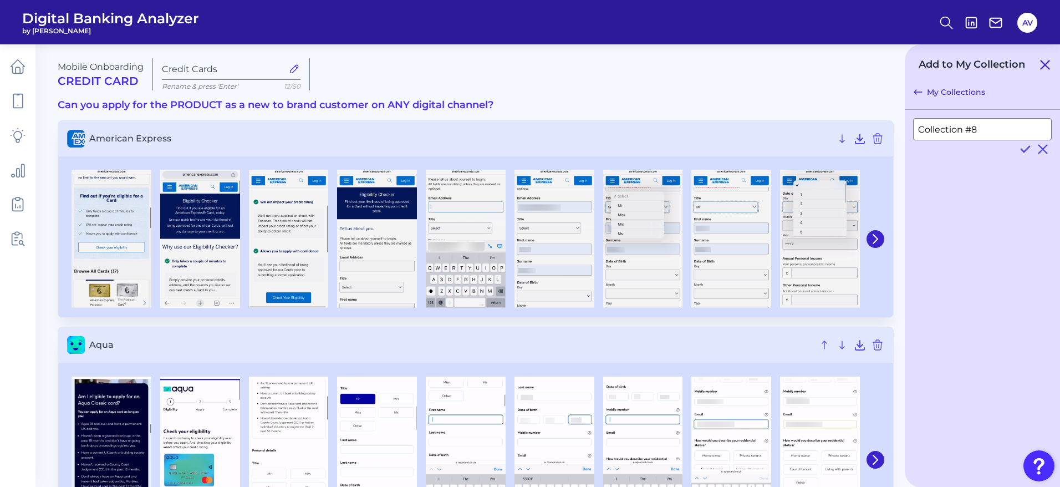
click at [1045, 67] on icon at bounding box center [1045, 64] width 13 height 13
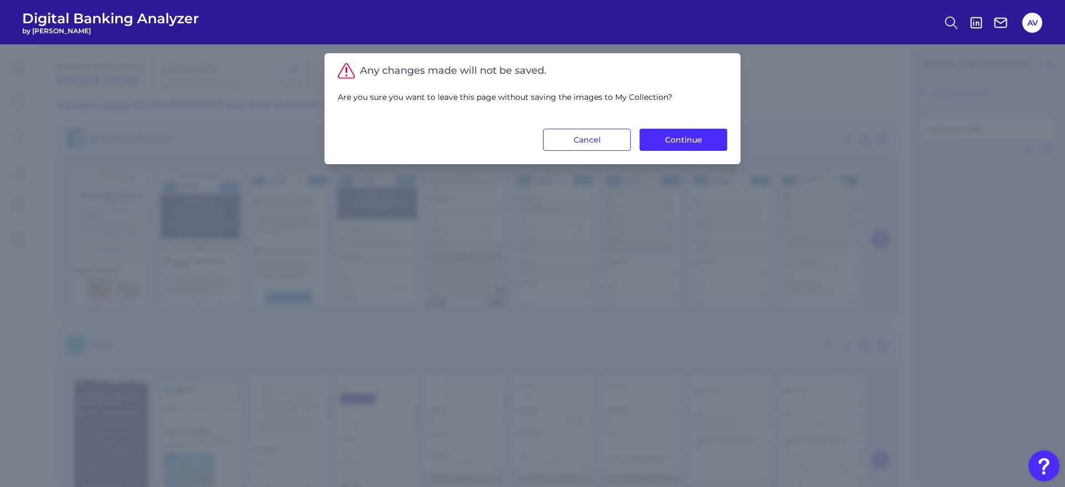
drag, startPoint x: 699, startPoint y: 138, endPoint x: 916, endPoint y: 88, distance: 222.9
click at [699, 138] on button "Continue" at bounding box center [683, 140] width 88 height 22
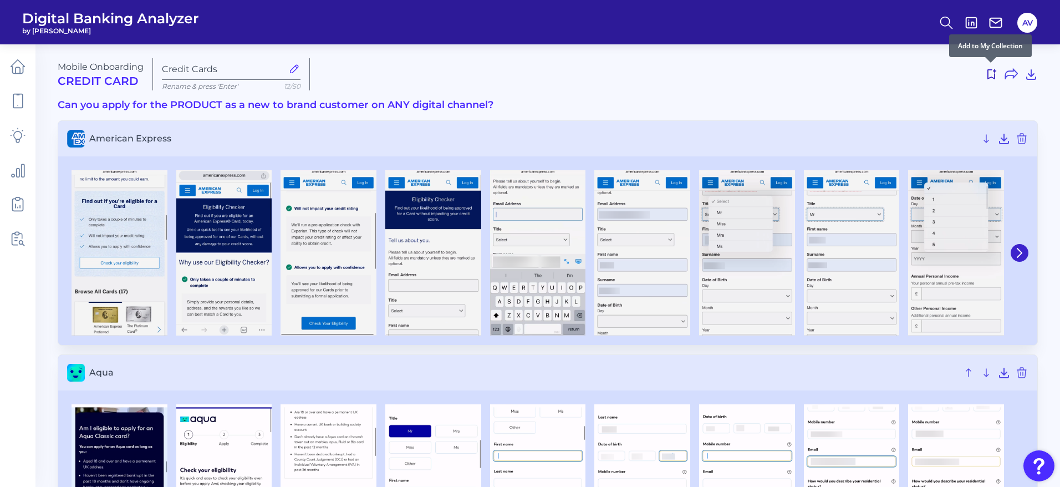
click at [990, 72] on icon at bounding box center [991, 74] width 13 height 13
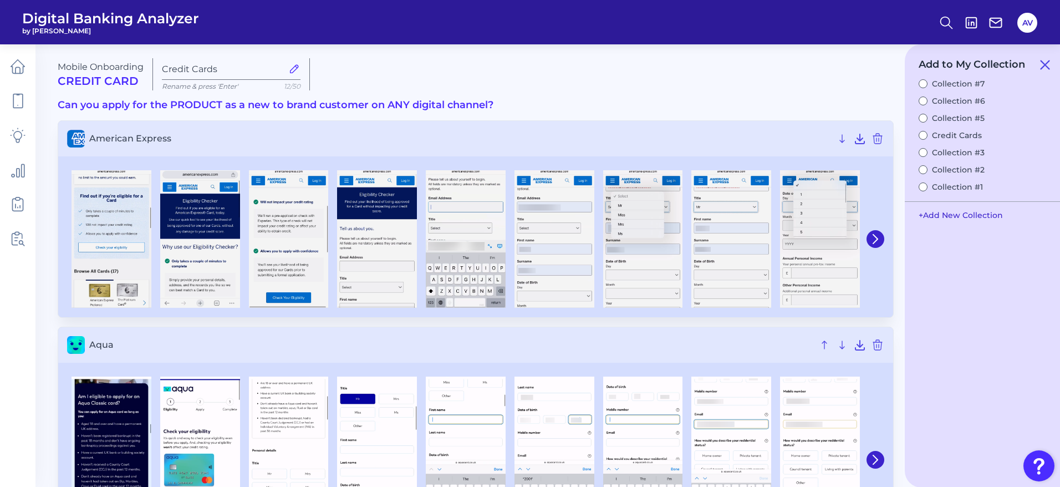
click at [978, 216] on button "+ Add New Collection" at bounding box center [960, 215] width 95 height 21
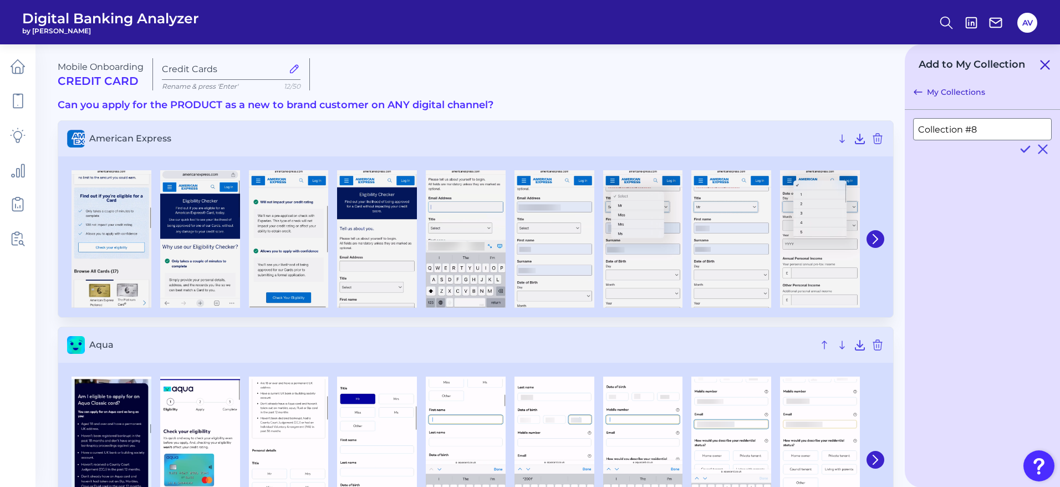
click at [1046, 63] on icon at bounding box center [1045, 65] width 8 height 8
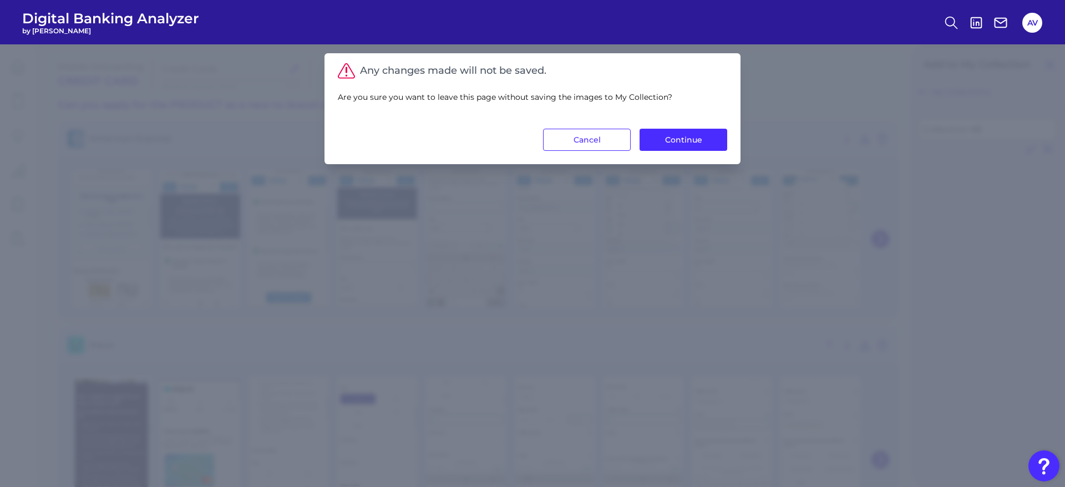
drag, startPoint x: 705, startPoint y: 135, endPoint x: 702, endPoint y: 122, distance: 13.7
click at [705, 135] on button "Continue" at bounding box center [683, 140] width 88 height 22
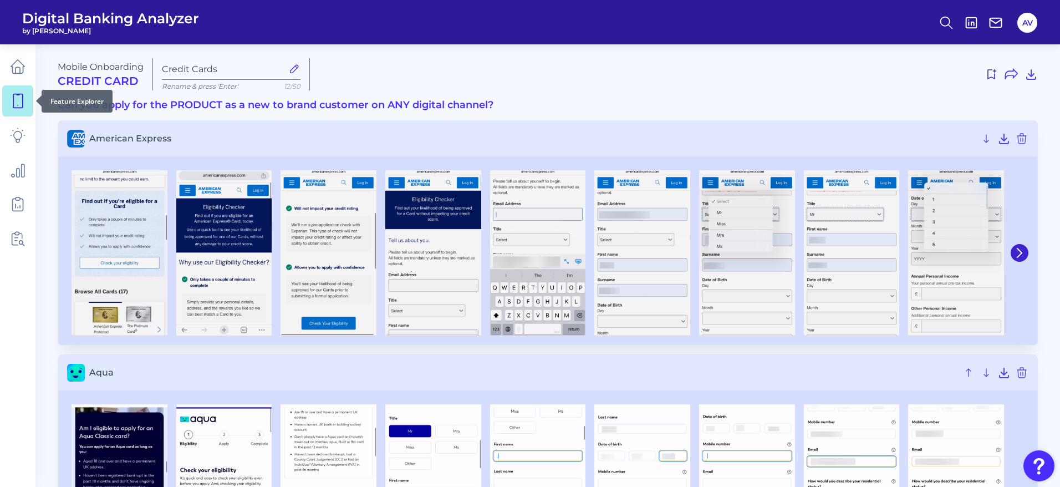
click at [19, 98] on icon at bounding box center [18, 101] width 16 height 16
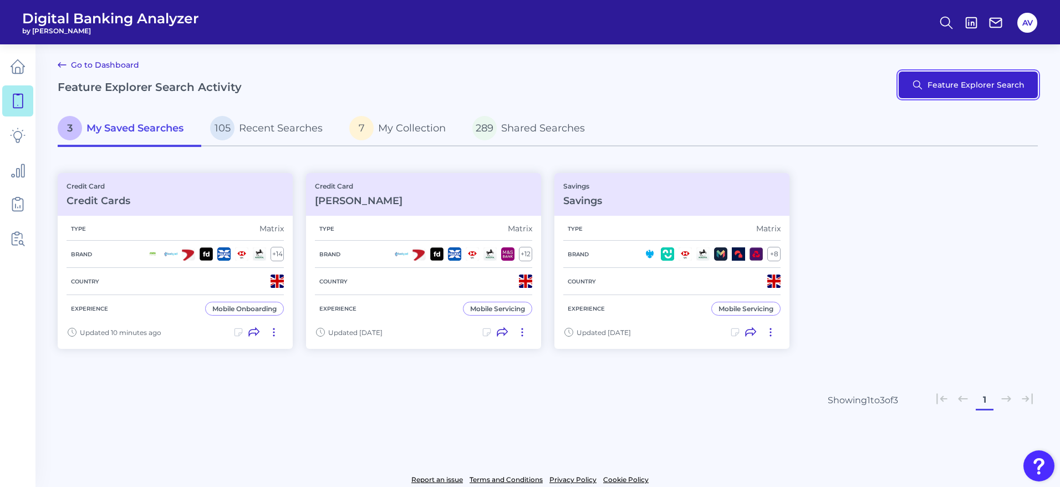
click at [1016, 80] on button "Feature Explorer Search" at bounding box center [968, 85] width 139 height 27
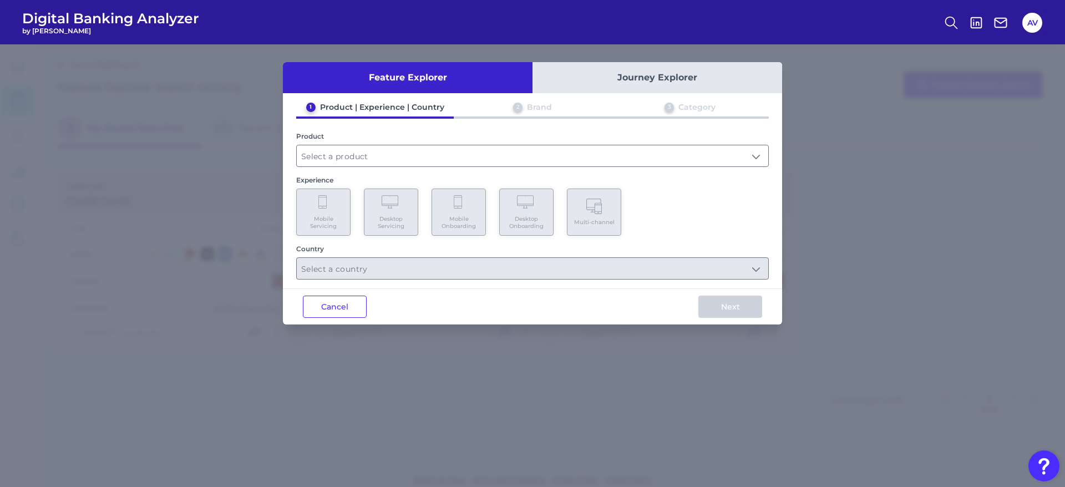
click at [477, 169] on div "1 Product | Experience | Country 2 Brand 3 Category Product Experience Mobile S…" at bounding box center [532, 190] width 499 height 177
click at [455, 159] on input "text" at bounding box center [532, 155] width 471 height 21
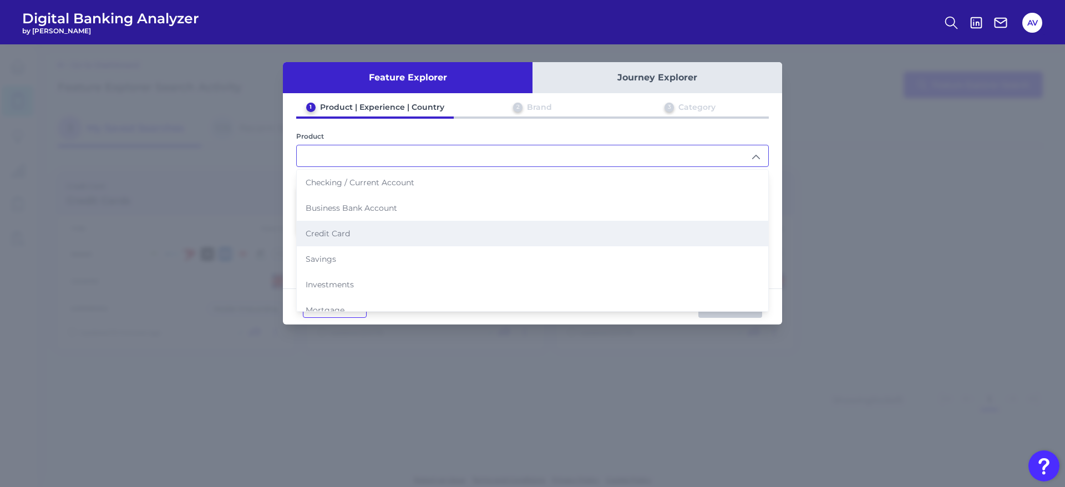
click at [407, 228] on li "Credit Card" at bounding box center [532, 234] width 471 height 26
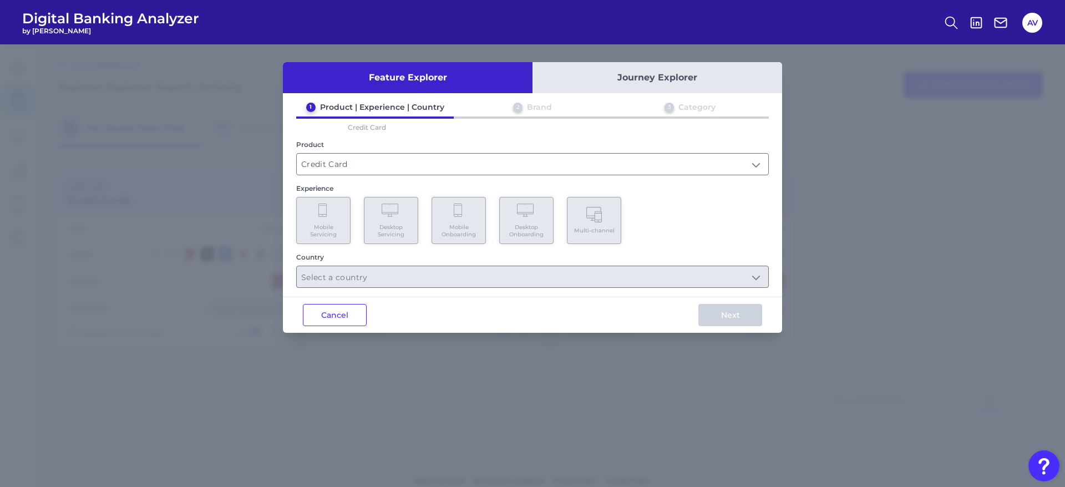
type input "Credit Card"
drag, startPoint x: 337, startPoint y: 219, endPoint x: 352, endPoint y: 219, distance: 15.5
click at [336, 219] on Servicing "Mobile Servicing" at bounding box center [323, 220] width 54 height 47
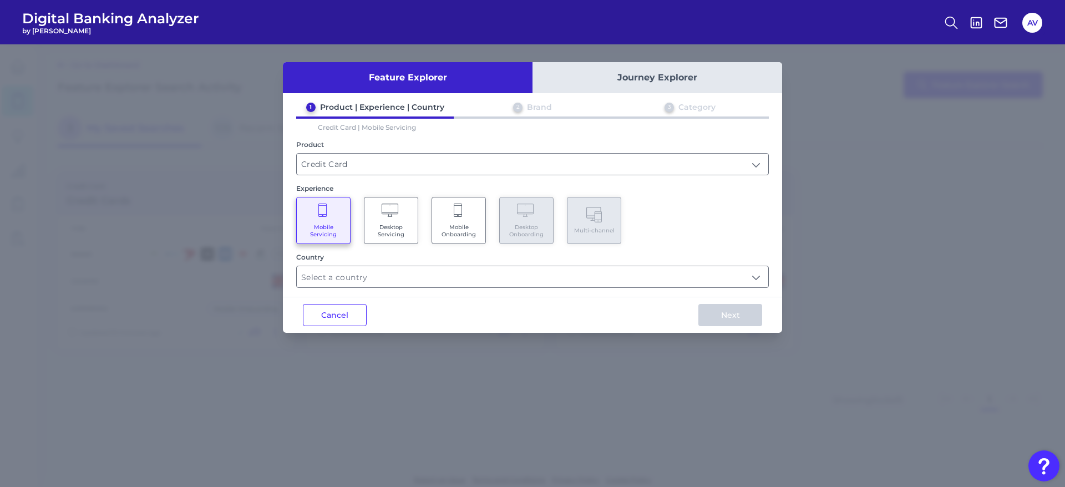
click at [443, 226] on span "Mobile Onboarding" at bounding box center [459, 230] width 42 height 14
click at [446, 271] on input "text" at bounding box center [532, 276] width 471 height 21
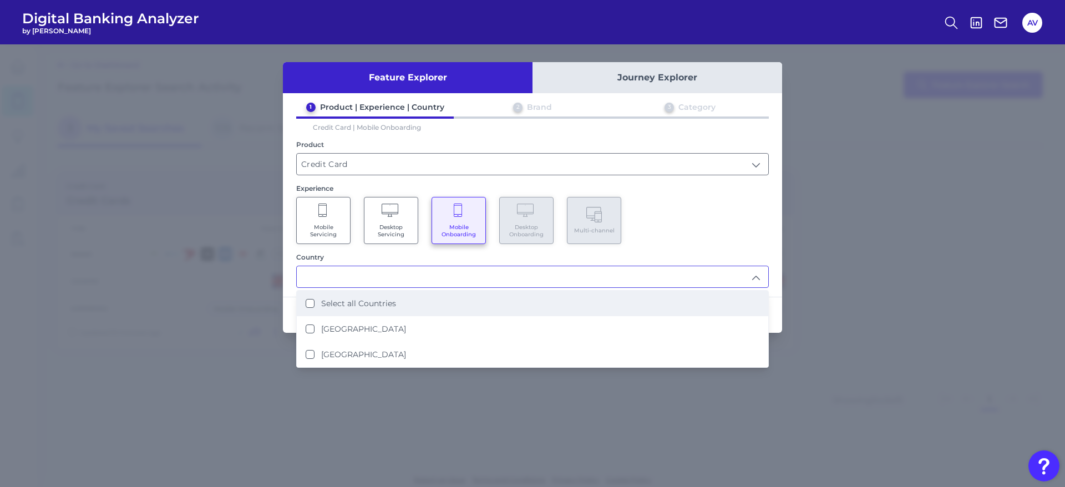
drag, startPoint x: 430, startPoint y: 325, endPoint x: 537, endPoint y: 291, distance: 111.7
click at [430, 326] on li "[GEOGRAPHIC_DATA]" at bounding box center [532, 329] width 471 height 26
type input "[GEOGRAPHIC_DATA]"
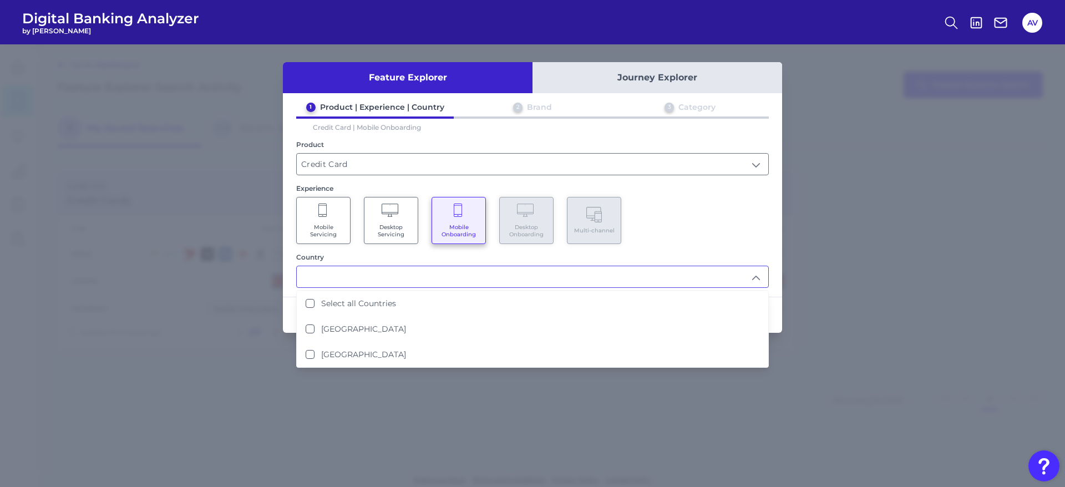
scroll to position [1, 0]
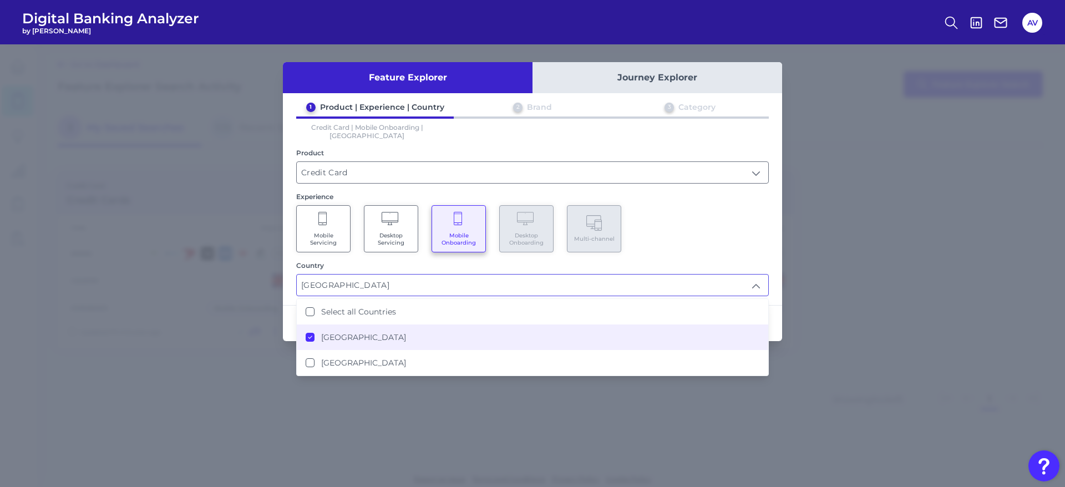
drag, startPoint x: 679, startPoint y: 230, endPoint x: 723, endPoint y: 253, distance: 49.9
click at [679, 230] on div "Mobile Servicing Desktop Servicing Mobile Onboarding Desktop Onboarding Multi-c…" at bounding box center [532, 228] width 472 height 47
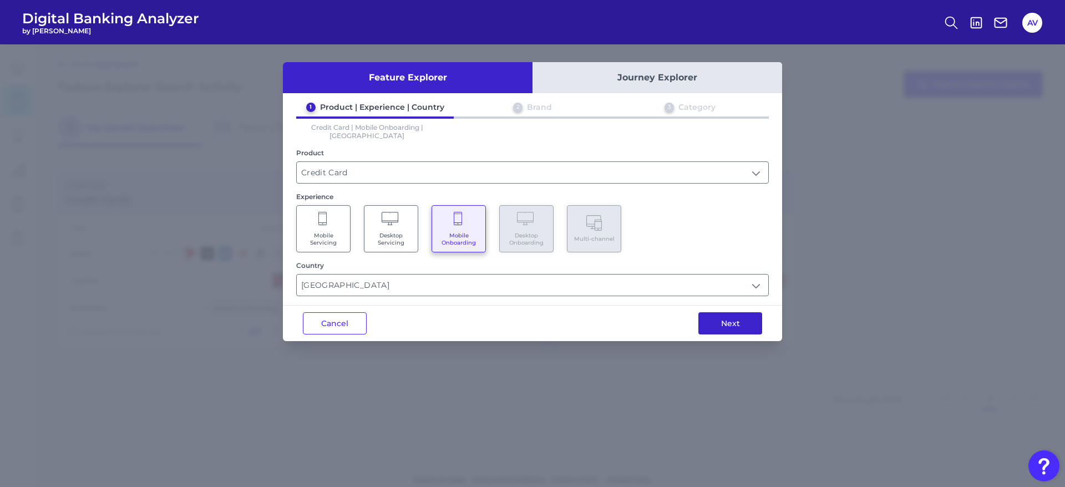
click at [747, 312] on button "Next" at bounding box center [730, 323] width 64 height 22
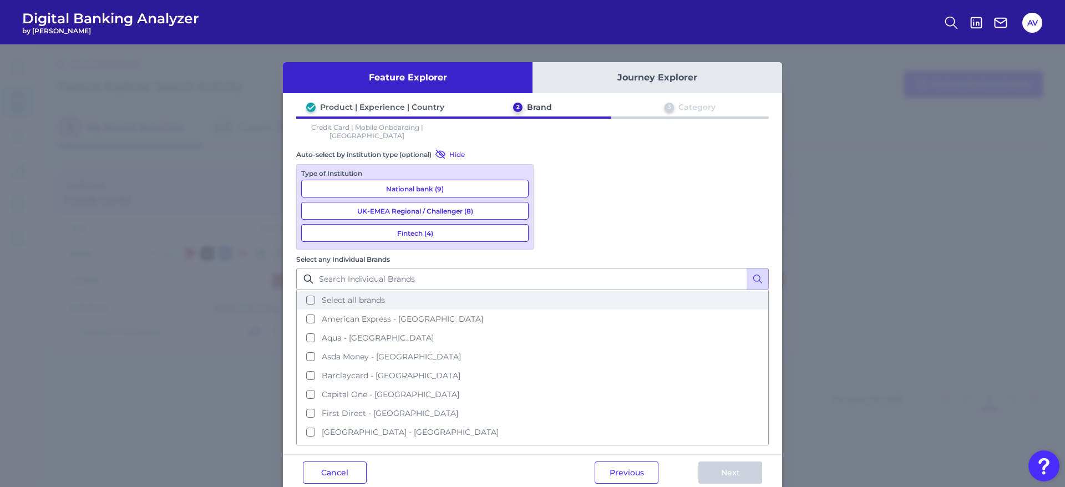
click at [385, 295] on span "Select all brands" at bounding box center [353, 300] width 63 height 10
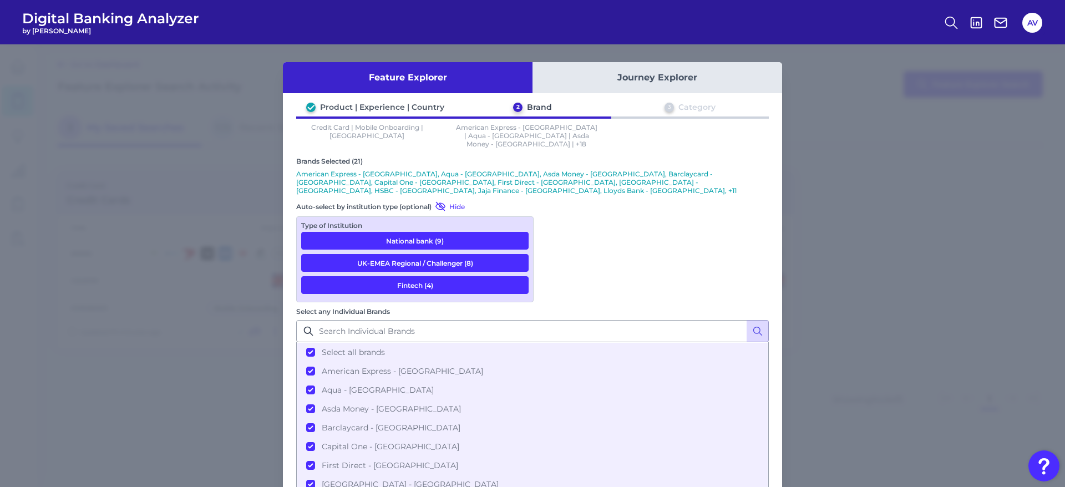
drag, startPoint x: 732, startPoint y: 403, endPoint x: 703, endPoint y: 400, distance: 28.9
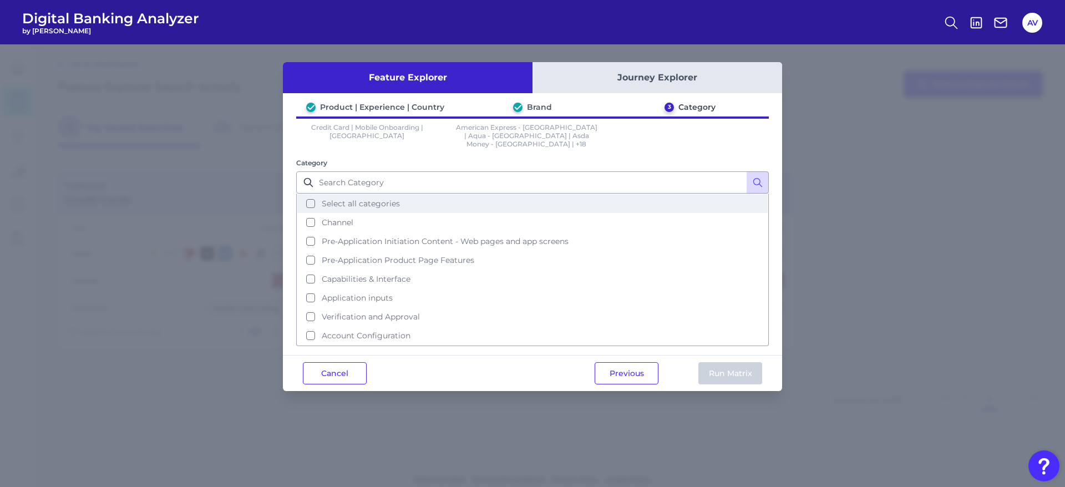
click at [371, 199] on span "Select all categories" at bounding box center [361, 204] width 78 height 10
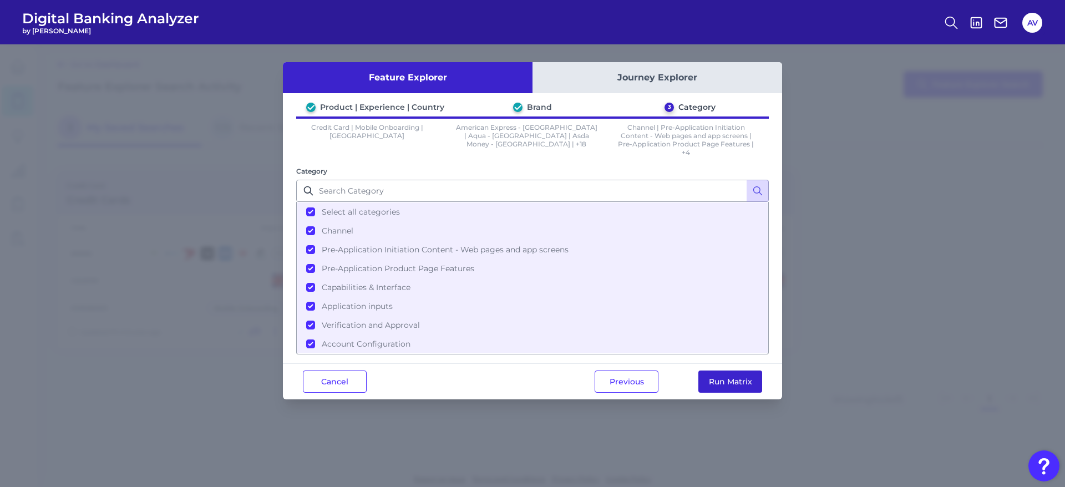
click at [735, 375] on button "Run Matrix" at bounding box center [730, 381] width 64 height 22
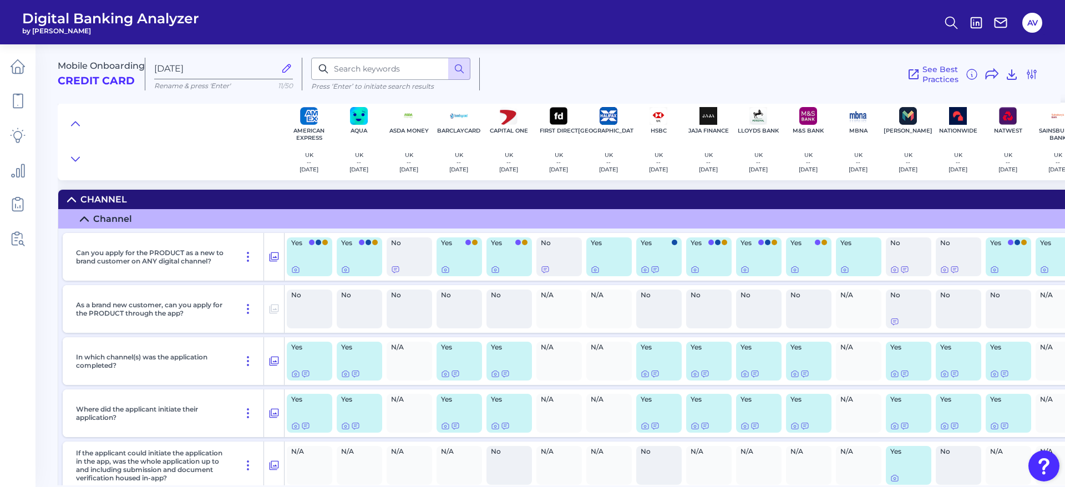
click at [767, 60] on div "See Best Practices Filters Clear all filters Experience Reset Mobile Servicing …" at bounding box center [759, 74] width 558 height 33
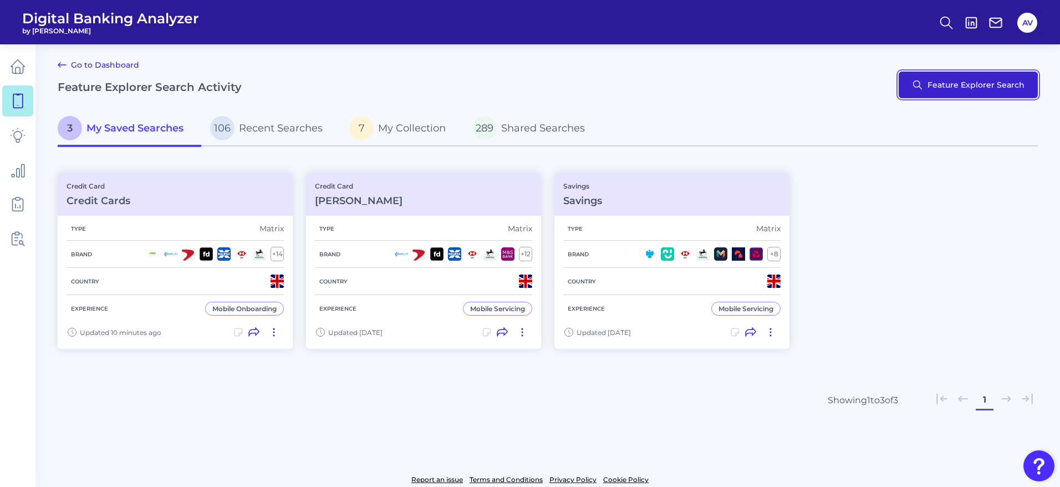
click at [947, 82] on button "Feature Explorer Search" at bounding box center [968, 85] width 139 height 27
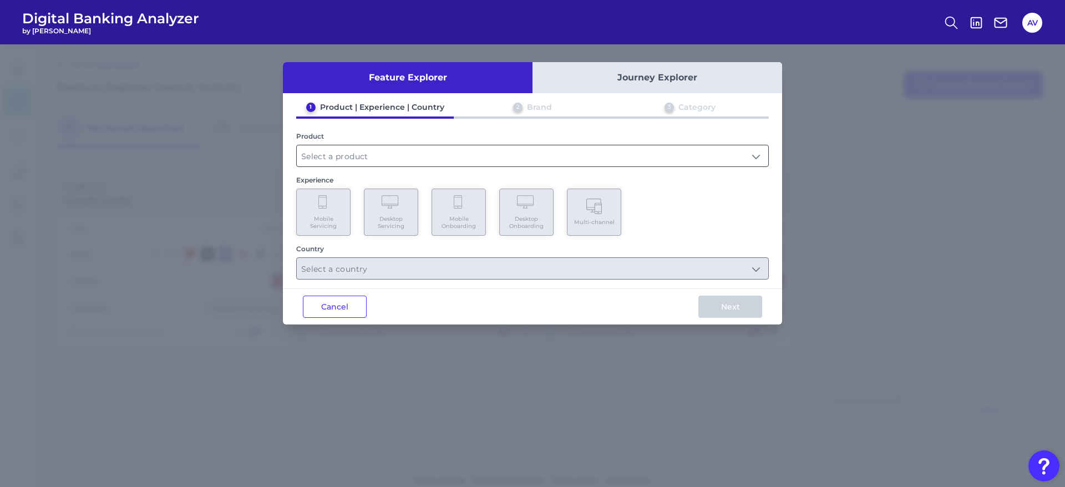
click at [476, 159] on input "text" at bounding box center [532, 155] width 471 height 21
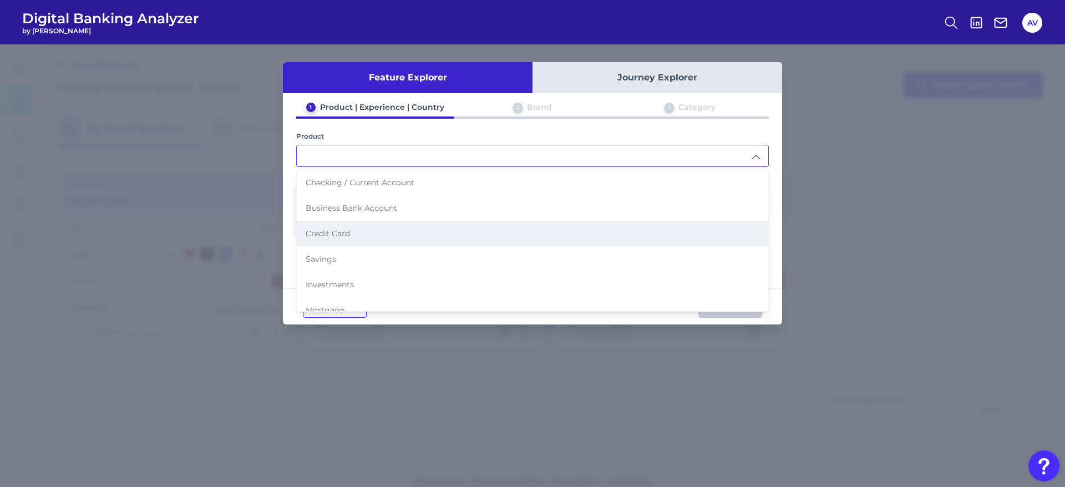
click at [457, 229] on li "Credit Card" at bounding box center [532, 234] width 471 height 26
type input "Credit Card"
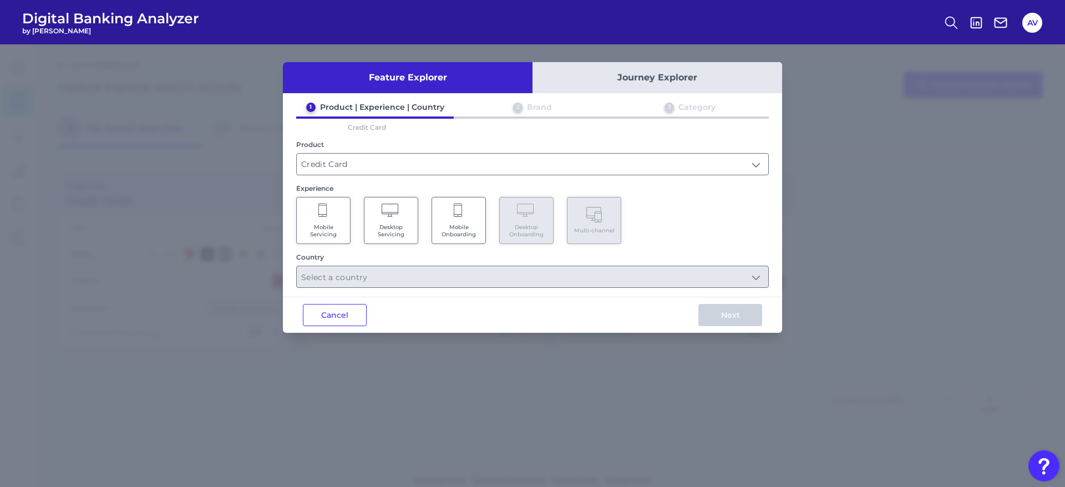
drag, startPoint x: 452, startPoint y: 222, endPoint x: 459, endPoint y: 241, distance: 19.8
click at [452, 222] on Onboarding "Mobile Onboarding" at bounding box center [458, 220] width 54 height 47
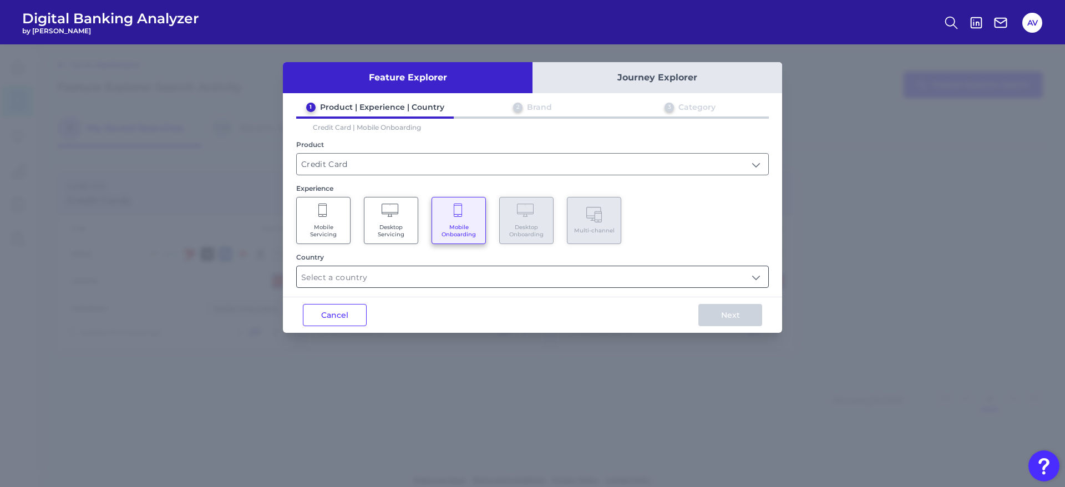
click at [485, 268] on input "text" at bounding box center [532, 276] width 471 height 21
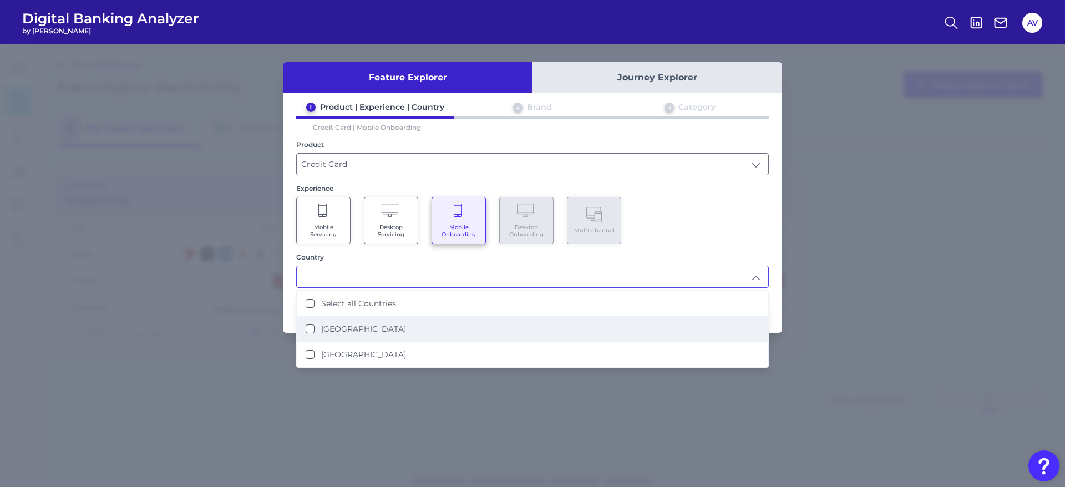
click at [490, 334] on li "[GEOGRAPHIC_DATA]" at bounding box center [532, 329] width 471 height 26
type input "[GEOGRAPHIC_DATA]"
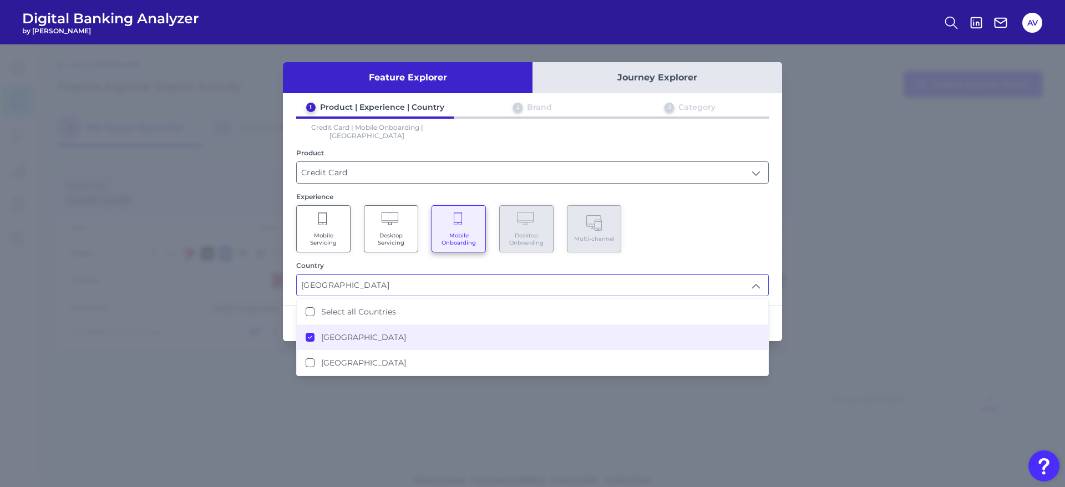
click at [689, 235] on div "Mobile Servicing Desktop Servicing Mobile Onboarding Desktop Onboarding Multi-c…" at bounding box center [532, 228] width 472 height 47
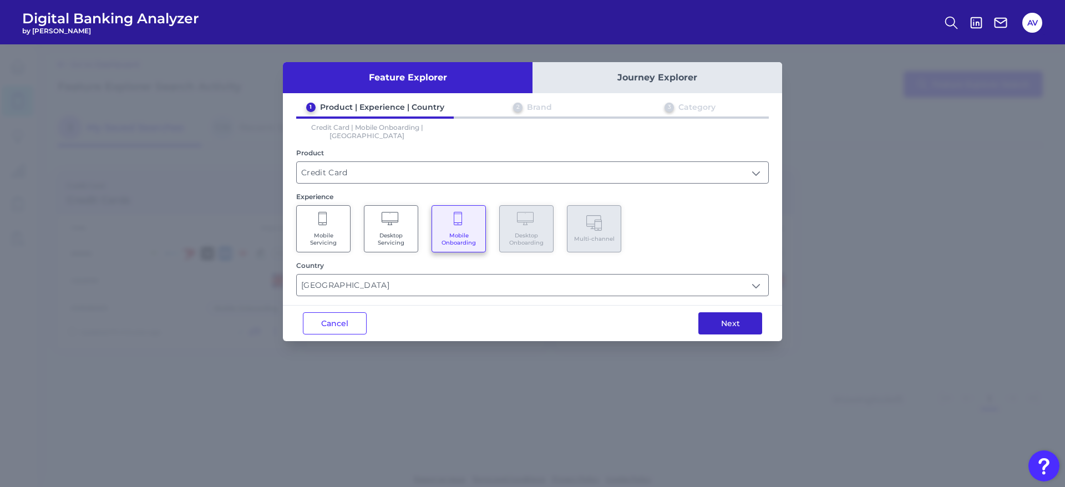
click at [714, 312] on button "Next" at bounding box center [730, 323] width 64 height 22
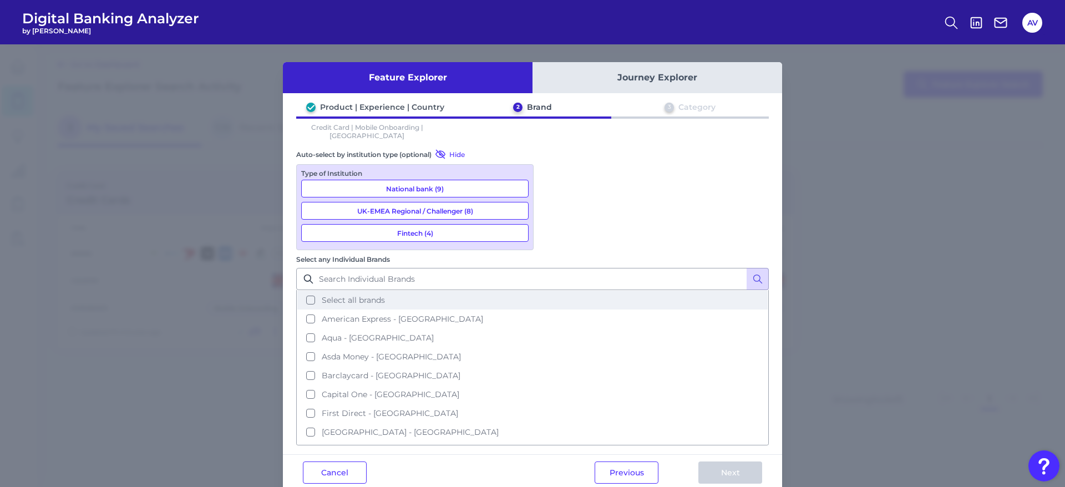
click at [624, 291] on button "Select all brands" at bounding box center [532, 300] width 470 height 19
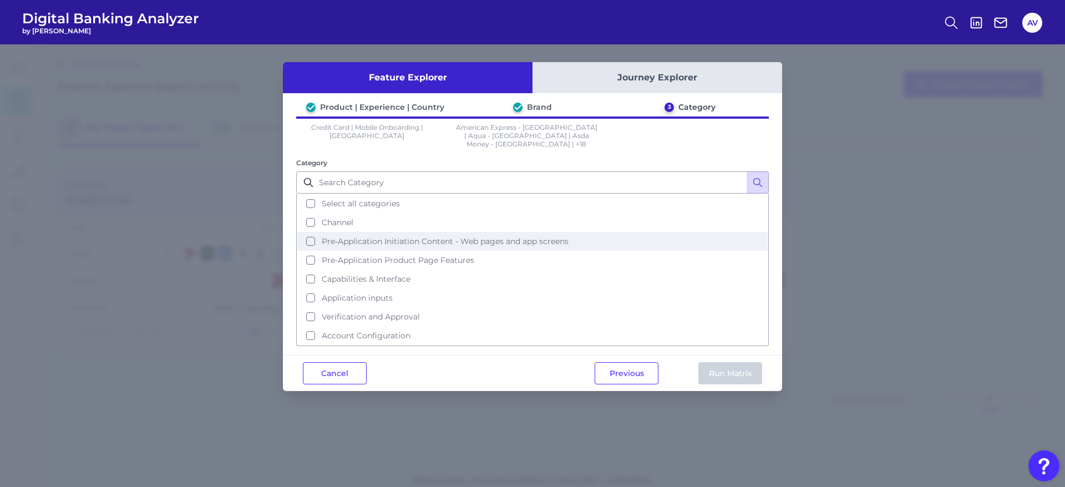
drag, startPoint x: 376, startPoint y: 197, endPoint x: 522, endPoint y: 258, distance: 157.9
click at [376, 199] on span "Select all categories" at bounding box center [361, 204] width 78 height 10
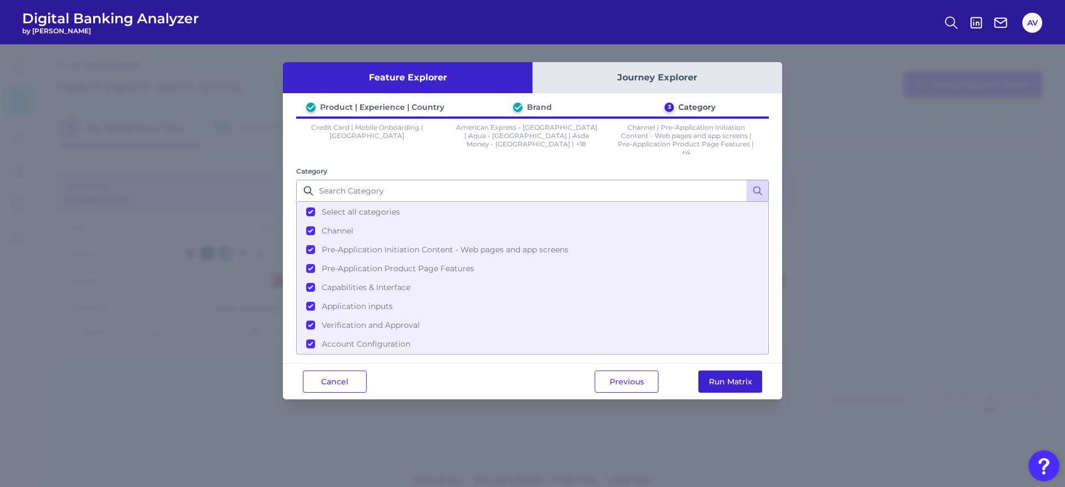
click at [740, 380] on button "Run Matrix" at bounding box center [730, 381] width 64 height 22
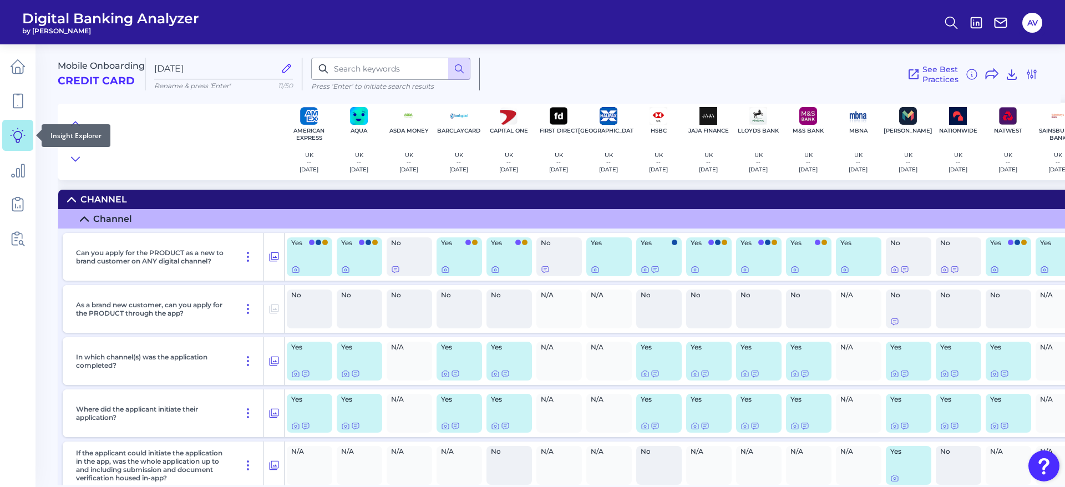
click at [19, 138] on icon at bounding box center [18, 136] width 16 height 16
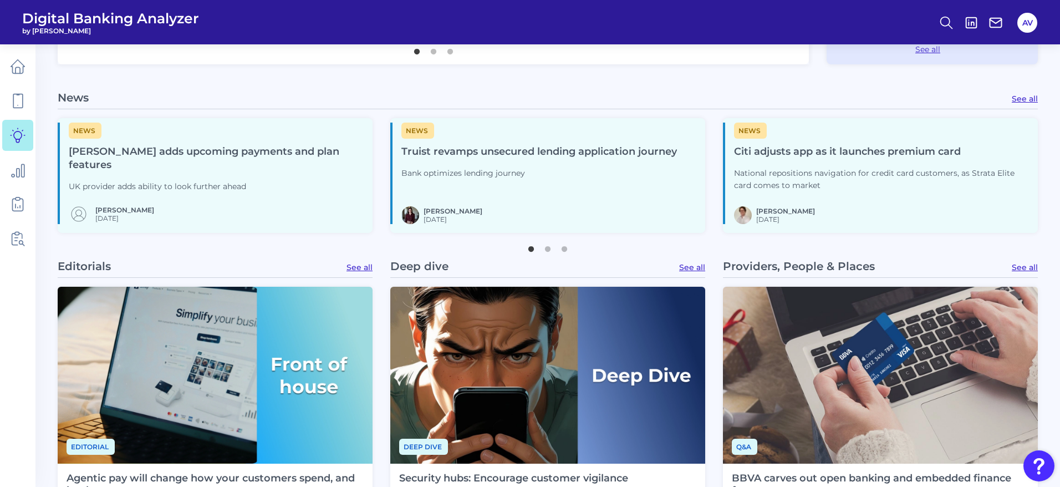
scroll to position [566, 0]
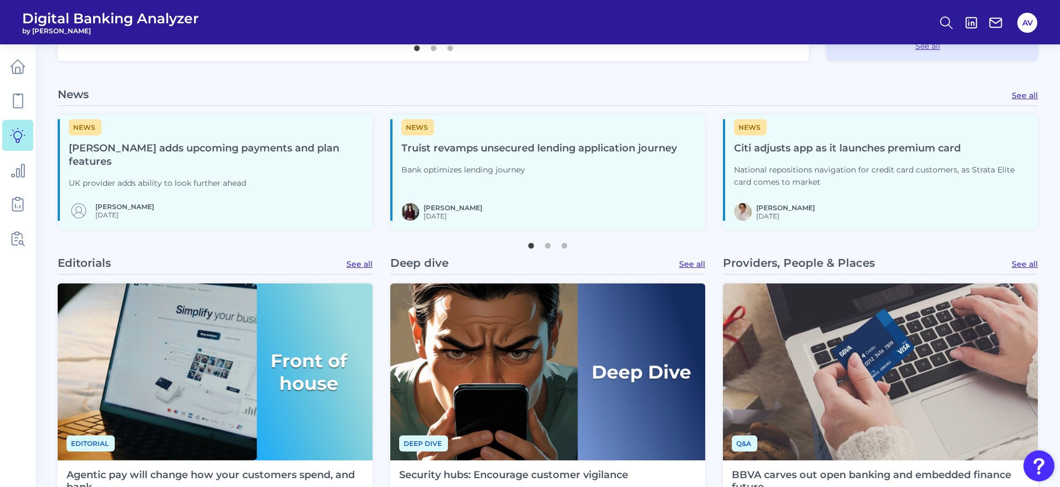
click at [283, 192] on div "News [PERSON_NAME] adds upcoming payments and plan features UK provider adds ab…" at bounding box center [215, 169] width 315 height 101
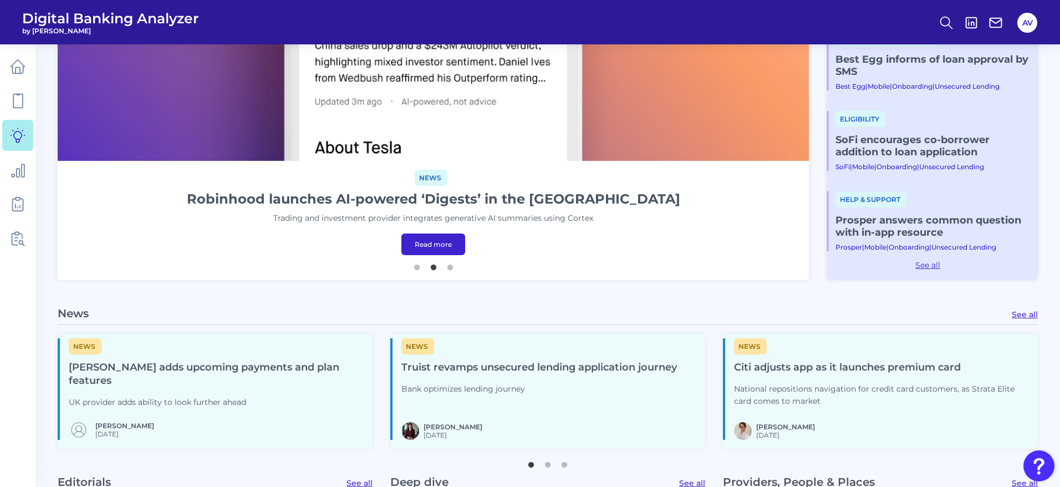
scroll to position [366, 0]
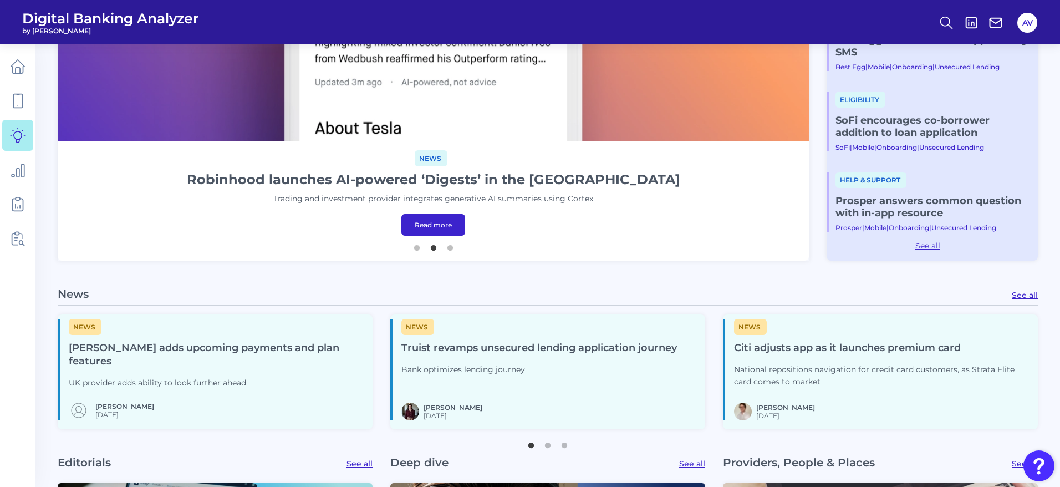
click at [877, 375] on p "National repositions navigation for credit card customers, as Strata Elite card…" at bounding box center [881, 376] width 295 height 24
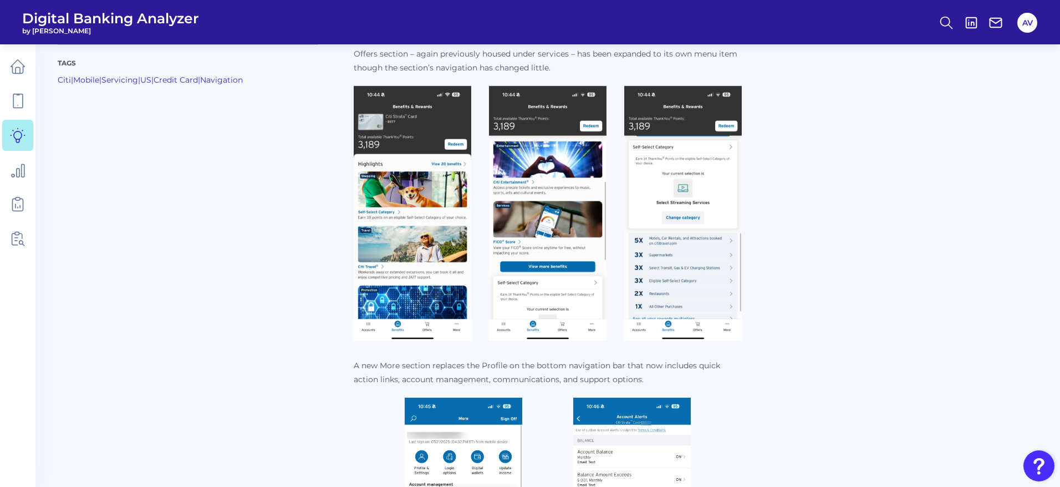
scroll to position [632, 0]
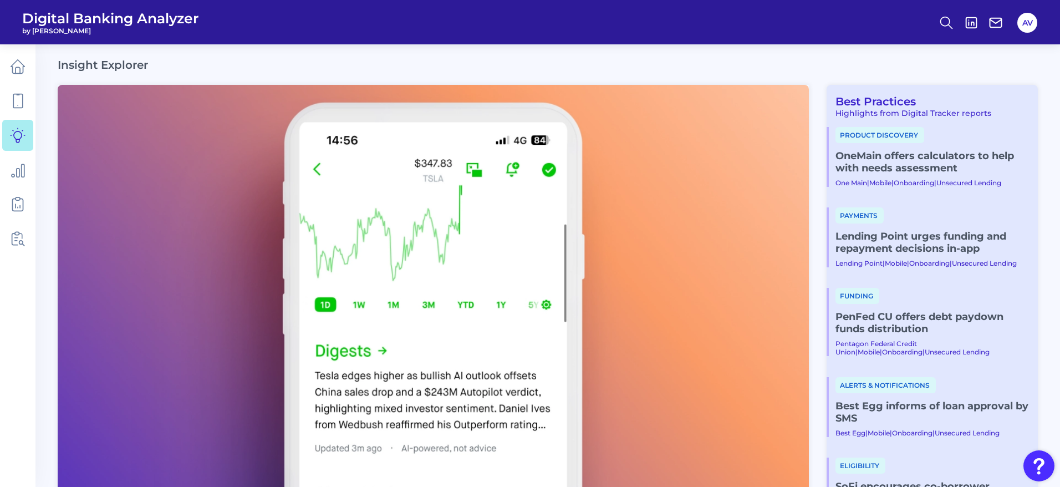
click at [643, 59] on div "Insight Explorer" at bounding box center [548, 64] width 980 height 13
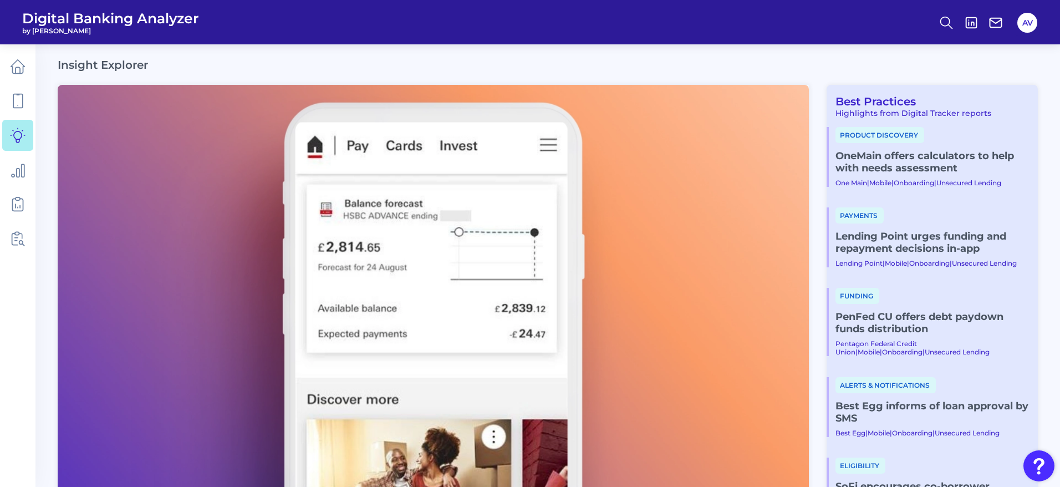
click at [403, 109] on img at bounding box center [433, 296] width 751 height 423
click at [303, 38] on header "Digital Banking Analyzer by [PERSON_NAME] AV" at bounding box center [530, 22] width 1060 height 44
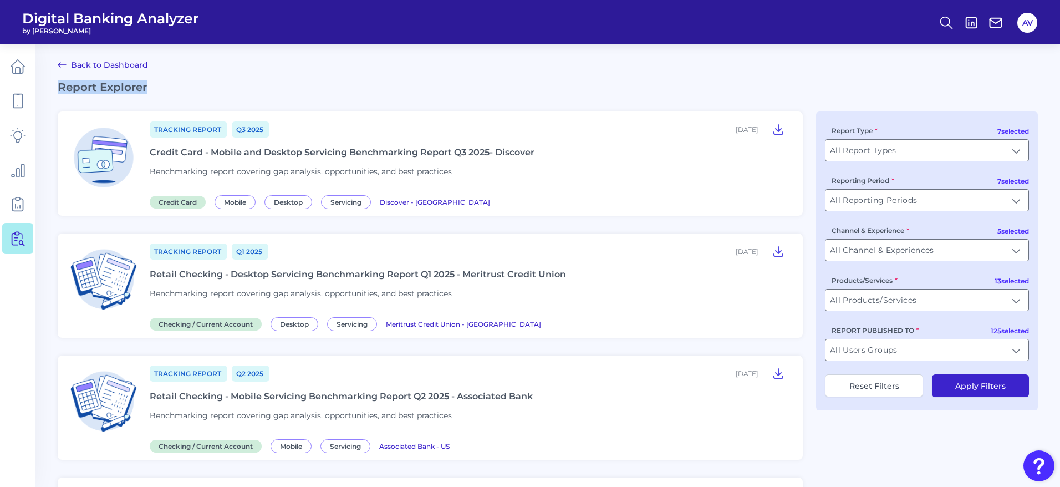
drag, startPoint x: 204, startPoint y: 89, endPoint x: 41, endPoint y: 82, distance: 162.6
click at [629, 198] on div "Credit Card Mobile Desktop Servicing Discover - US" at bounding box center [470, 201] width 640 height 11
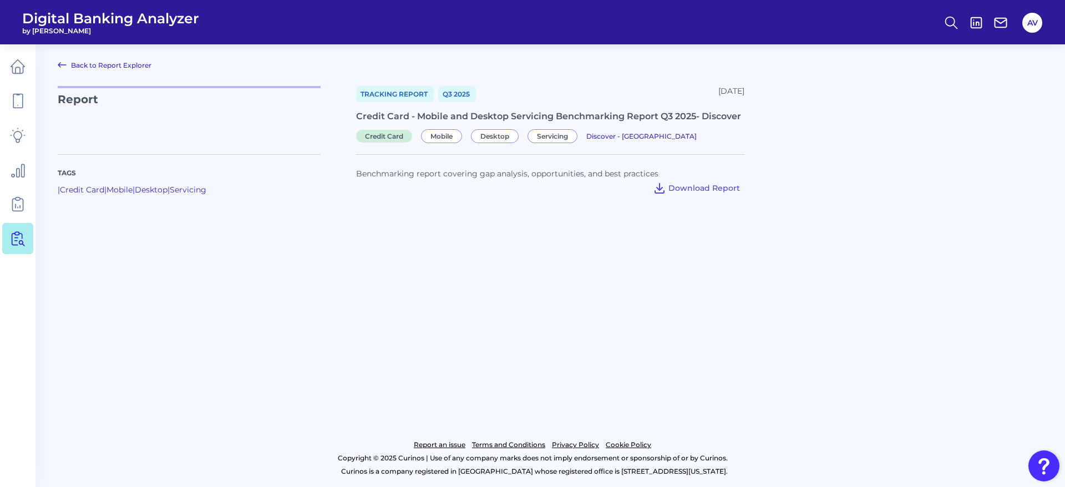
click at [869, 236] on main "Back to Report Explorer Report Tracking Report Q3 2025 August 08, 2025 Credit C…" at bounding box center [532, 243] width 1065 height 487
